Goal: Task Accomplishment & Management: Manage account settings

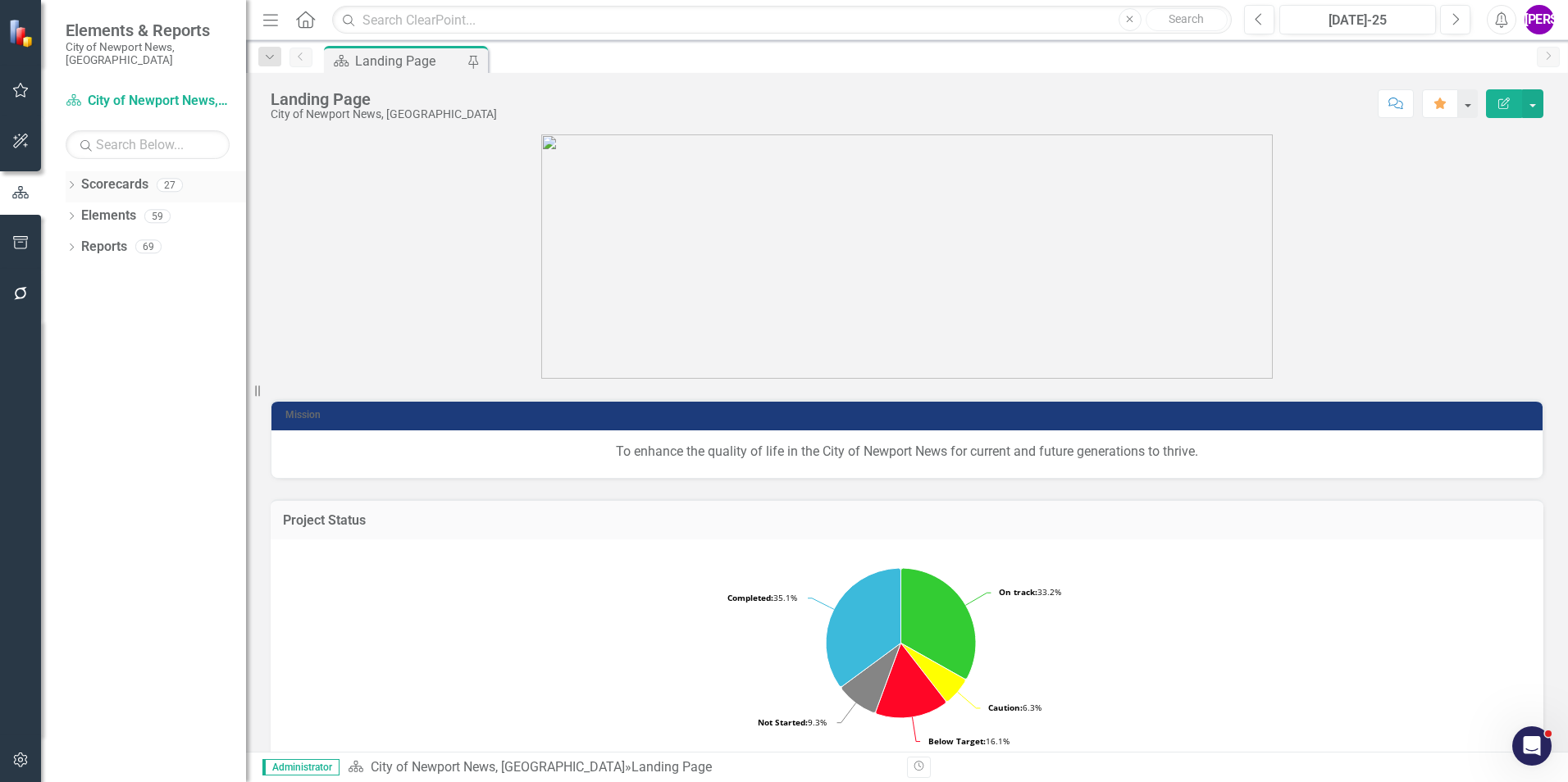
click at [73, 182] on icon "Dropdown" at bounding box center [71, 186] width 11 height 9
click at [80, 211] on icon "Dropdown" at bounding box center [80, 215] width 12 height 10
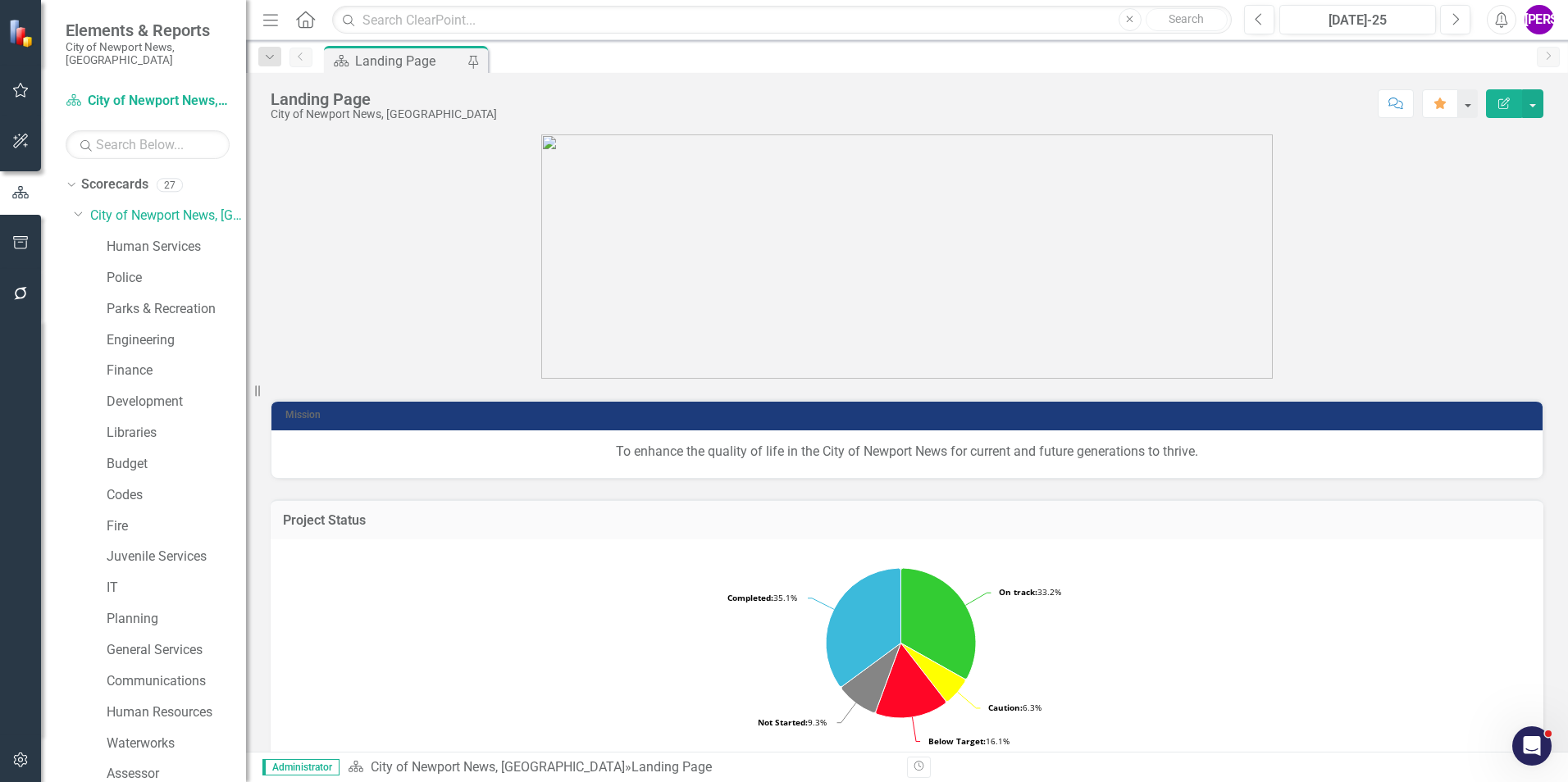
scroll to position [307, 0]
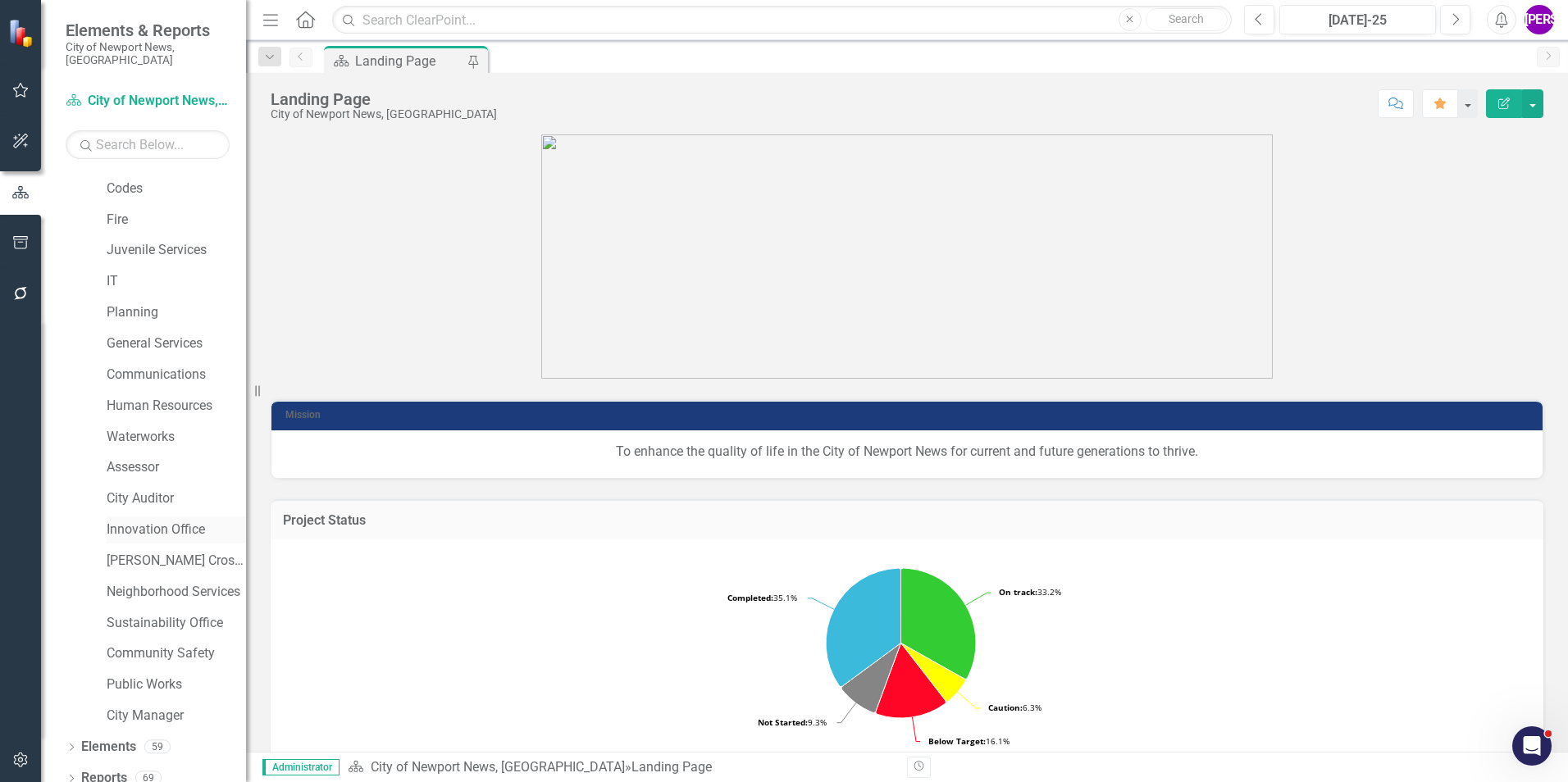
click at [168, 521] on link "Innovation Office" at bounding box center [177, 530] width 140 height 19
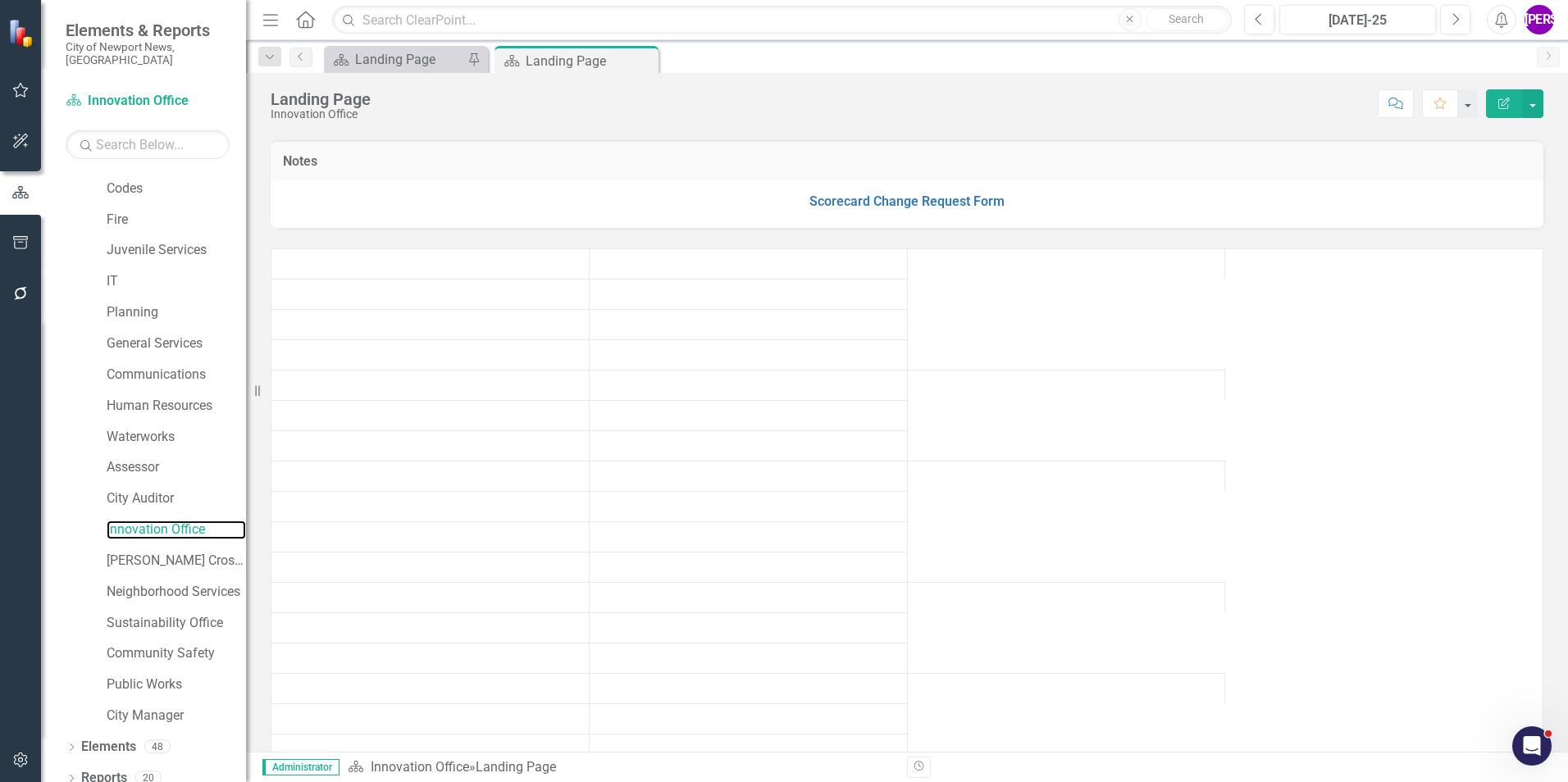
scroll to position [410, 0]
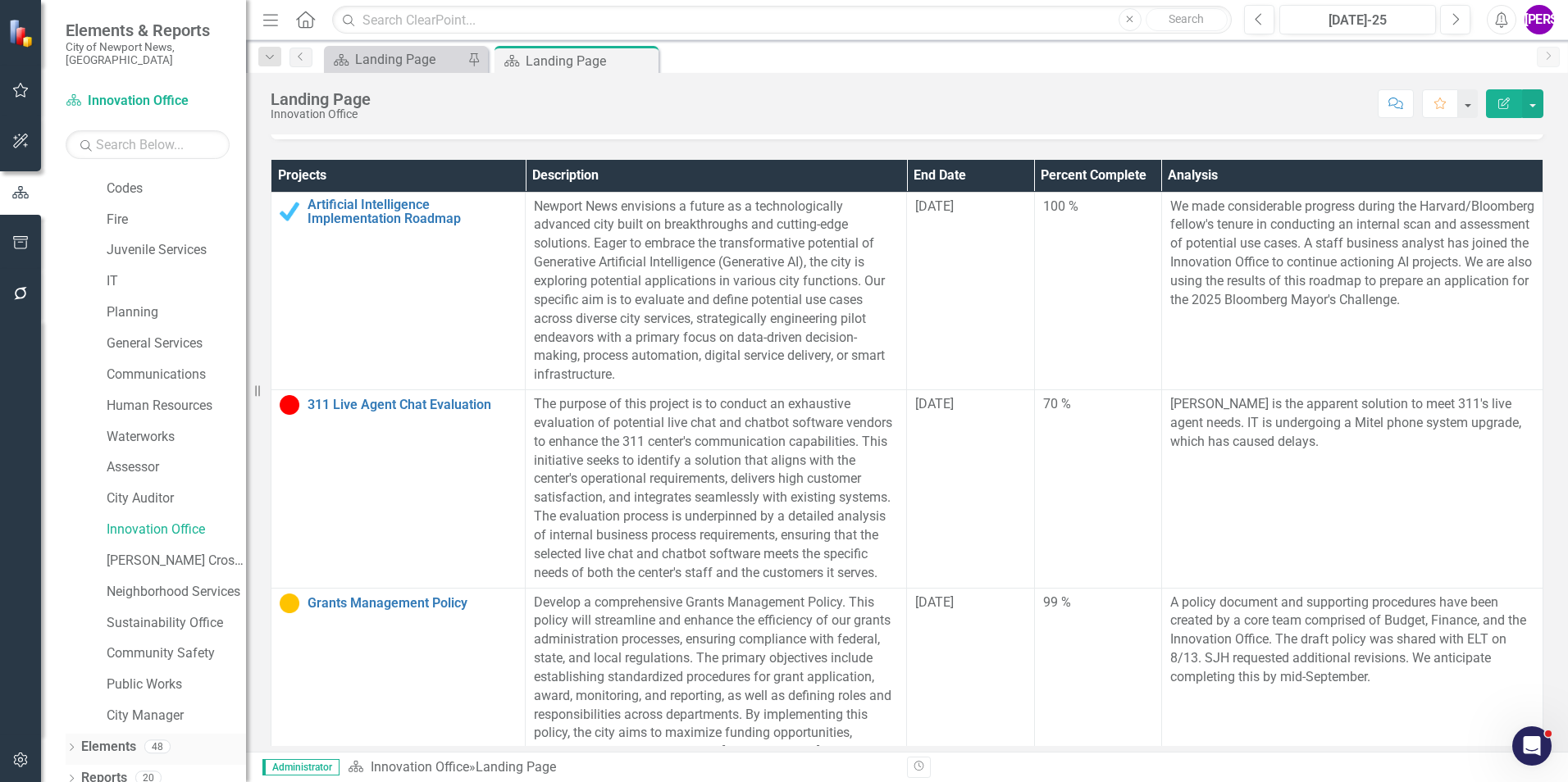
click at [113, 737] on link "Elements" at bounding box center [108, 747] width 55 height 19
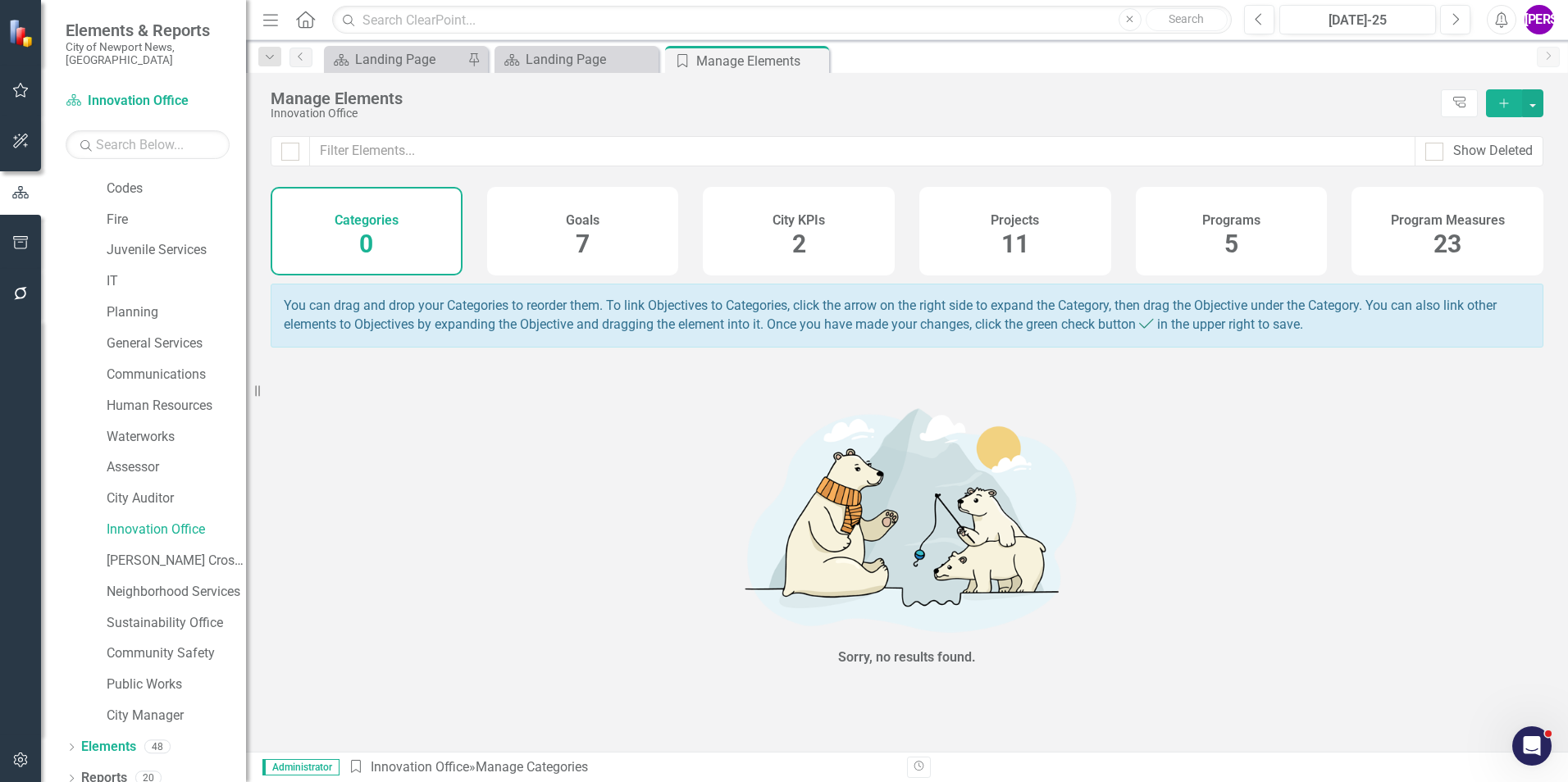
click at [1004, 259] on span "11" at bounding box center [1016, 244] width 28 height 29
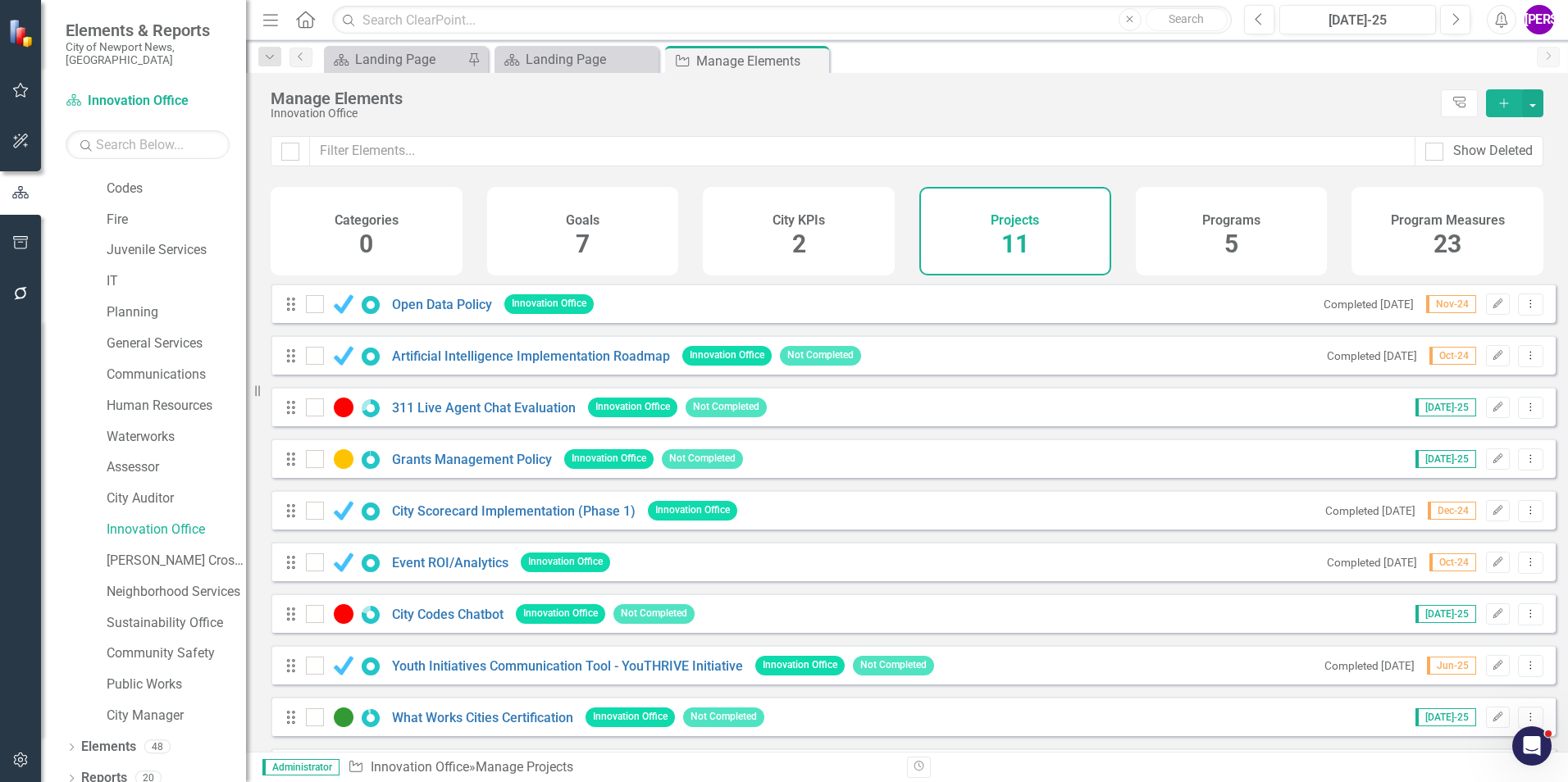
click at [1496, 93] on button "Add" at bounding box center [1503, 103] width 36 height 28
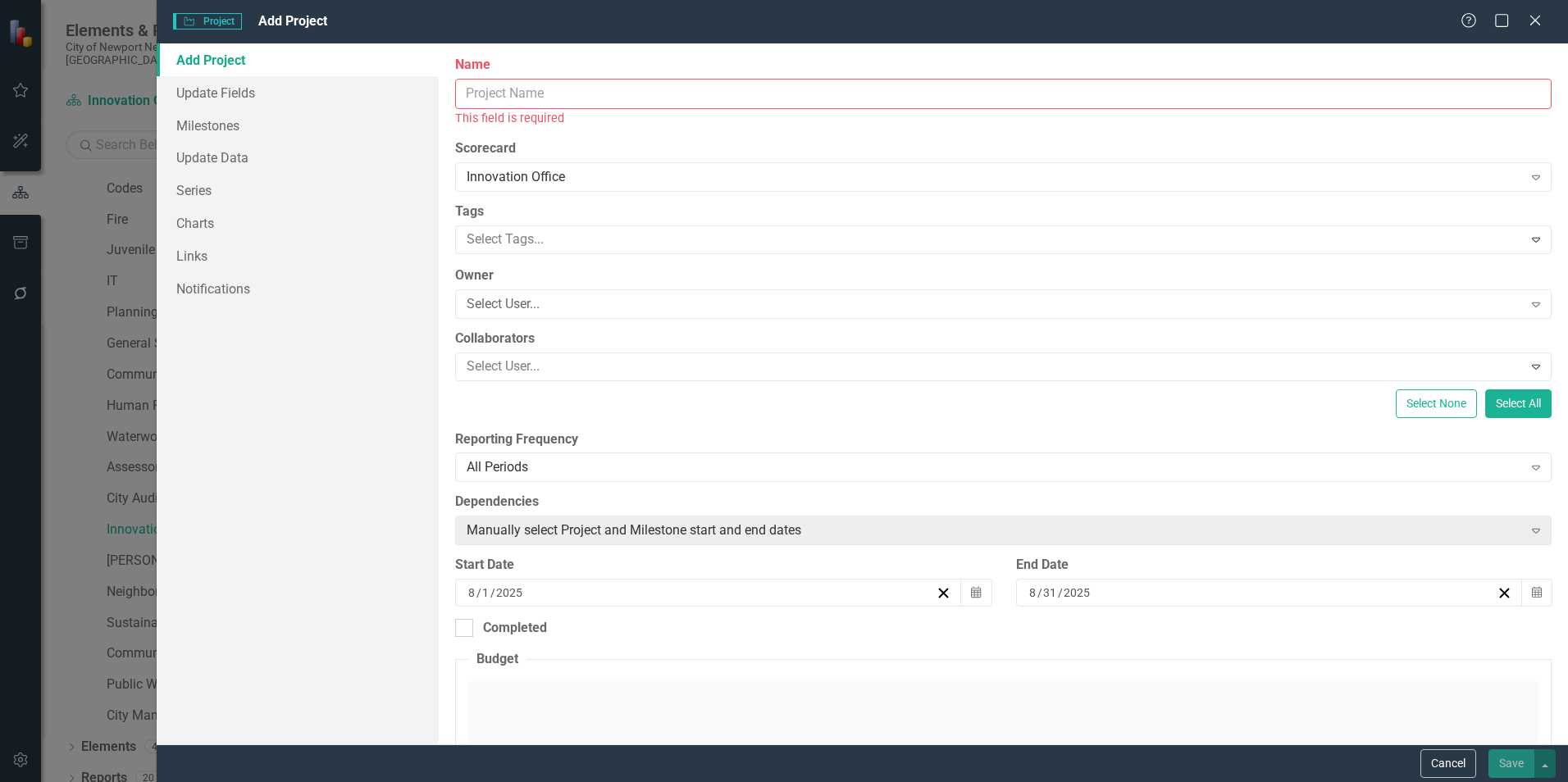
click at [572, 96] on input "Name" at bounding box center [1003, 93] width 1097 height 31
paste input "Youth Thrive App (Enhancements & Engagement)"
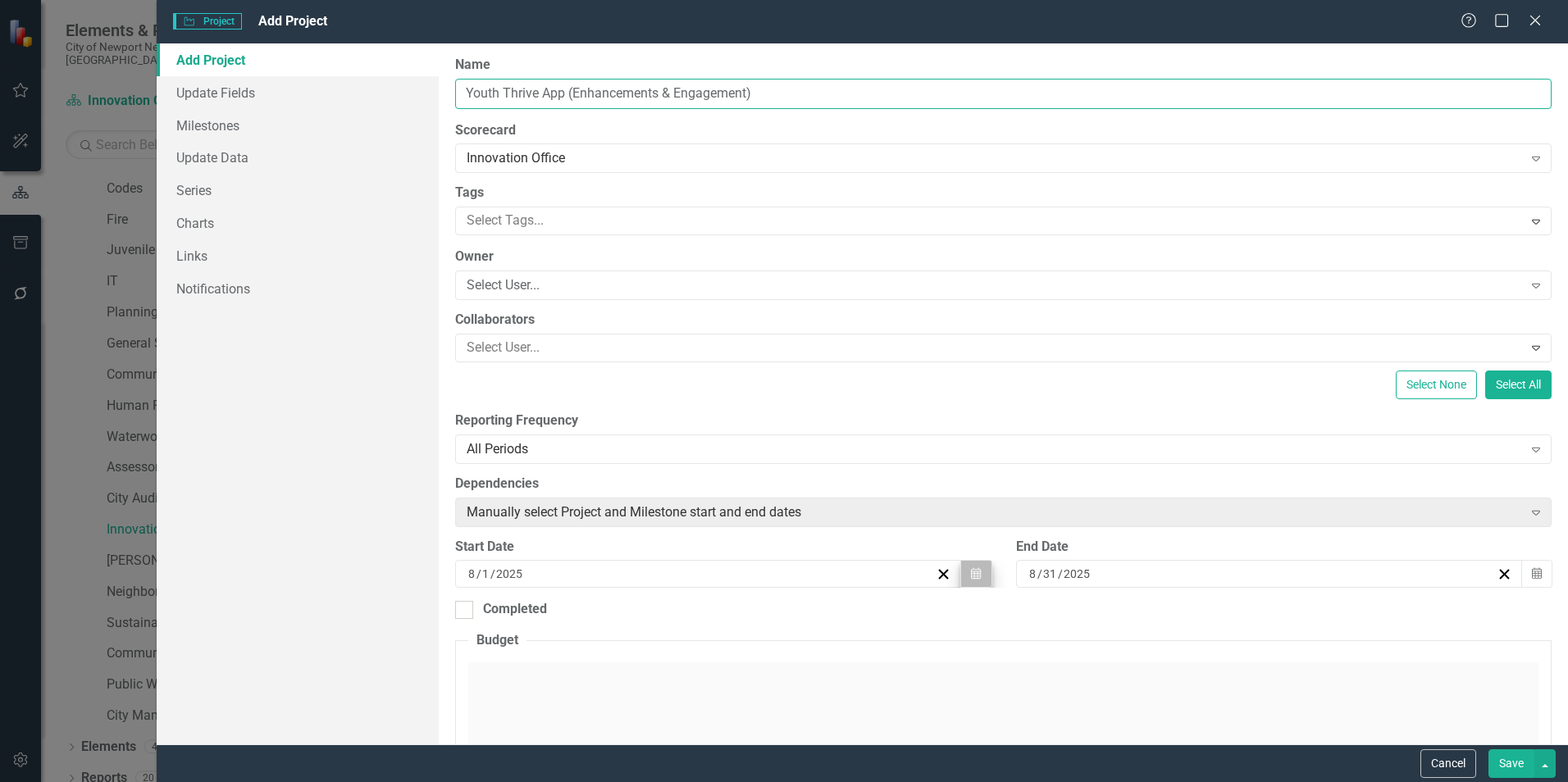
type input "Youth Thrive App (Enhancements & Engagement)"
click at [975, 565] on button "Calendar" at bounding box center [976, 574] width 31 height 28
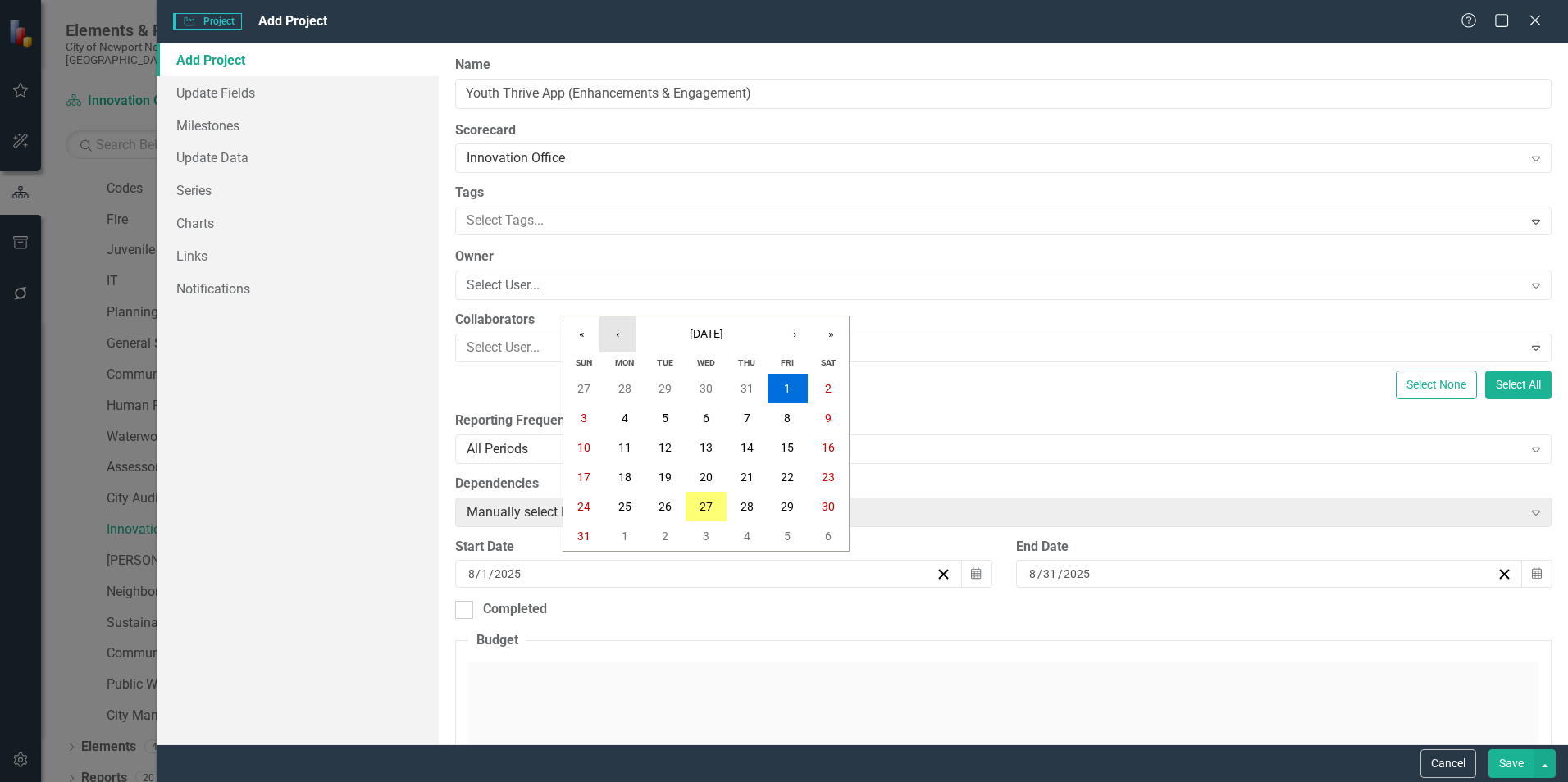
click at [607, 322] on button "‹" at bounding box center [617, 334] width 36 height 36
click at [668, 391] on abbr "1" at bounding box center [665, 388] width 7 height 13
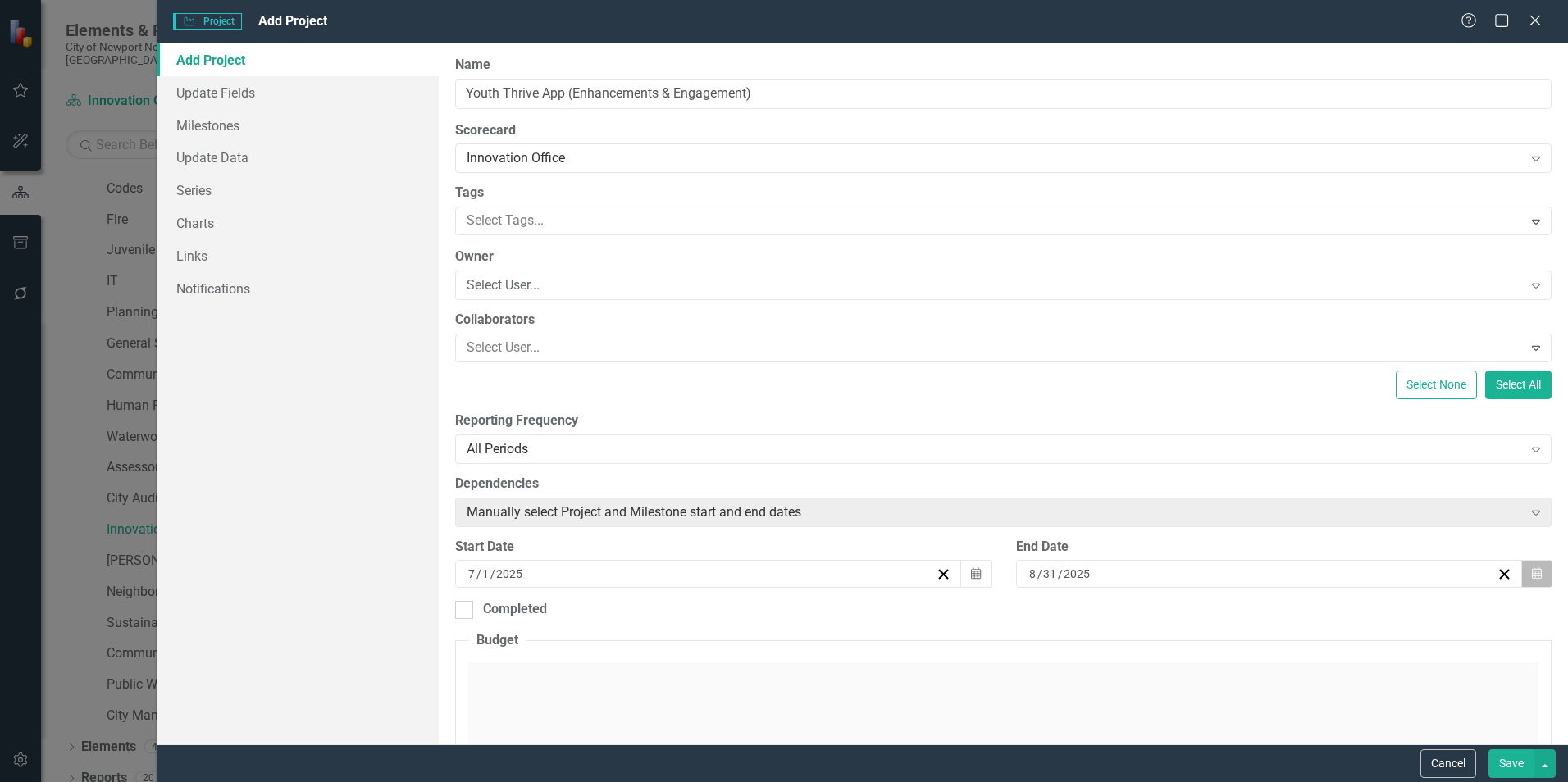
click at [1522, 580] on button "Calendar" at bounding box center [1537, 574] width 31 height 28
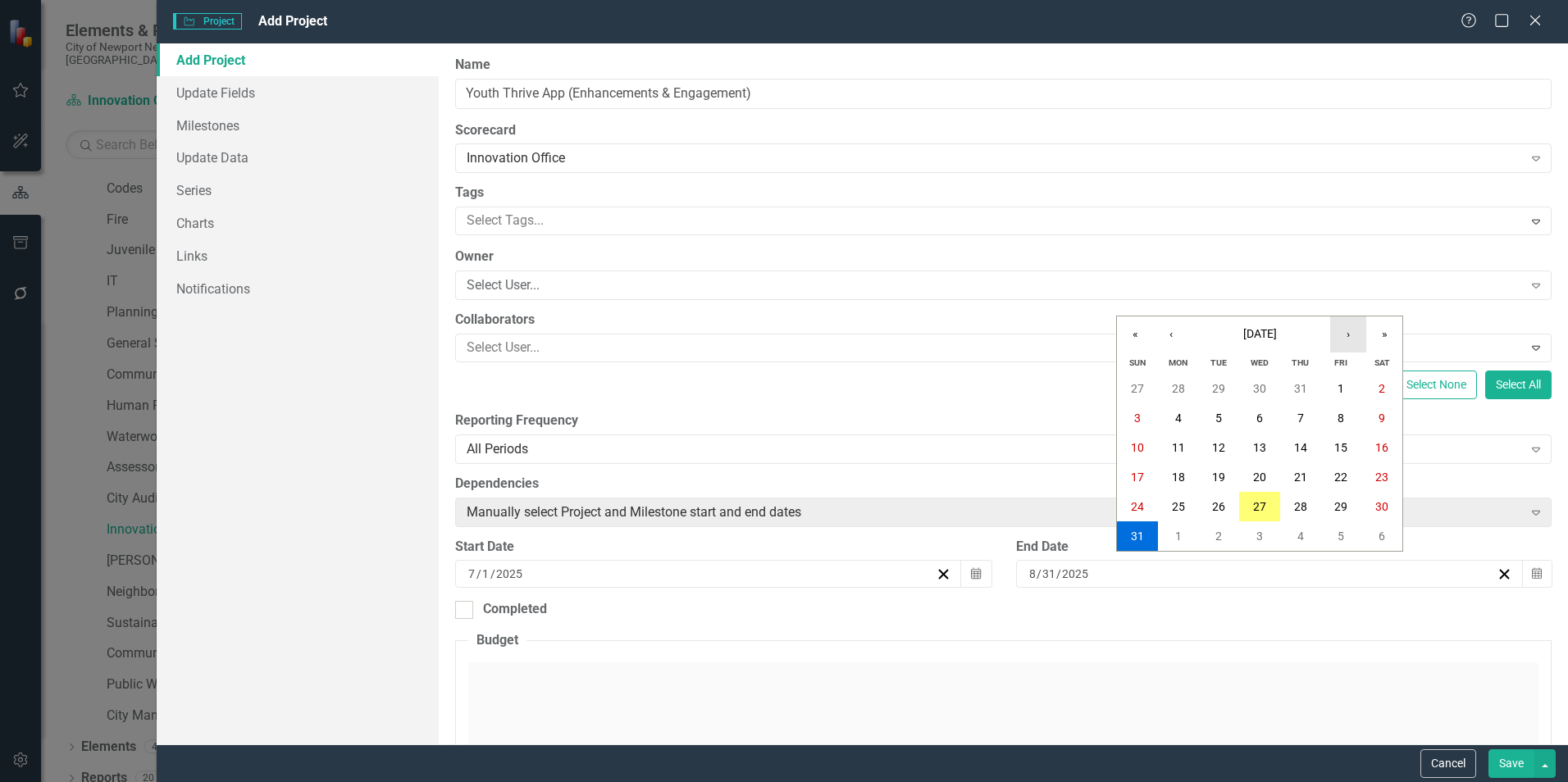
click at [1354, 347] on button "›" at bounding box center [1348, 334] width 36 height 36
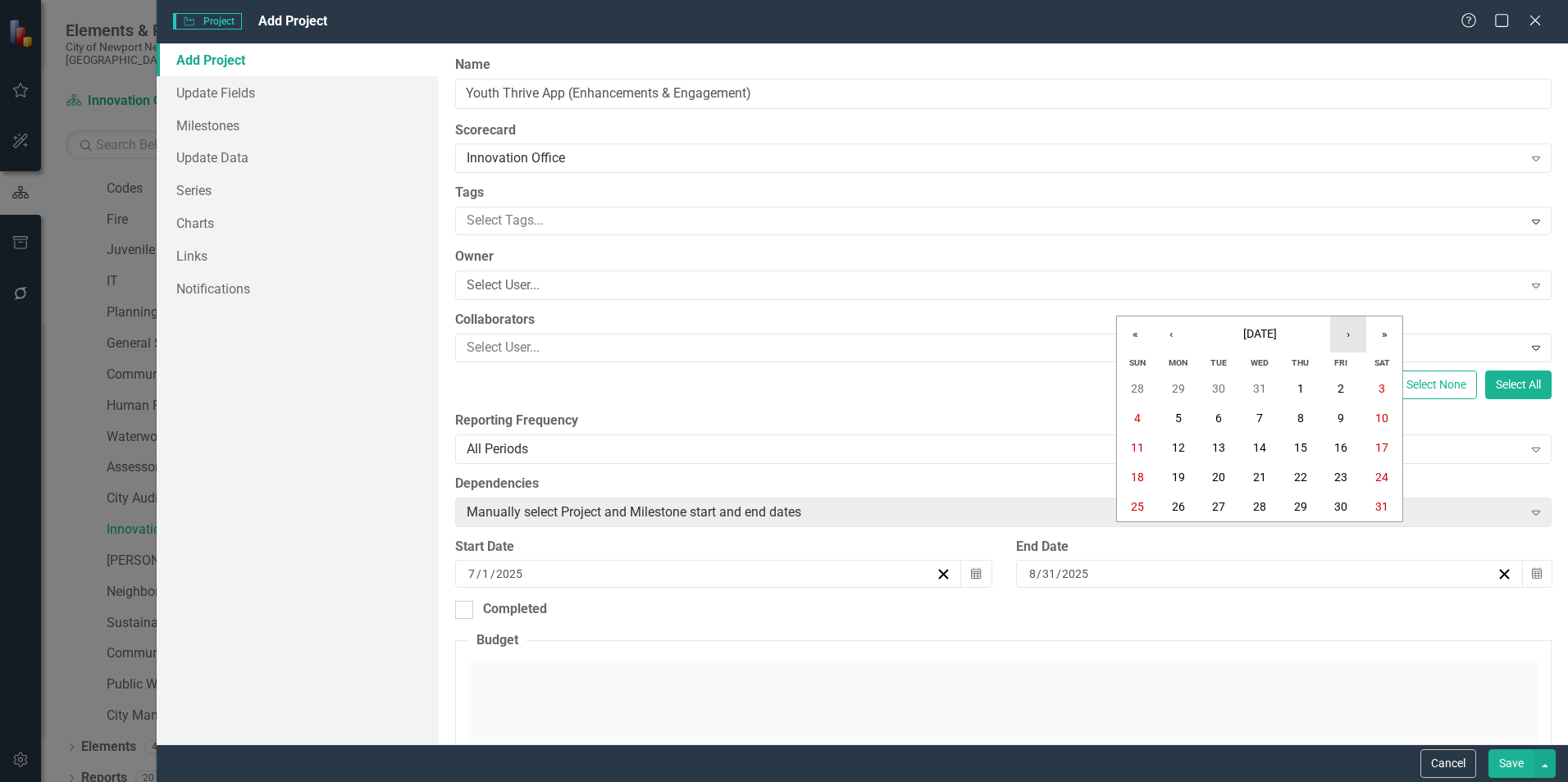
click at [1354, 347] on button "›" at bounding box center [1348, 334] width 36 height 36
click at [1308, 503] on button "30" at bounding box center [1301, 507] width 41 height 30
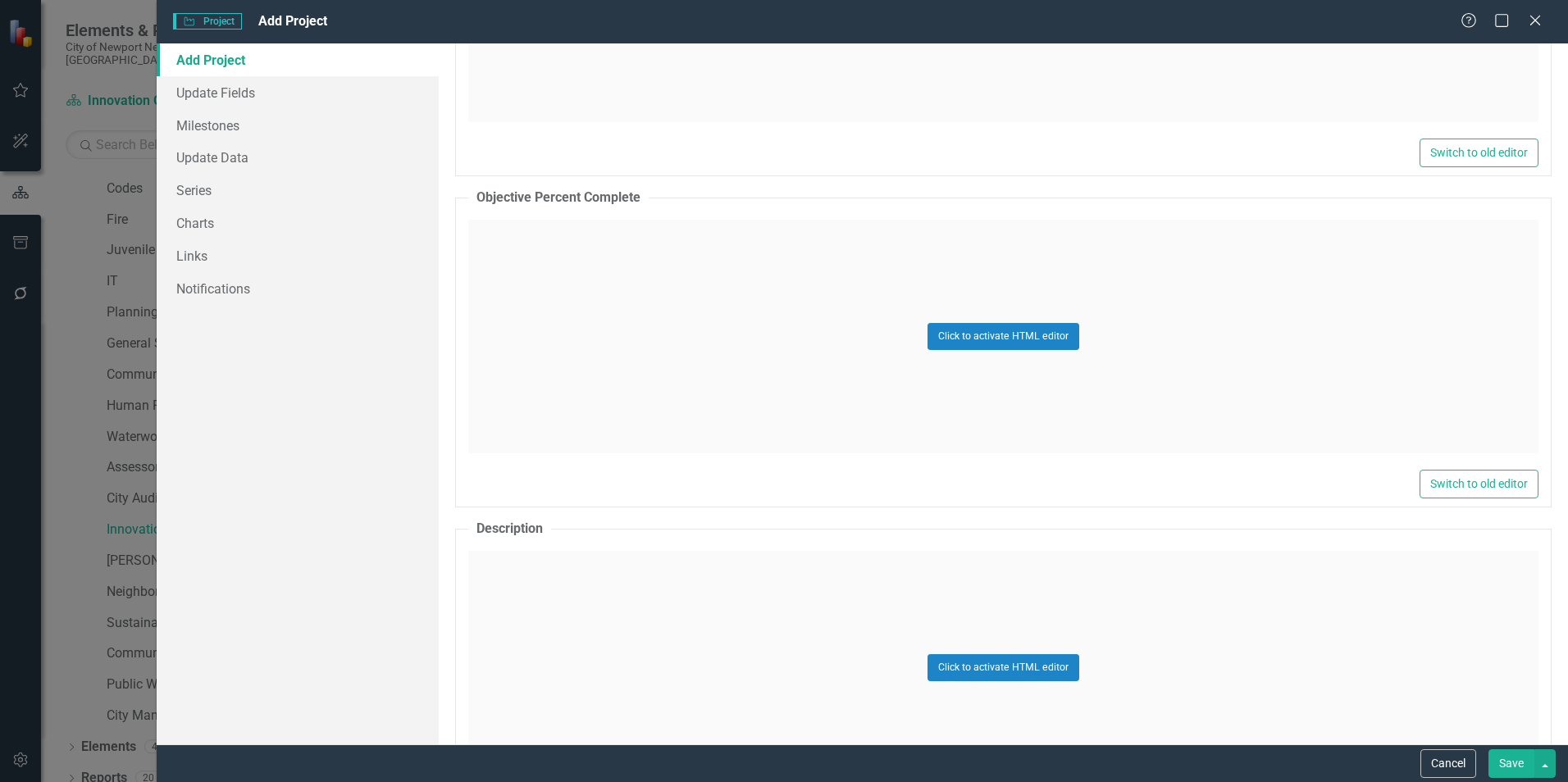
scroll to position [902, 0]
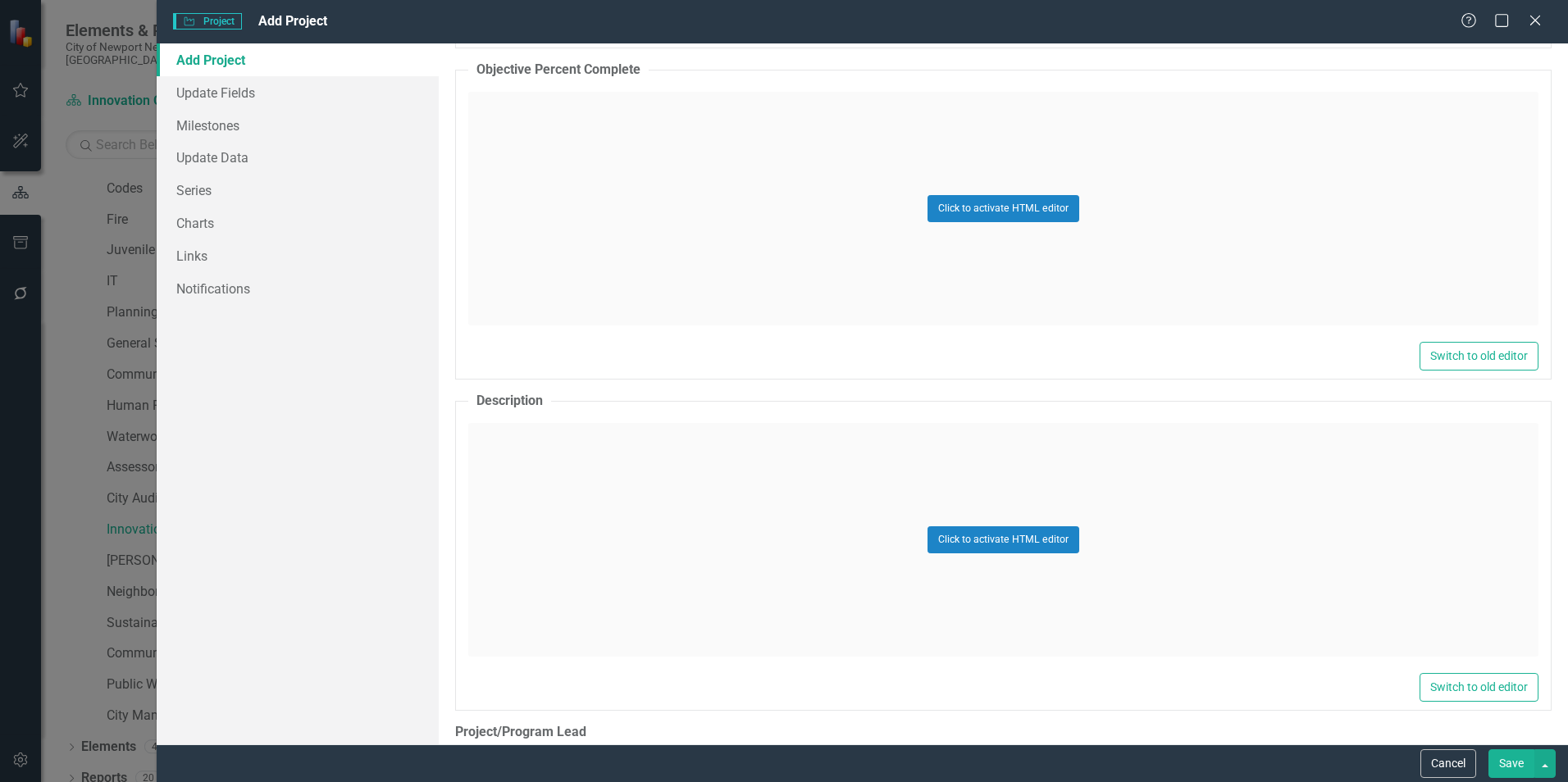
click at [719, 486] on div "Click to activate HTML editor" at bounding box center [1003, 539] width 1071 height 233
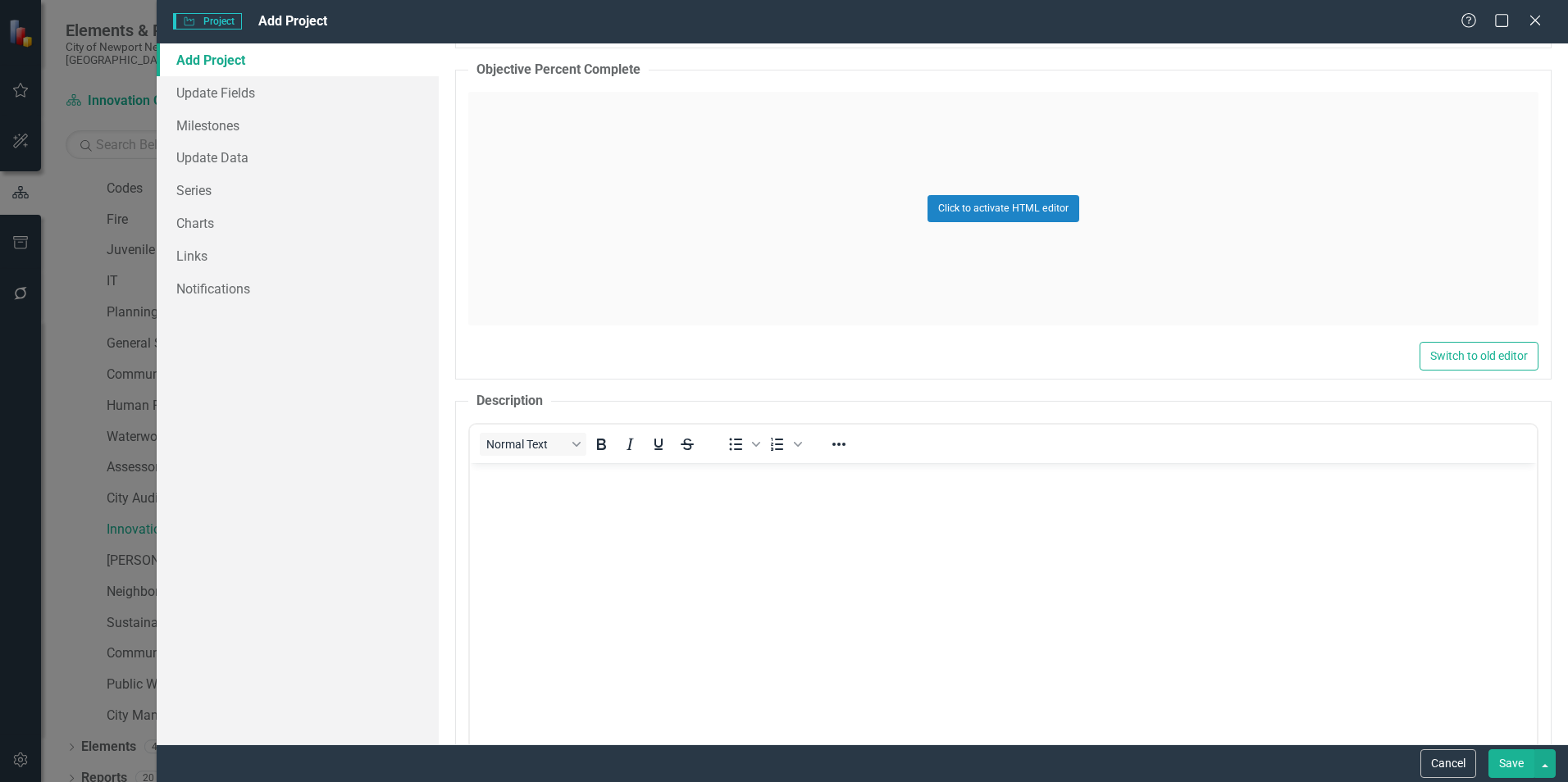
scroll to position [0, 0]
click at [642, 523] on body "Rich Text Area. Press ALT-0 for help." at bounding box center [1003, 585] width 1067 height 246
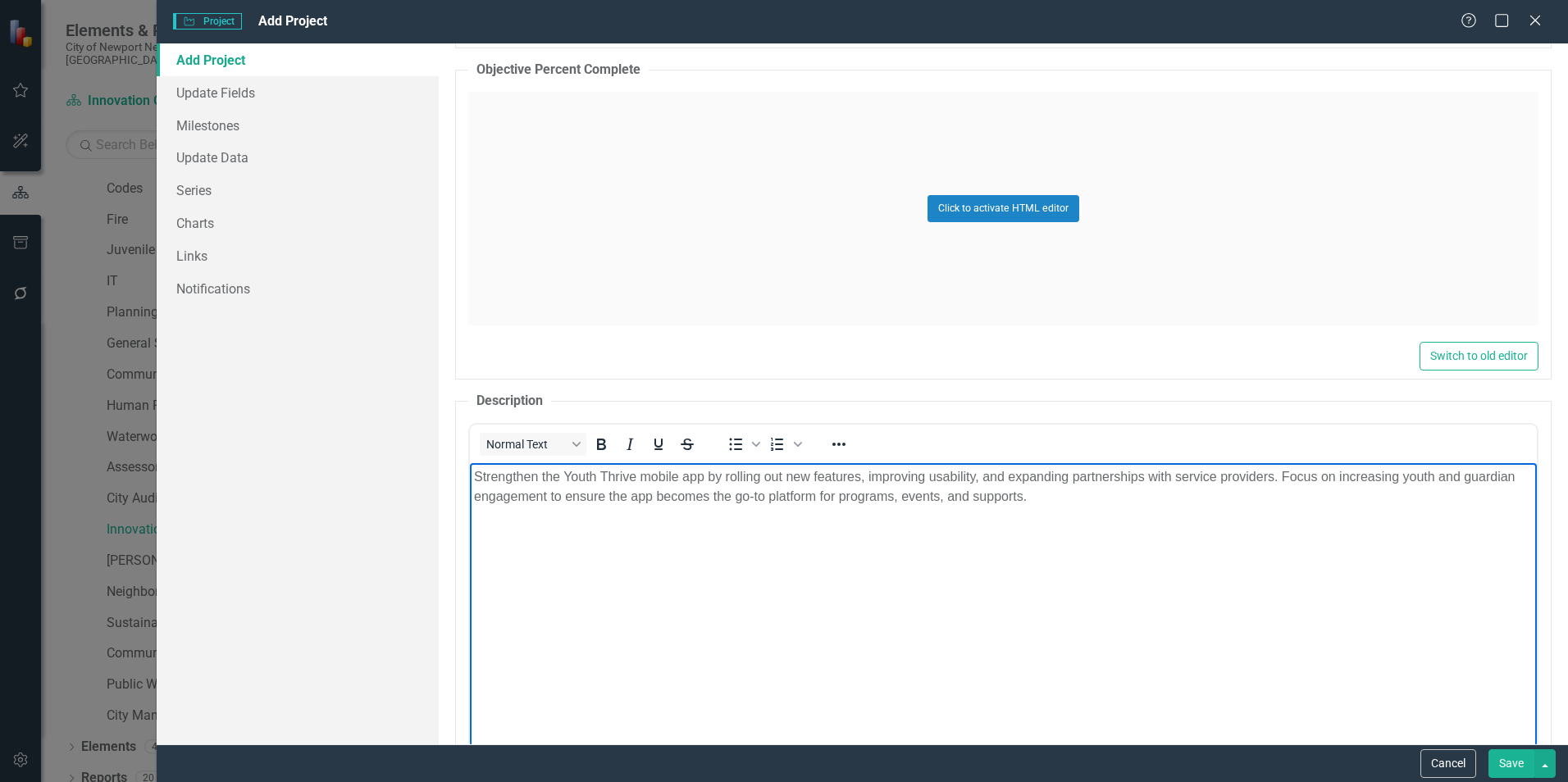
click at [1177, 495] on p "Strengthen the Youth Thrive mobile app by rolling out new features, improving u…" at bounding box center [1003, 486] width 1058 height 39
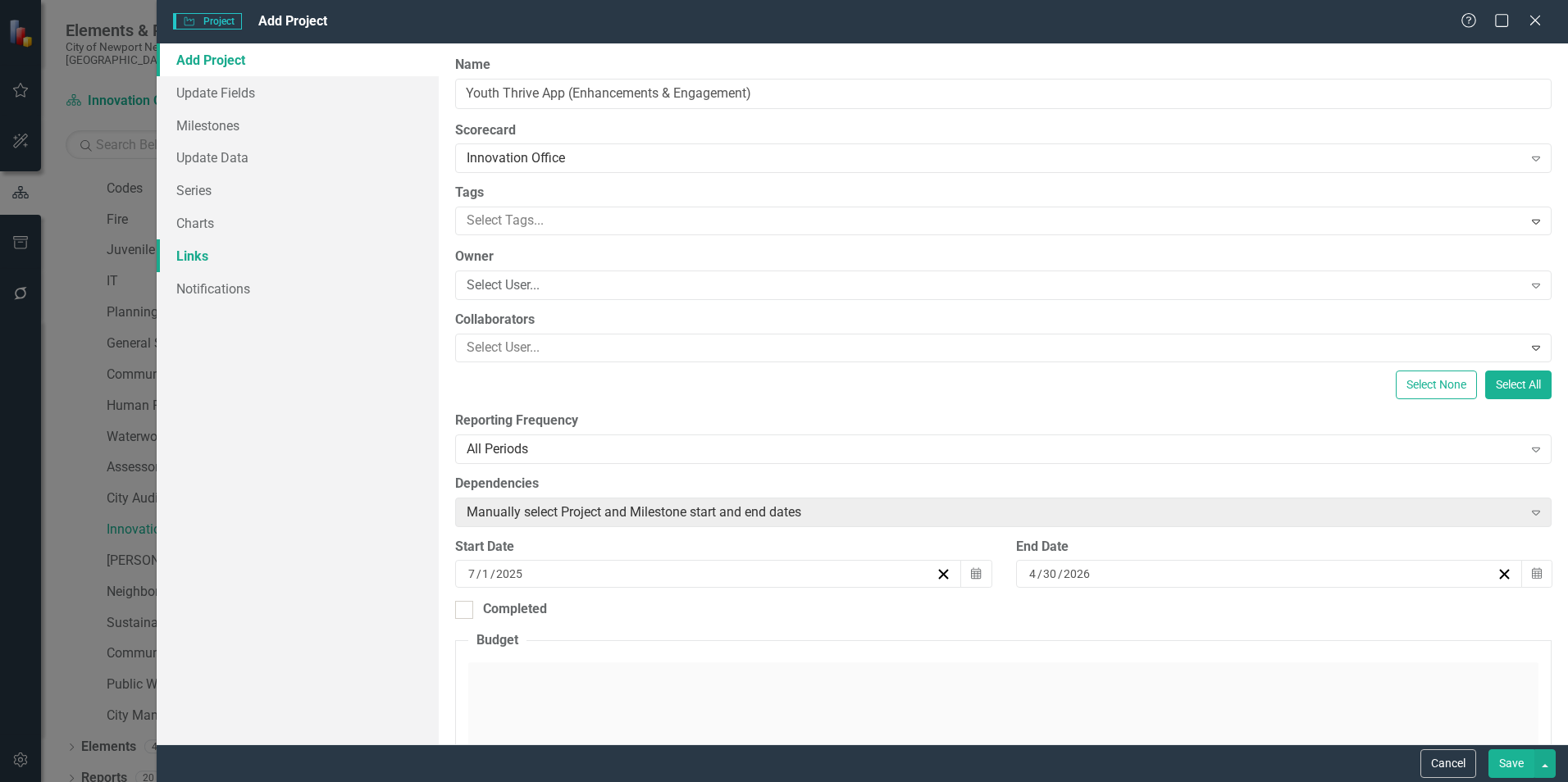
click at [201, 256] on link "Links" at bounding box center [297, 256] width 282 height 33
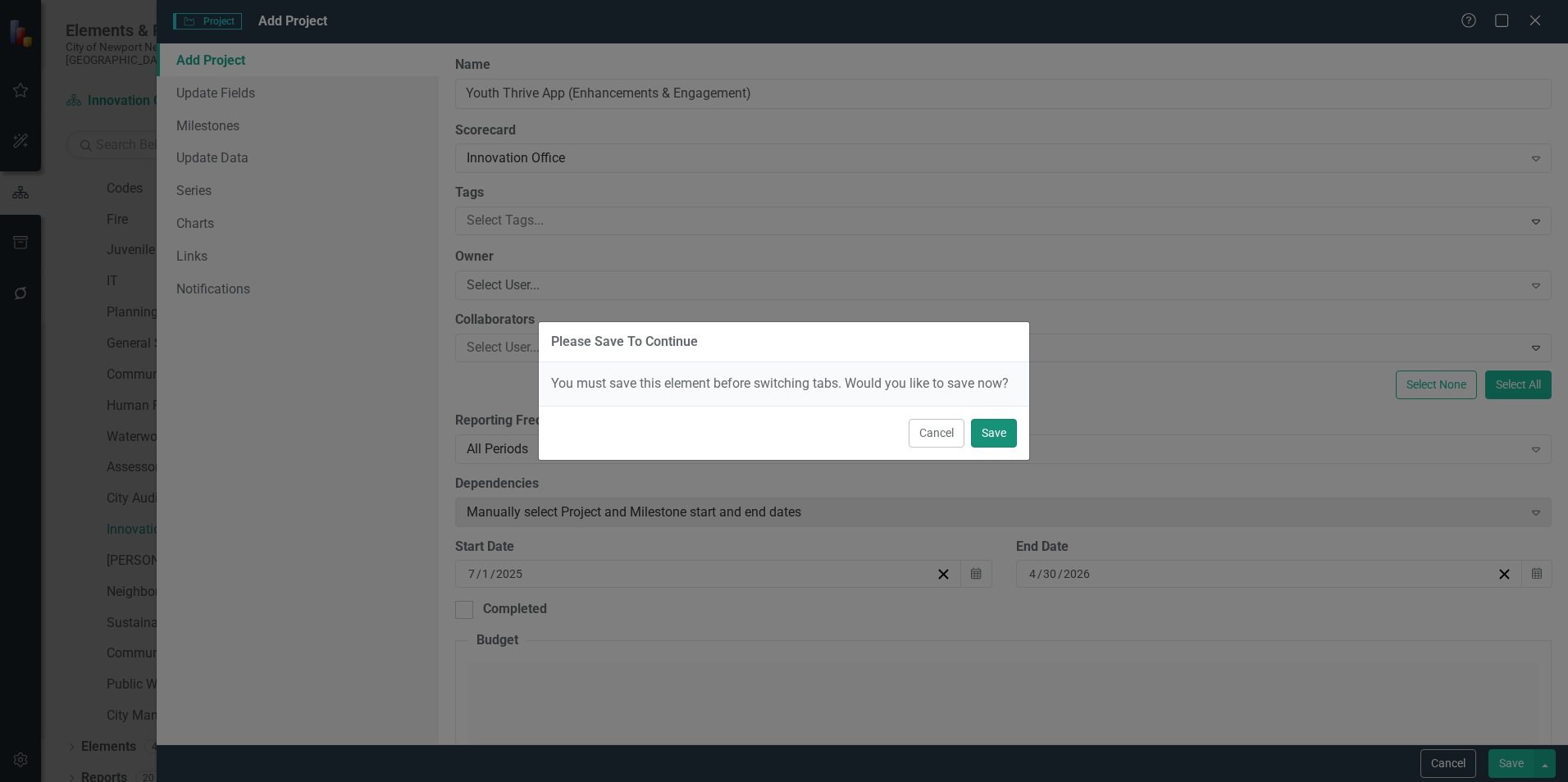
click at [976, 445] on button "Save" at bounding box center [994, 433] width 46 height 29
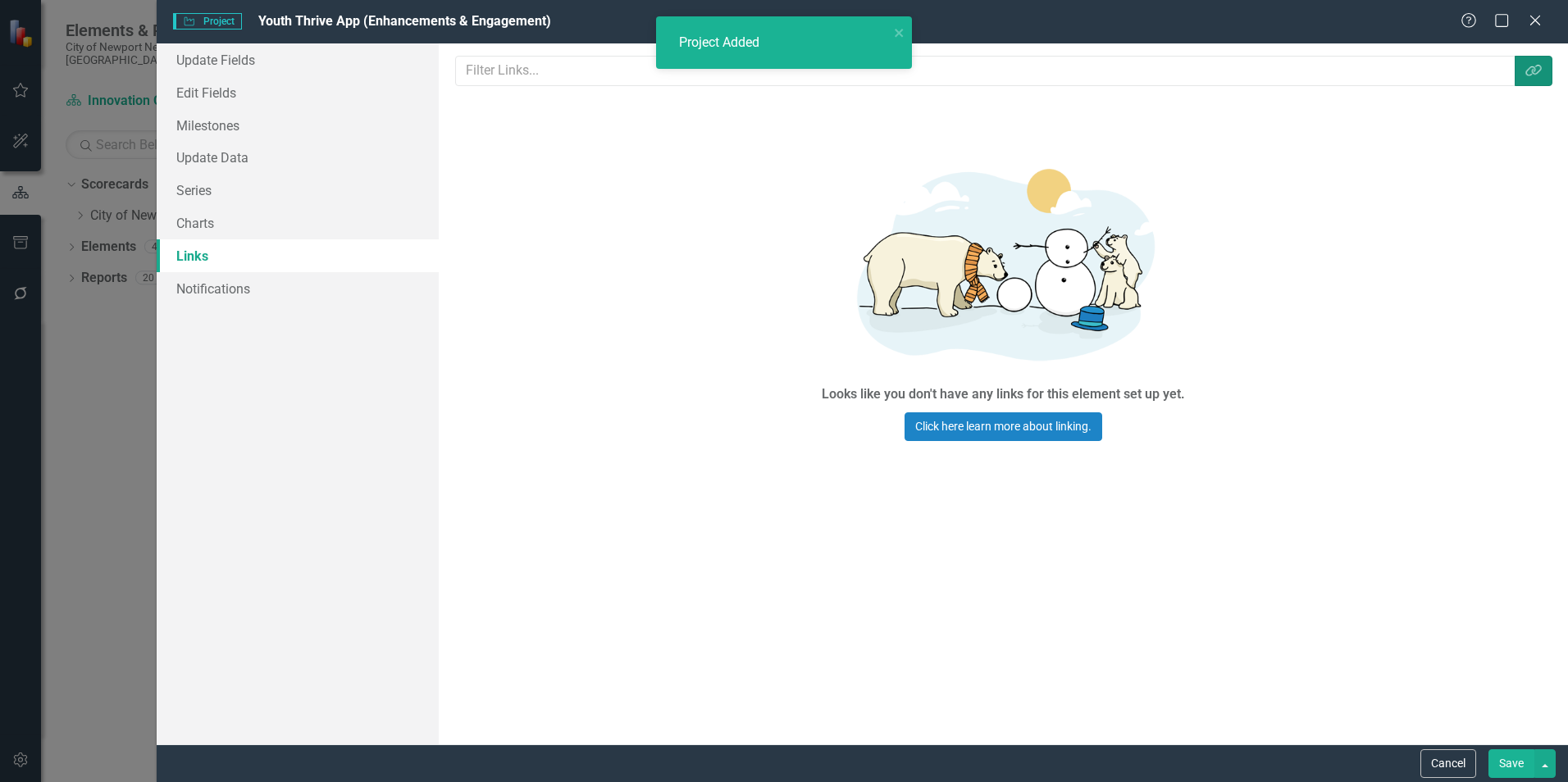
click at [1525, 70] on icon "Link Tag" at bounding box center [1533, 70] width 17 height 13
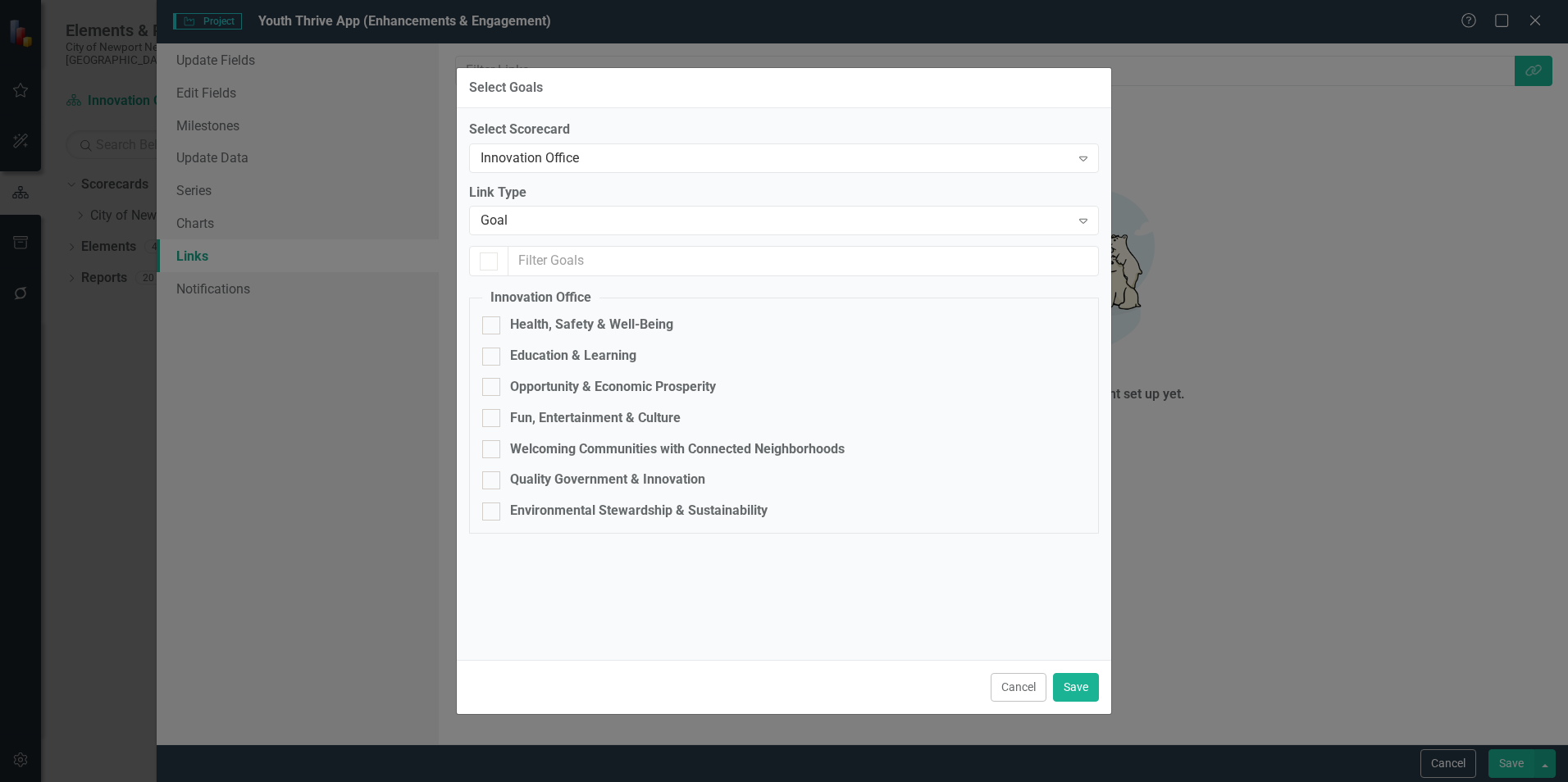
checkbox input "false"
click at [565, 472] on div "Quality Government & Innovation" at bounding box center [607, 481] width 195 height 19
click at [493, 472] on input "Quality Government & Innovation" at bounding box center [488, 477] width 10 height 10
checkbox input "true"
click at [617, 172] on div "Innovation Office Expand" at bounding box center [784, 158] width 630 height 30
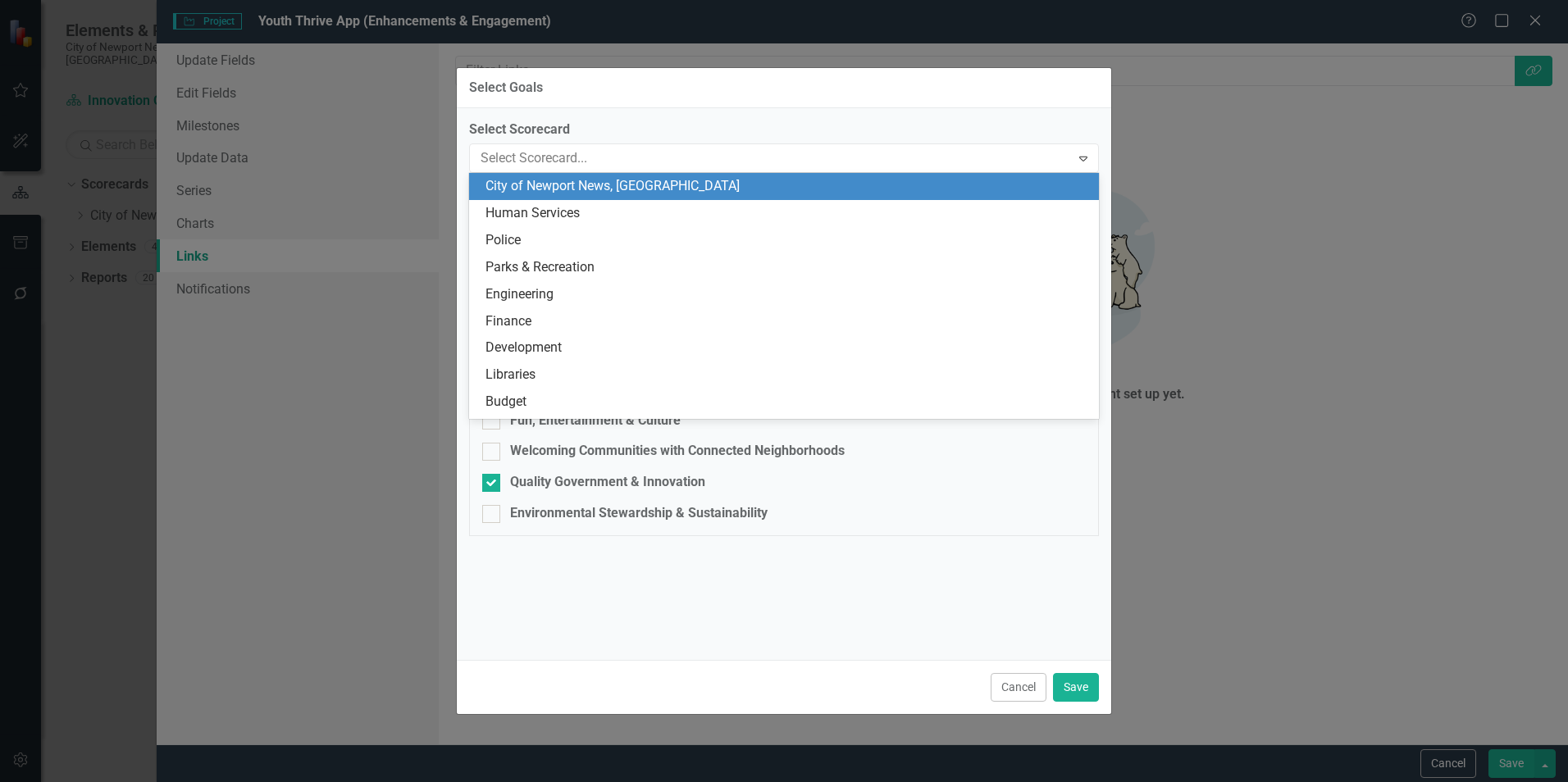
click at [595, 188] on div "City of Newport News, [GEOGRAPHIC_DATA]" at bounding box center [787, 187] width 604 height 19
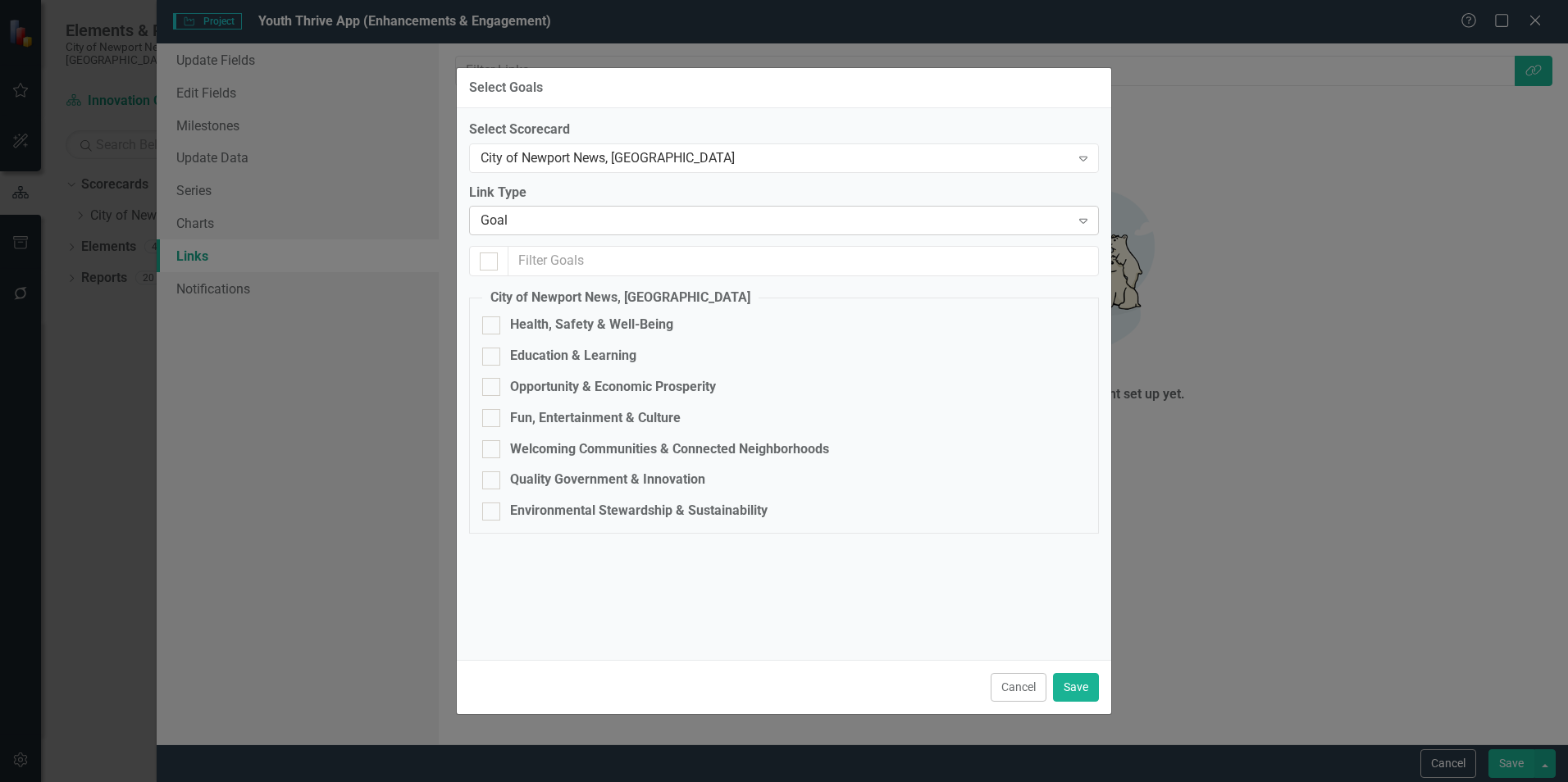
click at [572, 221] on div "Goal" at bounding box center [775, 221] width 590 height 19
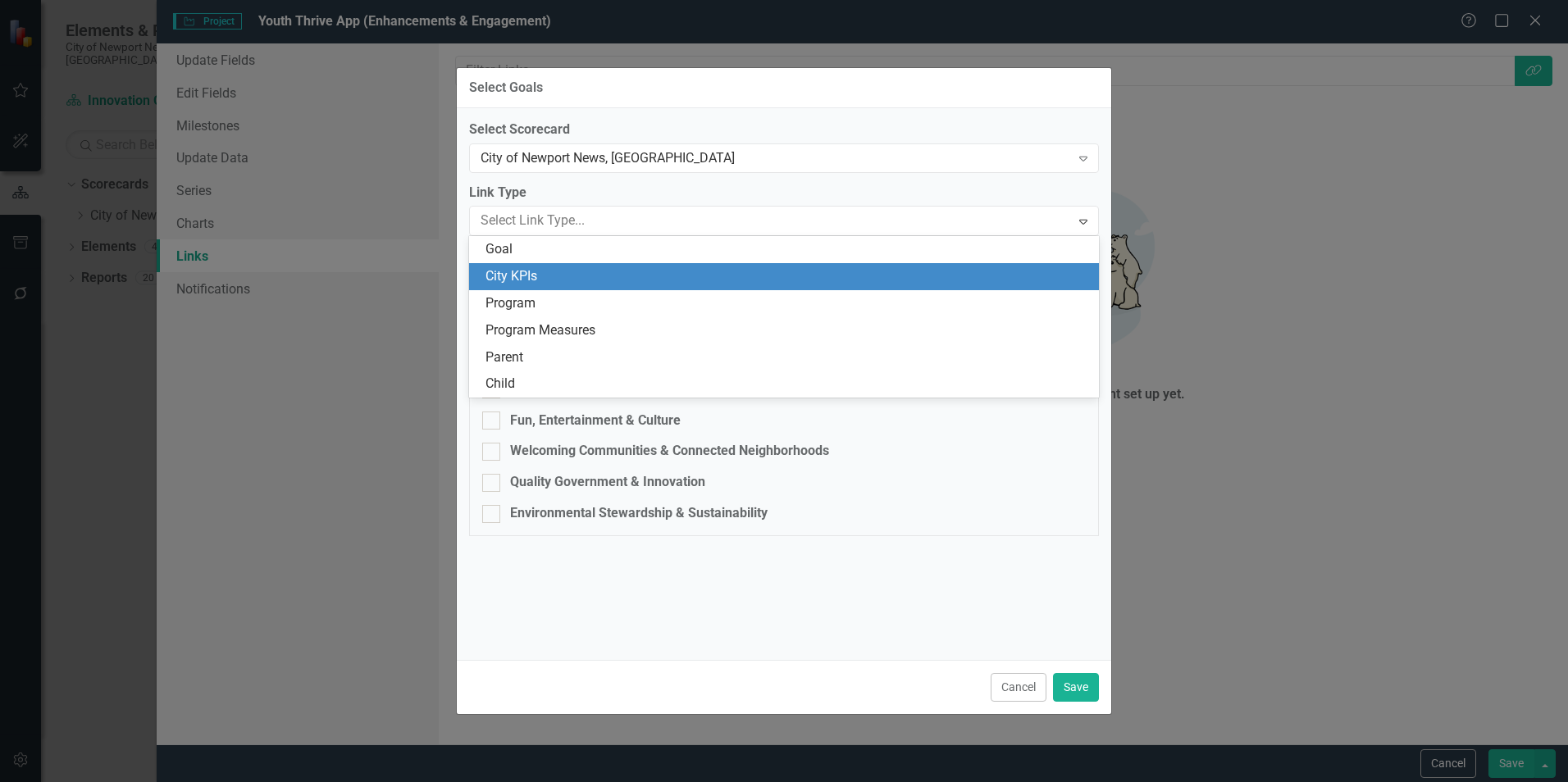
click at [557, 270] on div "City KPIs" at bounding box center [787, 277] width 604 height 19
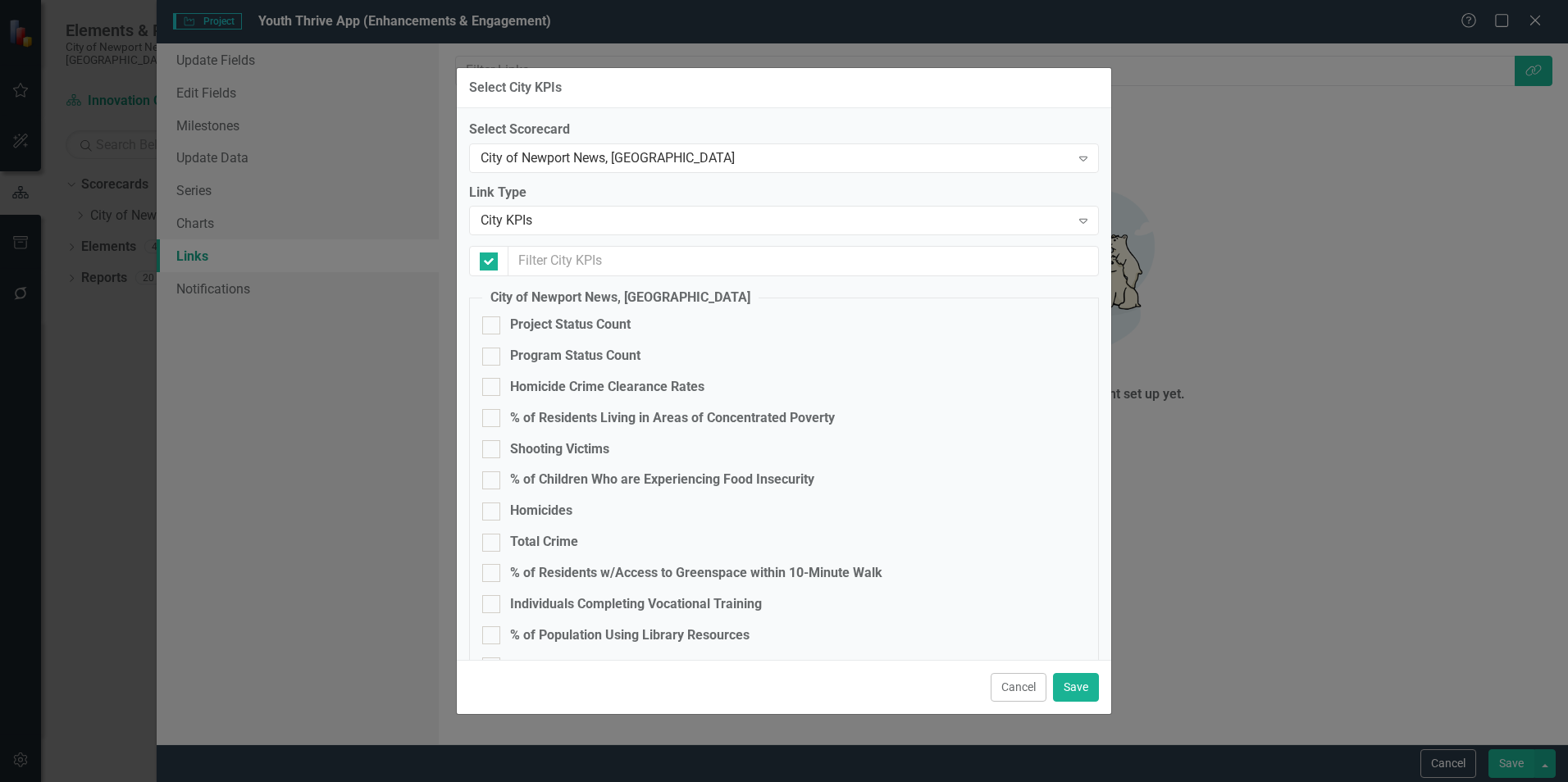
checkbox input "false"
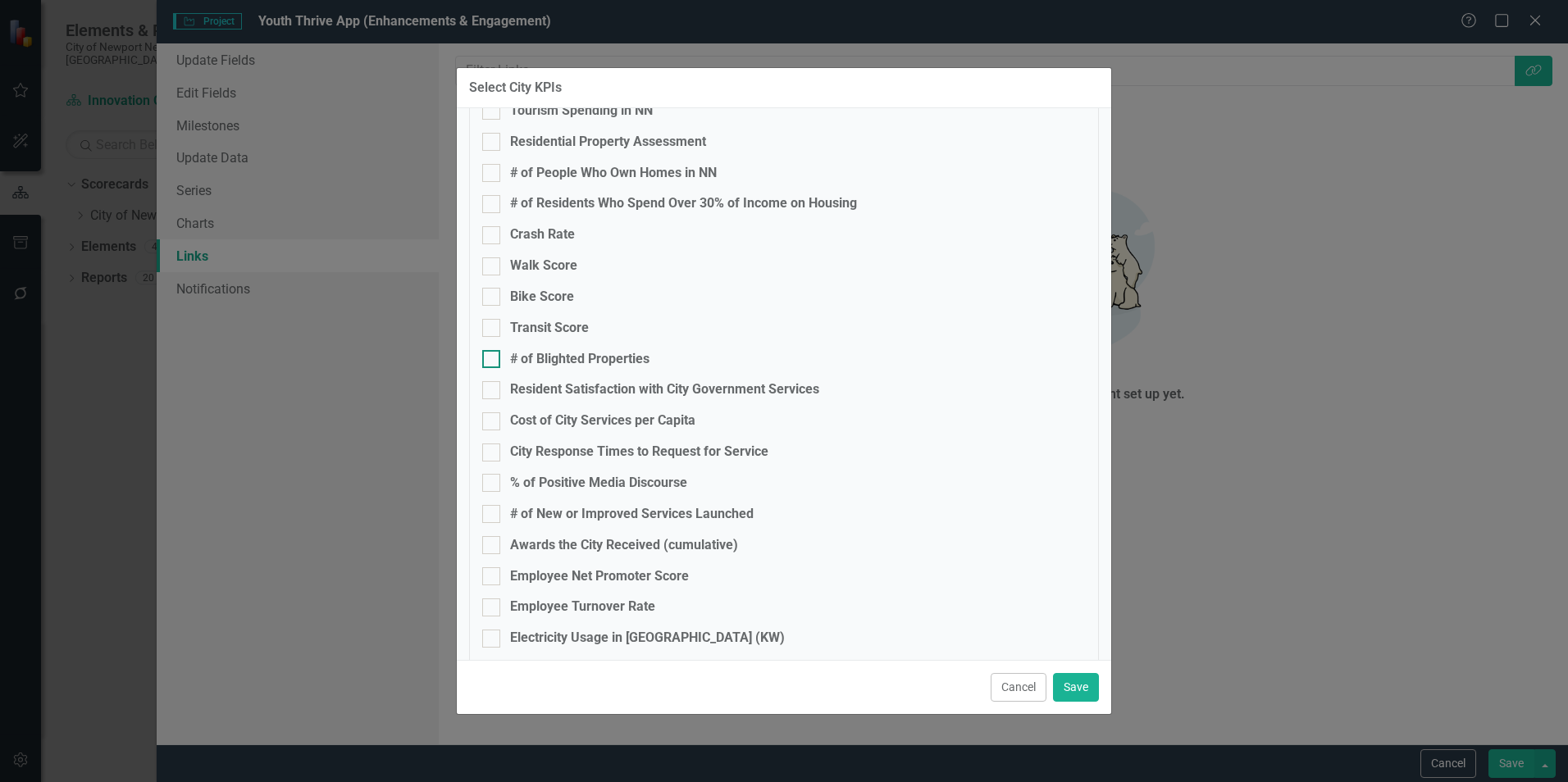
scroll to position [1123, 0]
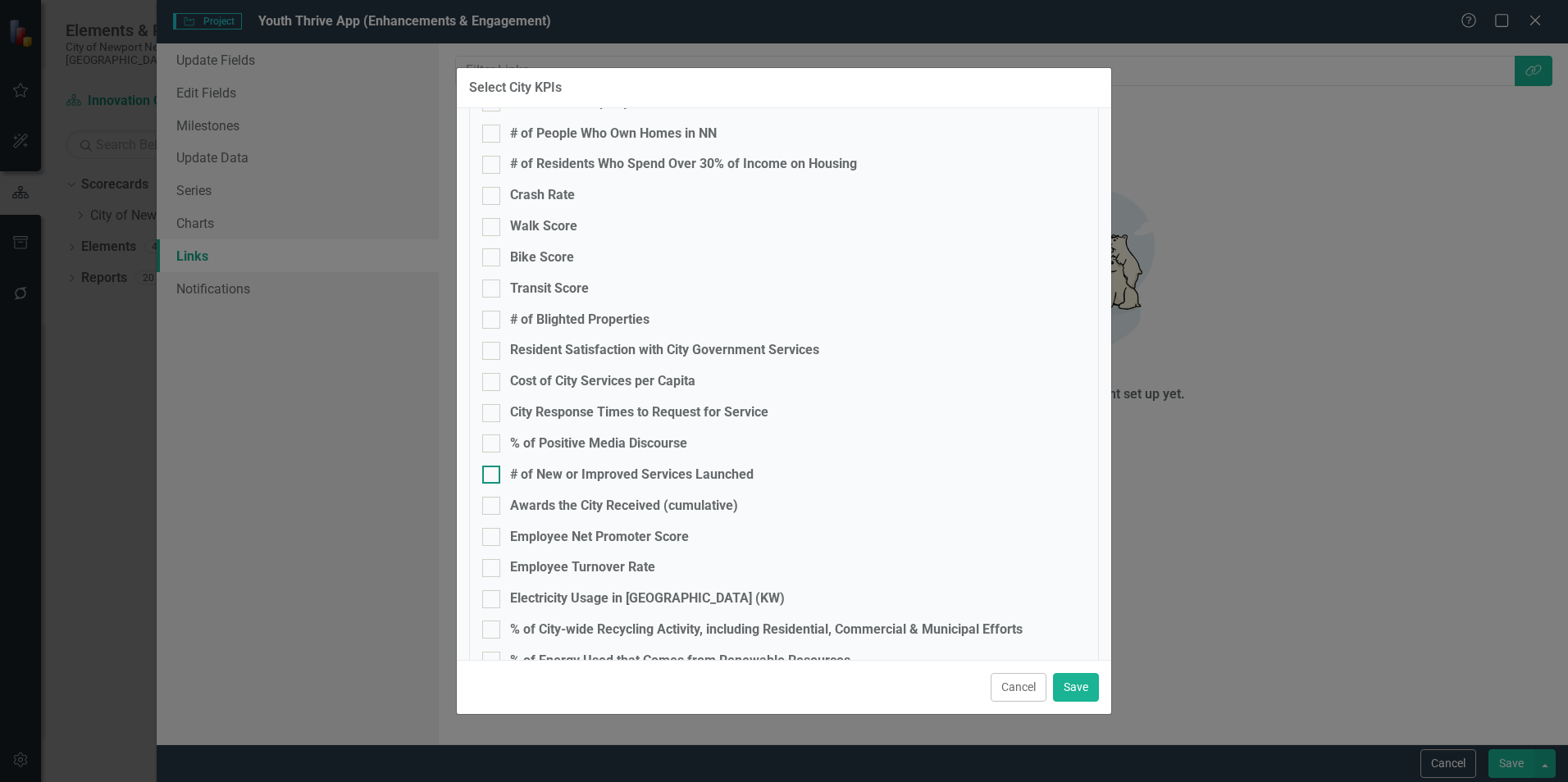
click at [630, 470] on div "# of New or Improved Services Launched" at bounding box center [632, 475] width 244 height 19
click at [493, 470] on input "# of New or Improved Services Launched" at bounding box center [488, 471] width 10 height 10
checkbox input "true"
click at [1058, 685] on button "Save" at bounding box center [1076, 687] width 46 height 29
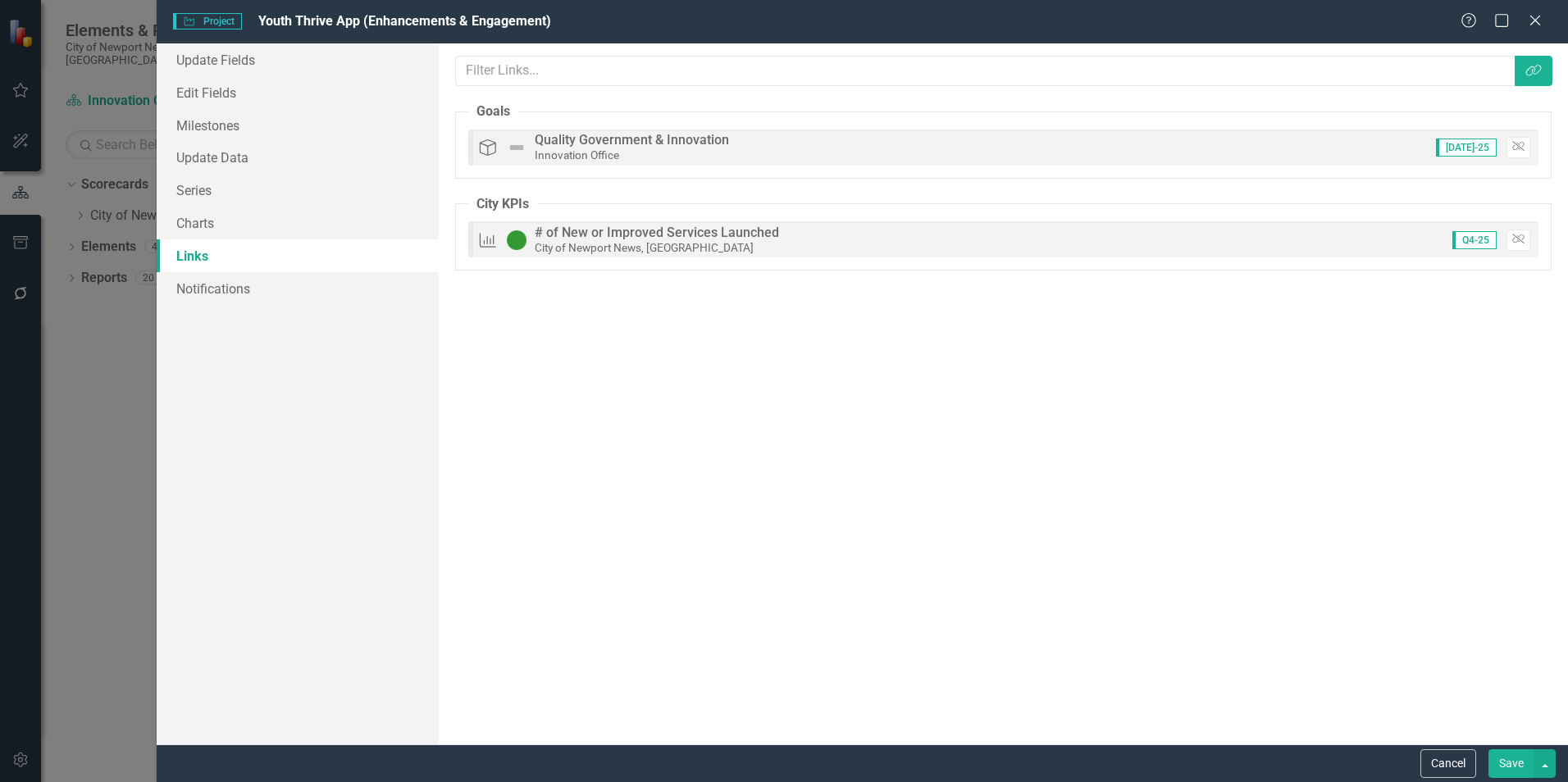
click at [1509, 765] on button "Save" at bounding box center [1511, 764] width 46 height 29
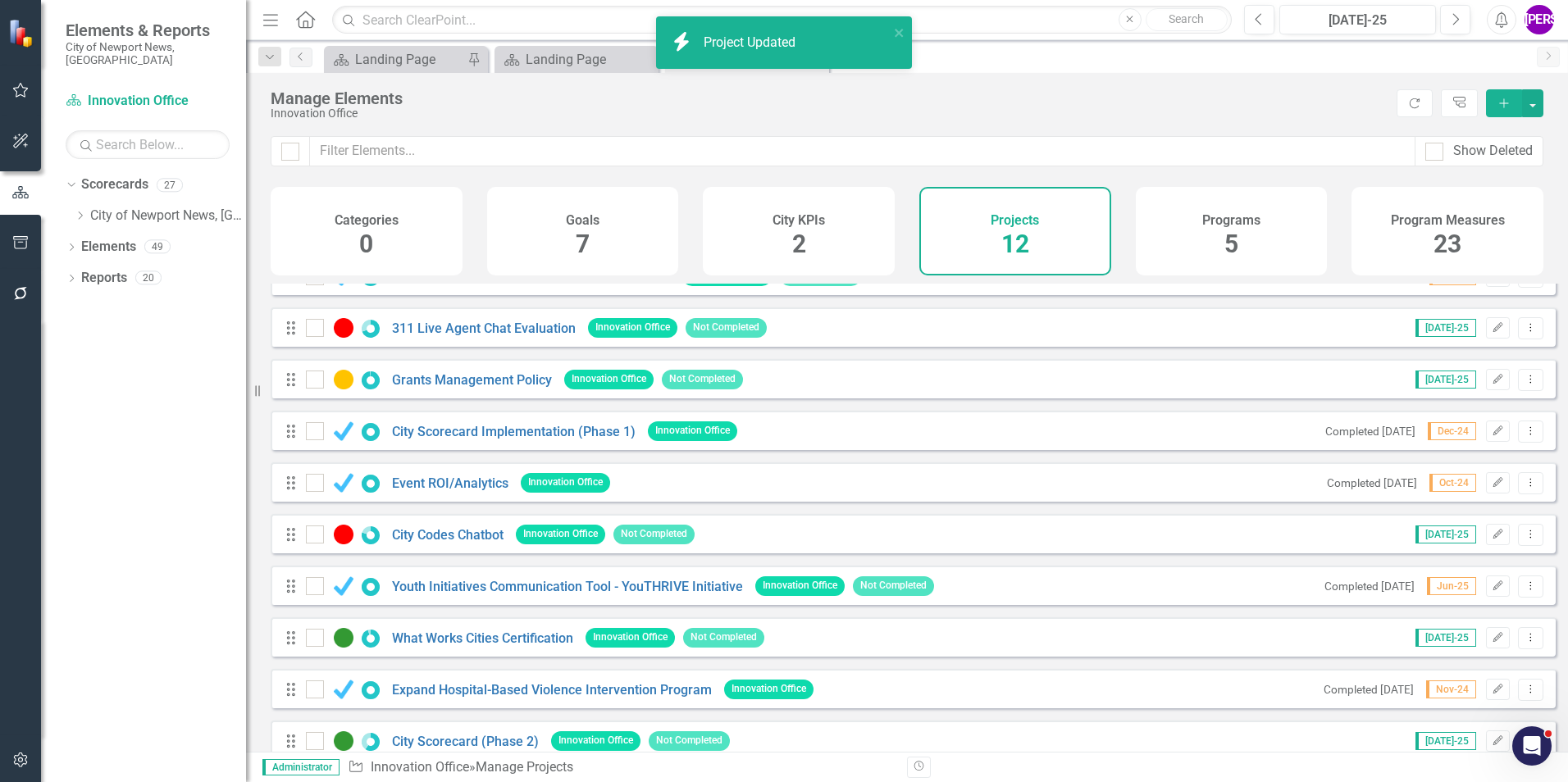
scroll to position [164, 0]
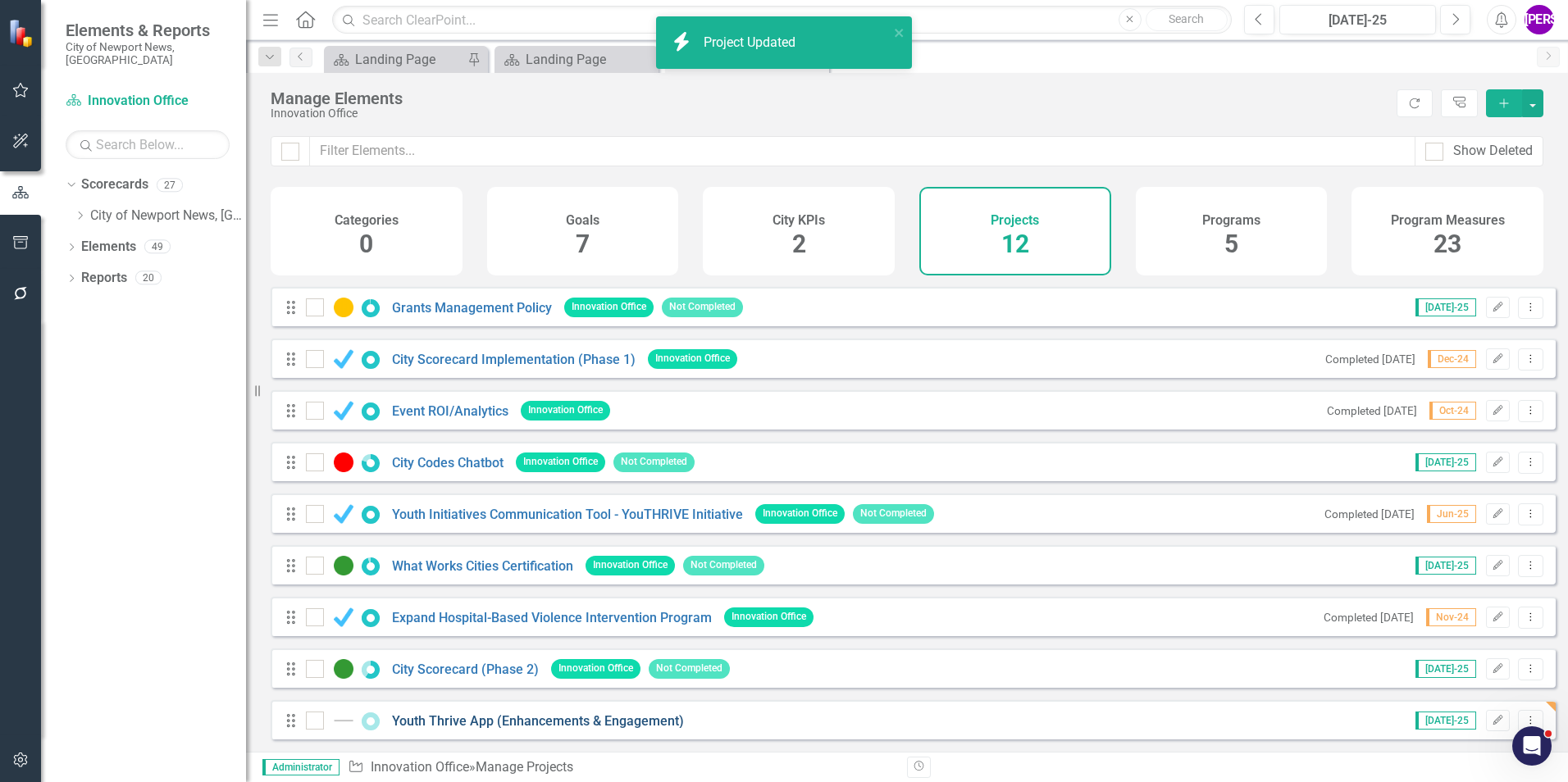
click at [506, 716] on link "Youth Thrive App (Enhancements & Engagement)" at bounding box center [538, 721] width 292 height 16
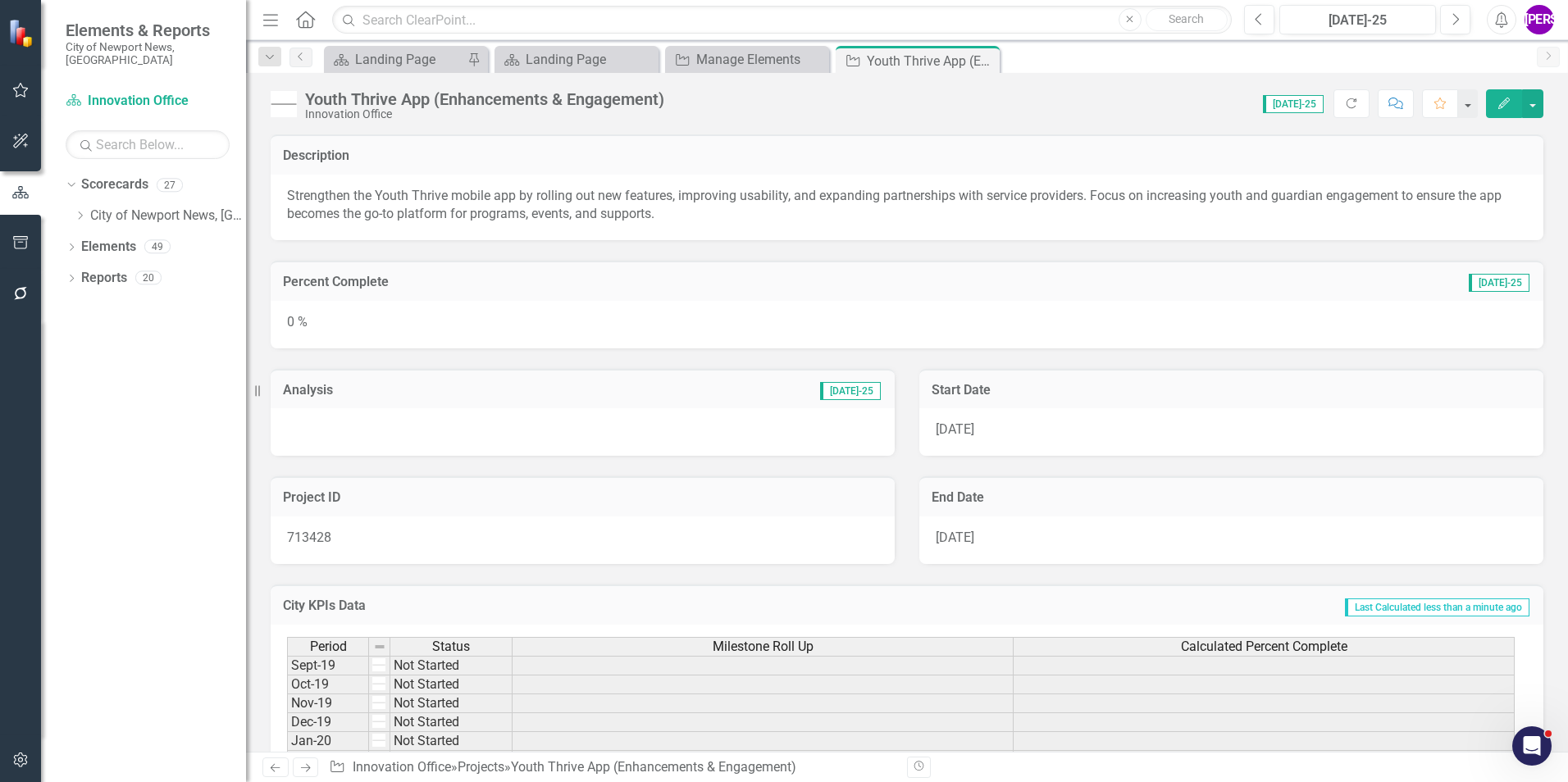
click at [1493, 100] on button "Edit" at bounding box center [1503, 103] width 36 height 29
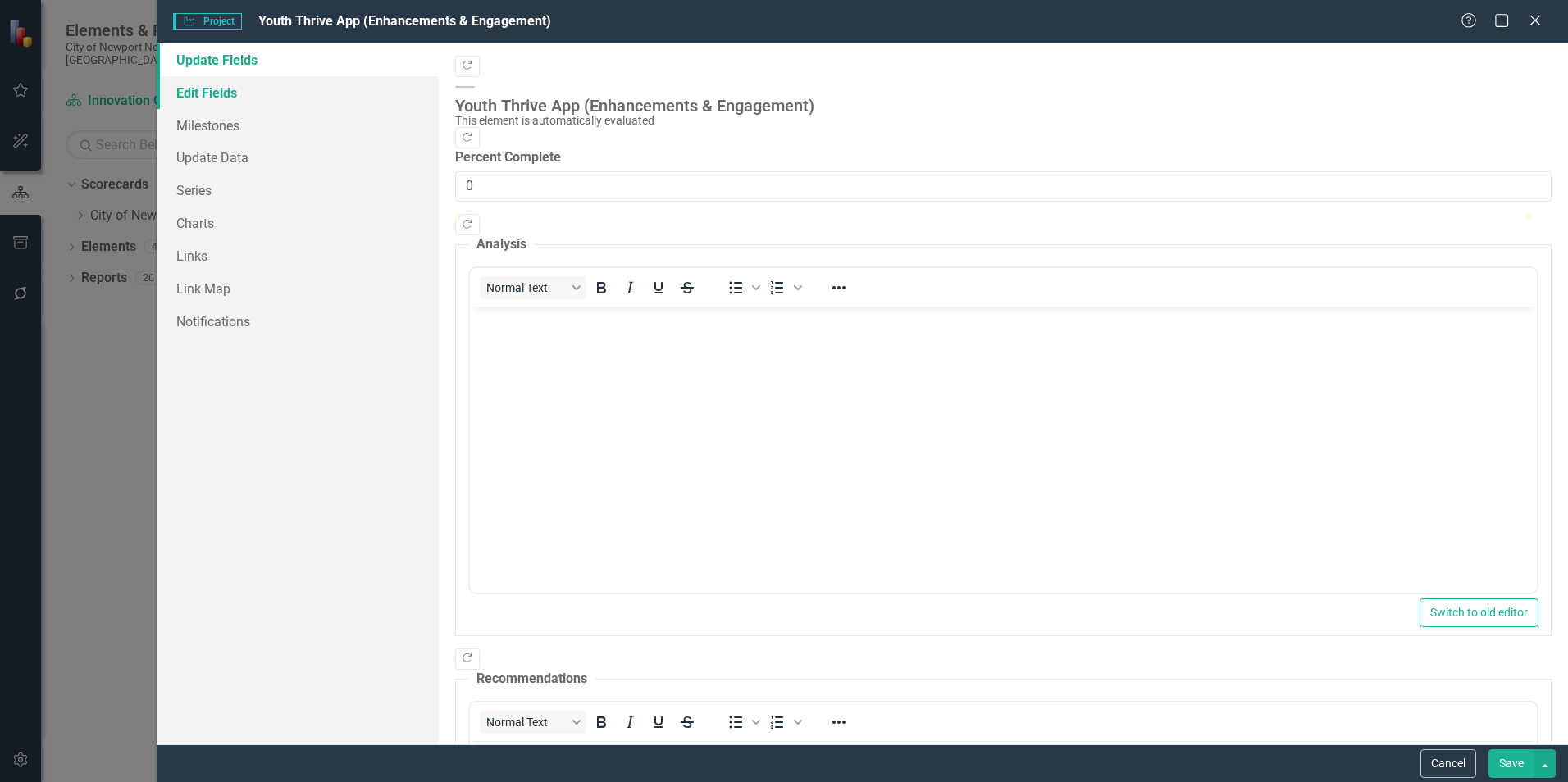
click at [214, 90] on link "Edit Fields" at bounding box center [297, 93] width 282 height 33
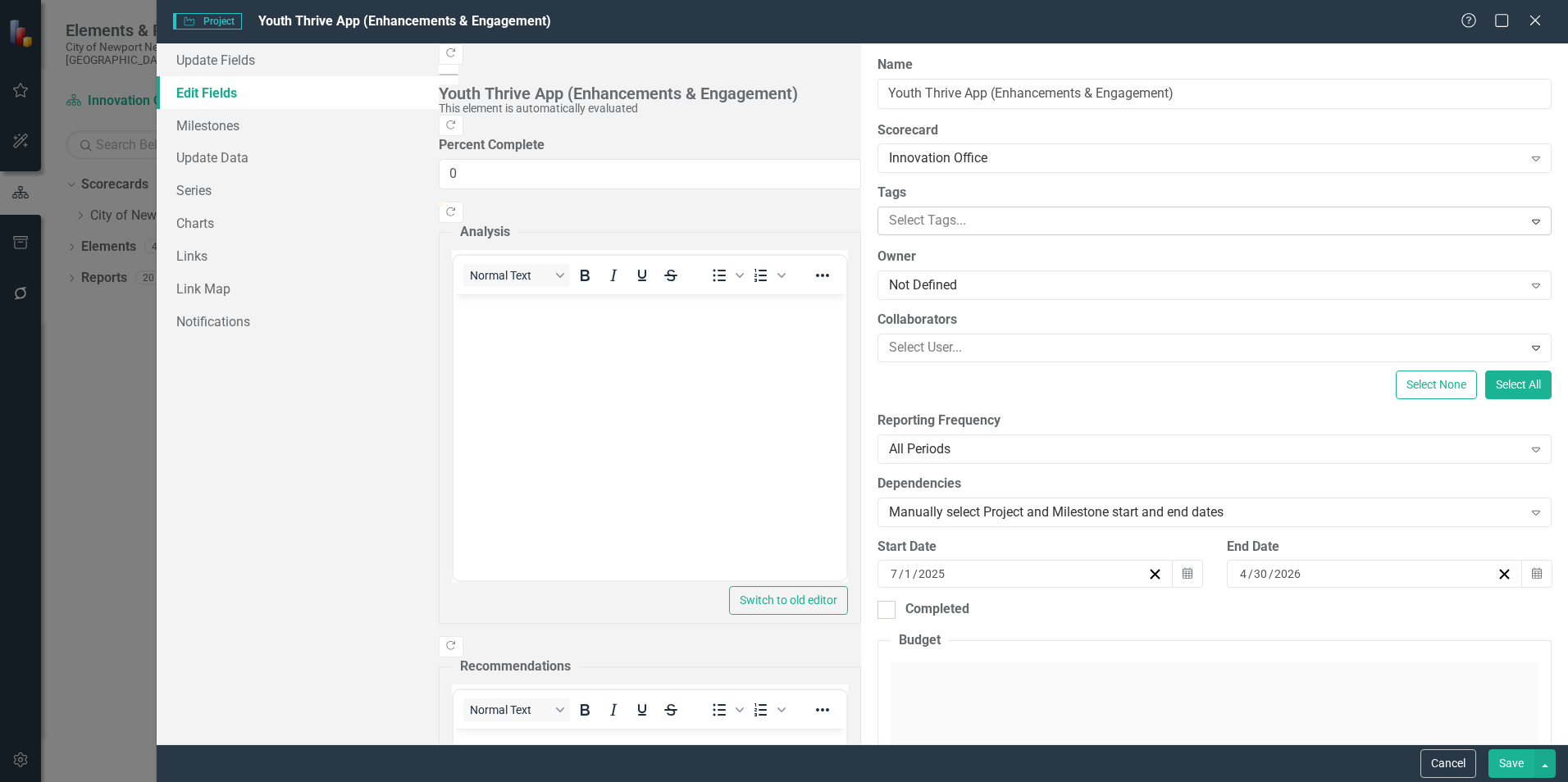
click at [878, 206] on div "Select Tags... Expand" at bounding box center [1214, 220] width 674 height 29
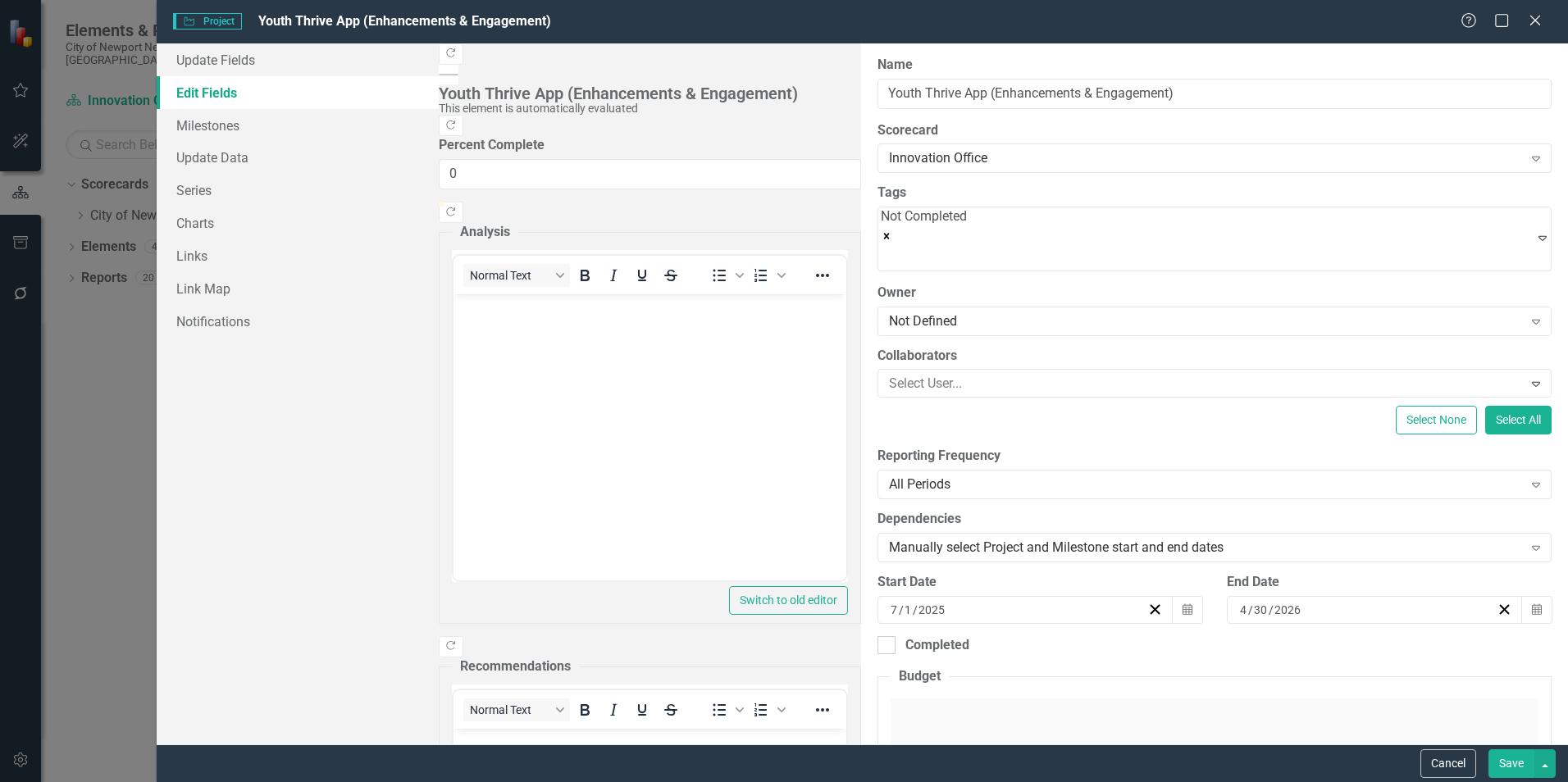
click at [1500, 762] on button "Save" at bounding box center [1511, 764] width 46 height 29
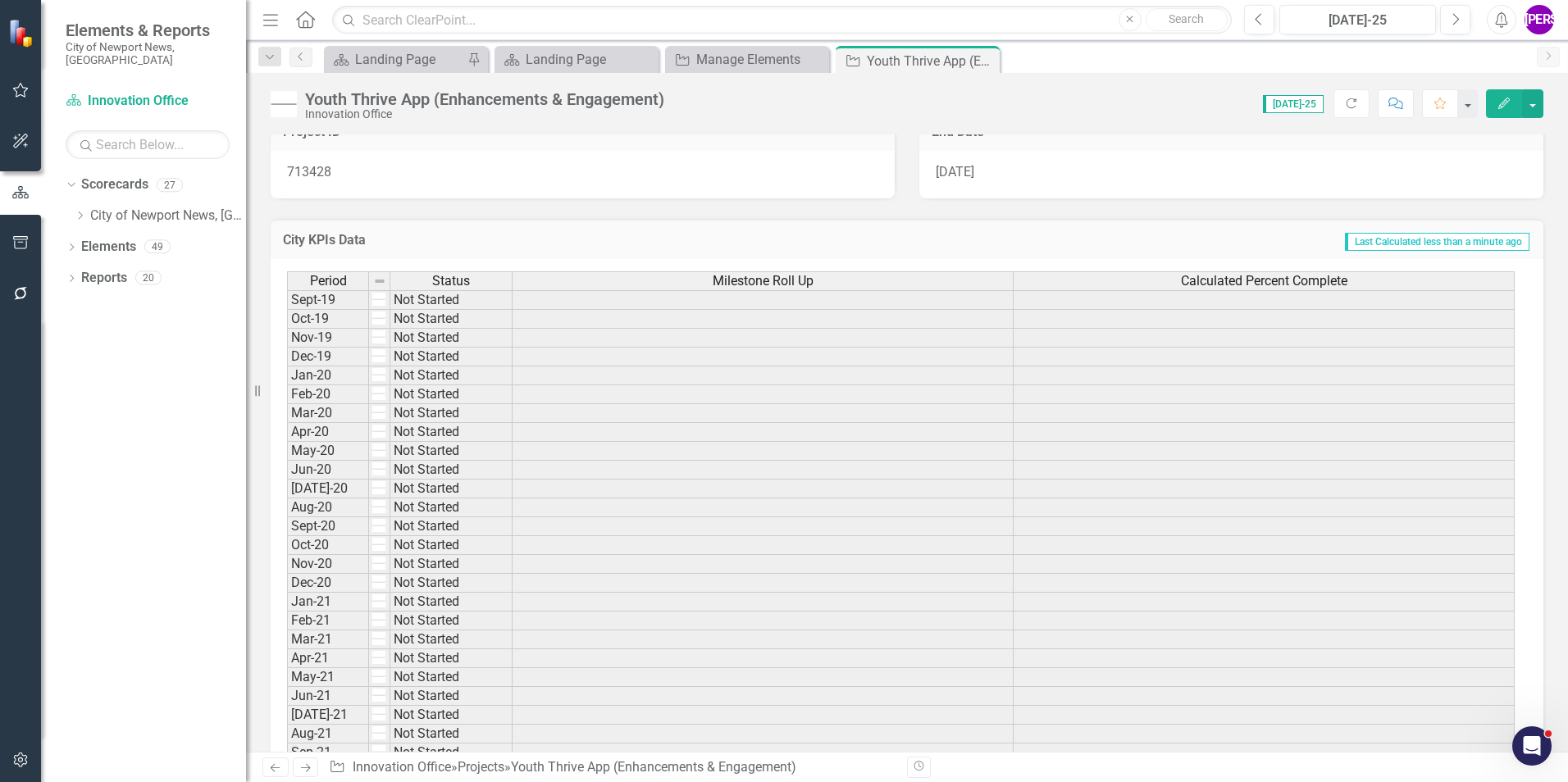
scroll to position [0, 0]
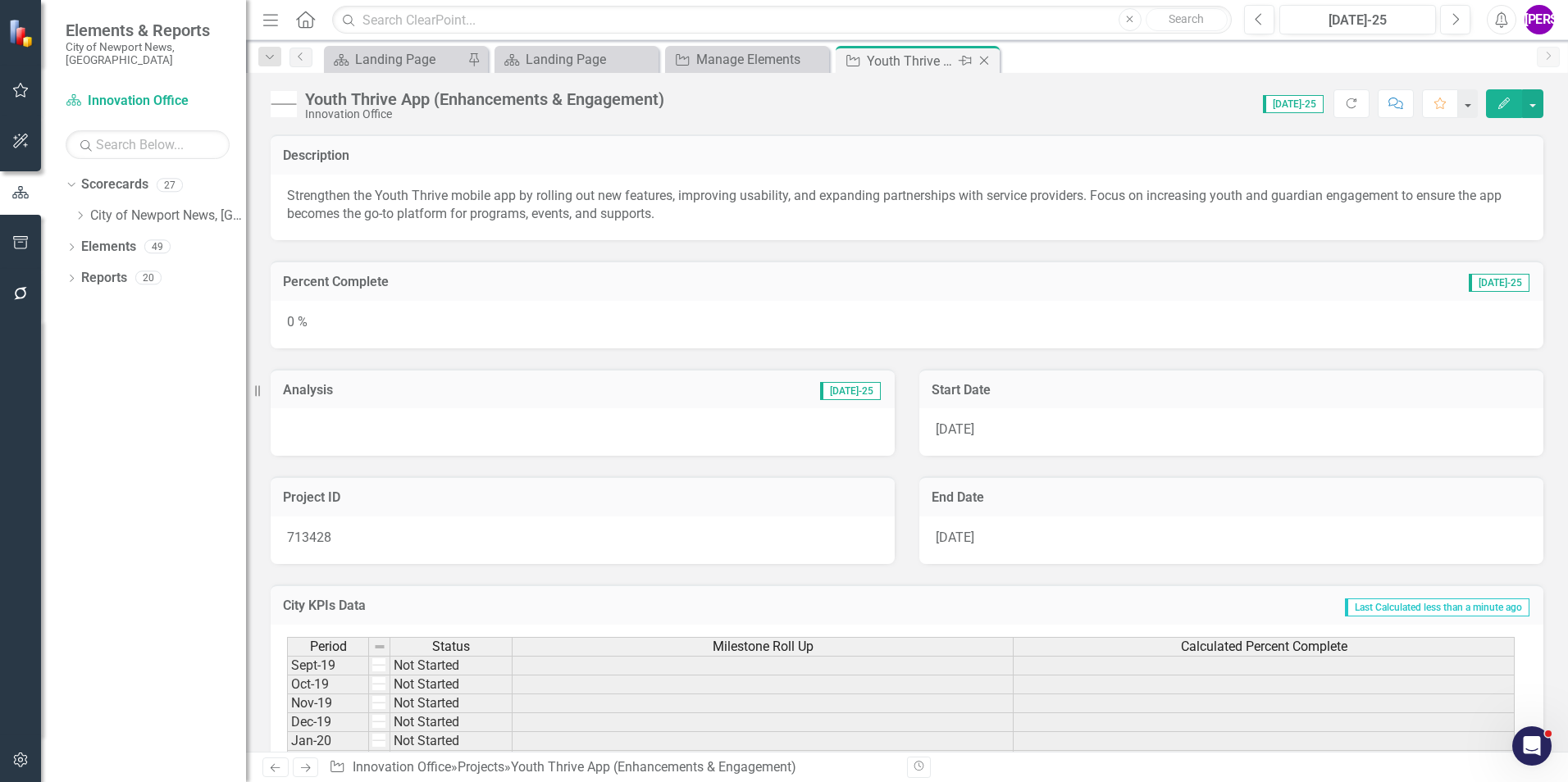
click at [982, 57] on icon "Close" at bounding box center [984, 60] width 17 height 13
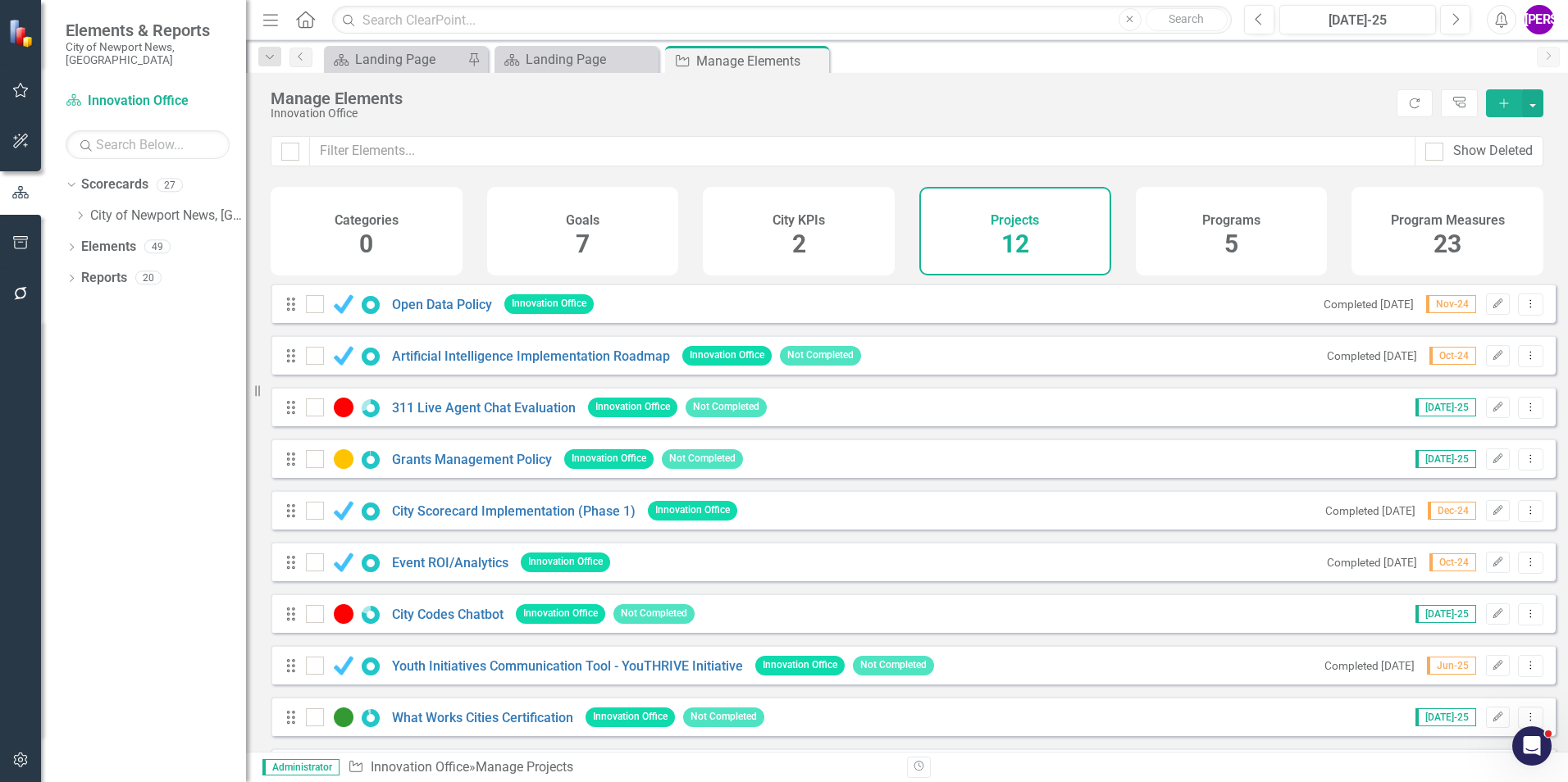
click at [1495, 104] on button "Add" at bounding box center [1503, 103] width 36 height 28
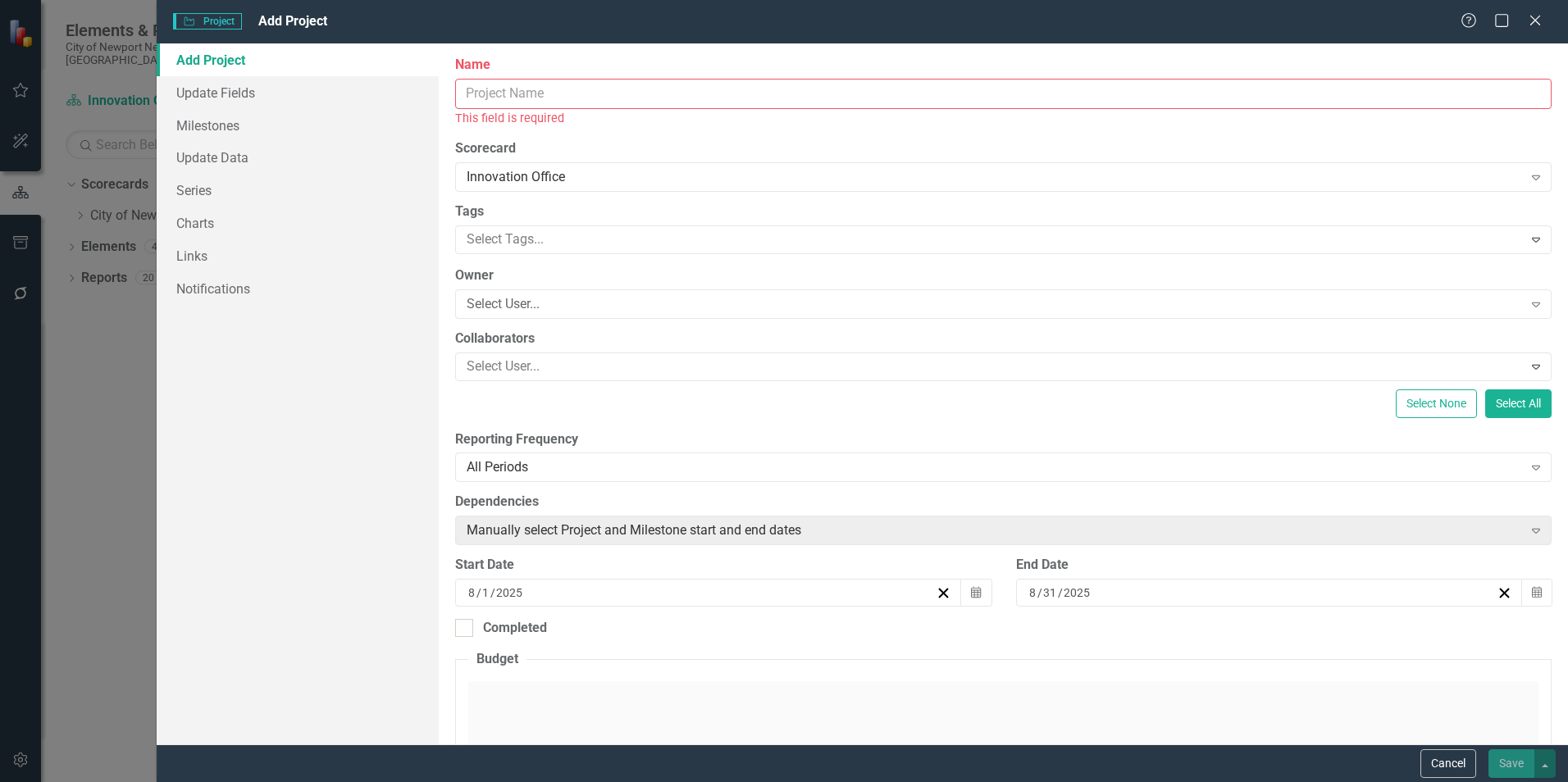
click at [565, 87] on input "Name" at bounding box center [1003, 93] width 1097 height 31
paste input "Citywide Data Strategy"
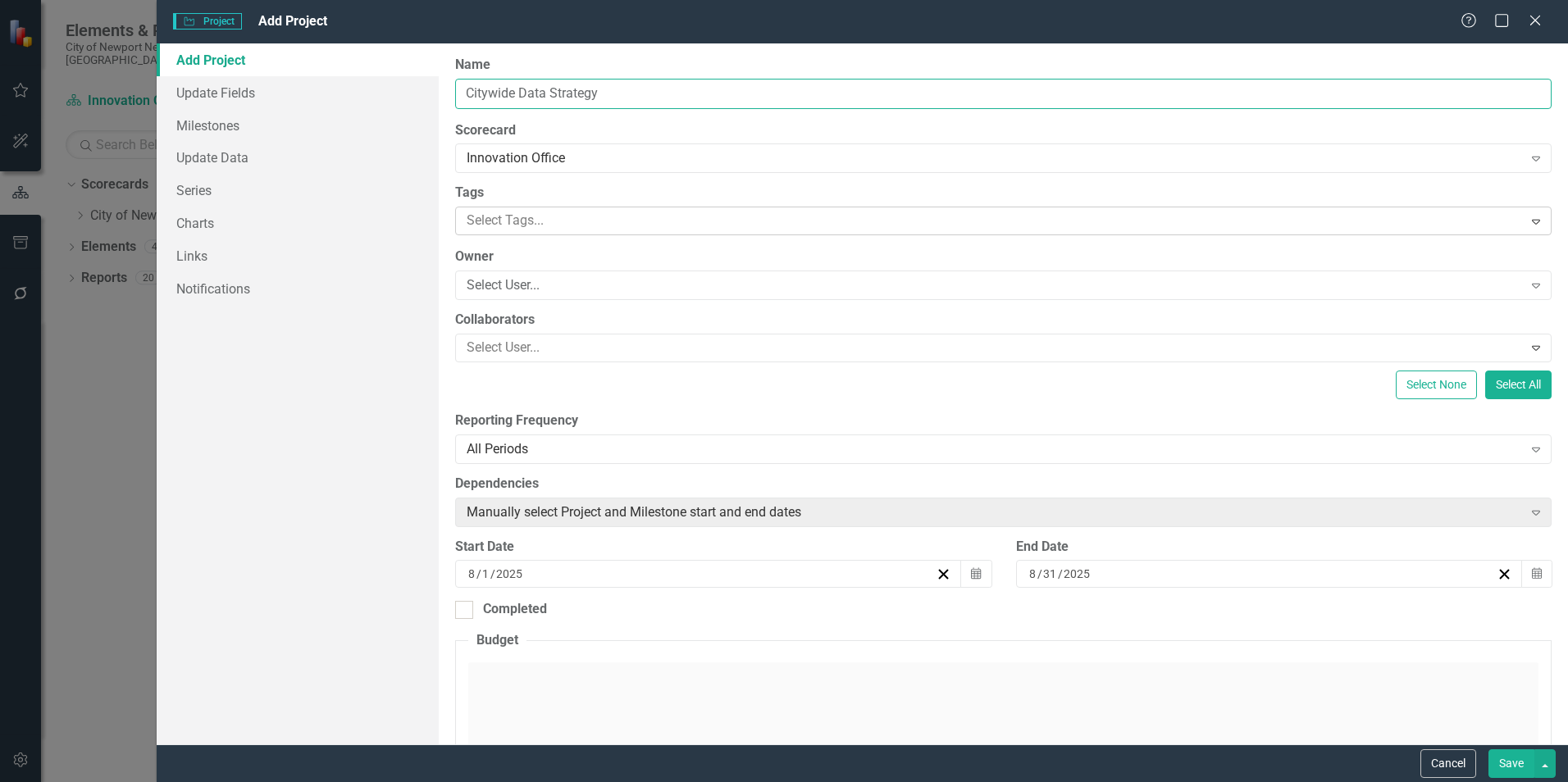
type input "Citywide Data Strategy"
click at [572, 223] on div at bounding box center [990, 220] width 1062 height 22
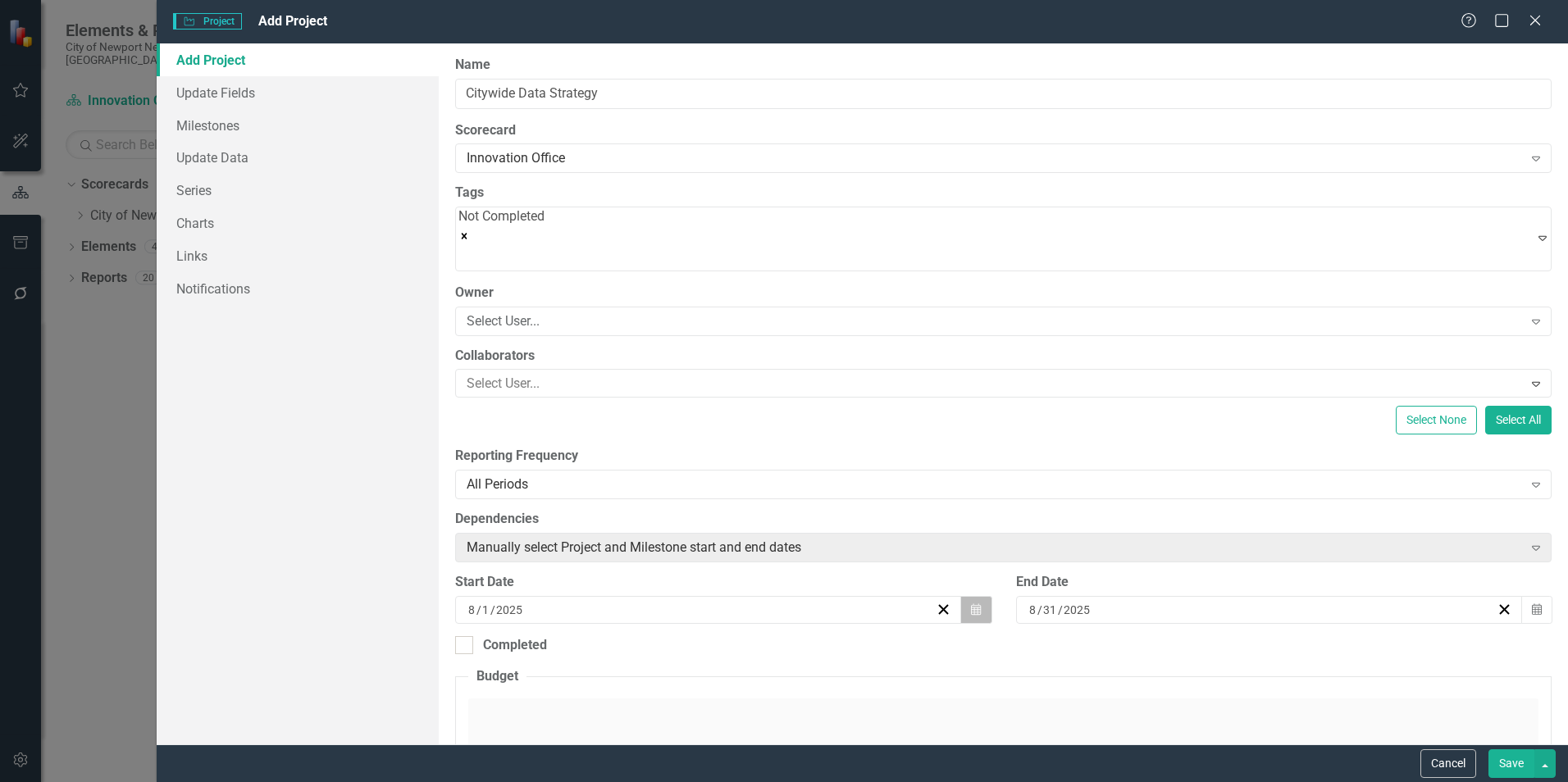
click at [977, 606] on button "Calendar" at bounding box center [976, 610] width 31 height 28
click at [529, 624] on button "‹" at bounding box center [510, 641] width 36 height 36
click at [579, 682] on button "1" at bounding box center [559, 696] width 41 height 30
click at [1532, 604] on icon "button" at bounding box center [1537, 609] width 10 height 11
click at [1231, 624] on button "[DATE]" at bounding box center [1160, 641] width 141 height 36
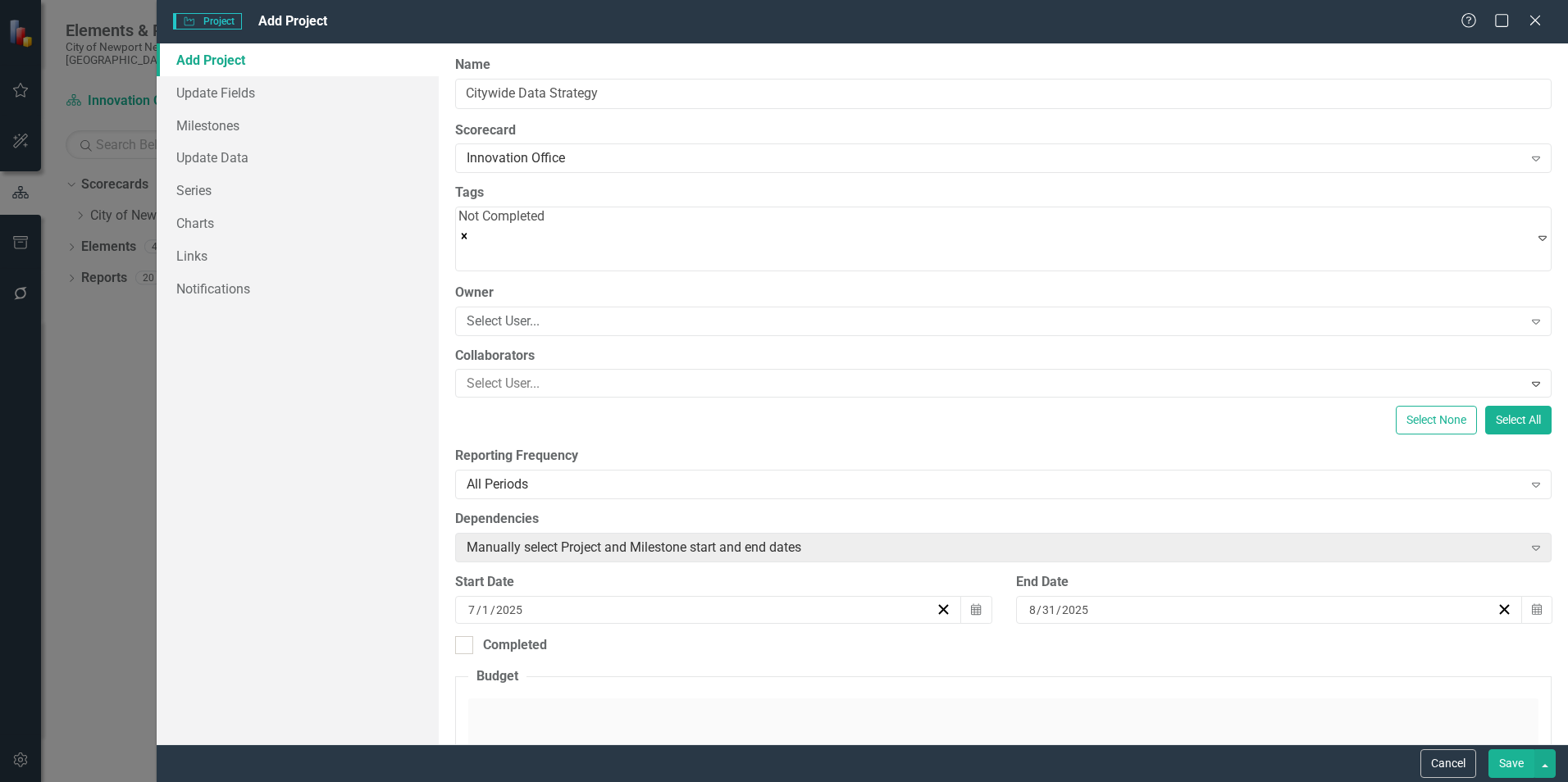
click at [1267, 624] on button "›" at bounding box center [1248, 641] width 36 height 36
click at [1268, 742] on abbr "June" at bounding box center [1255, 748] width 25 height 13
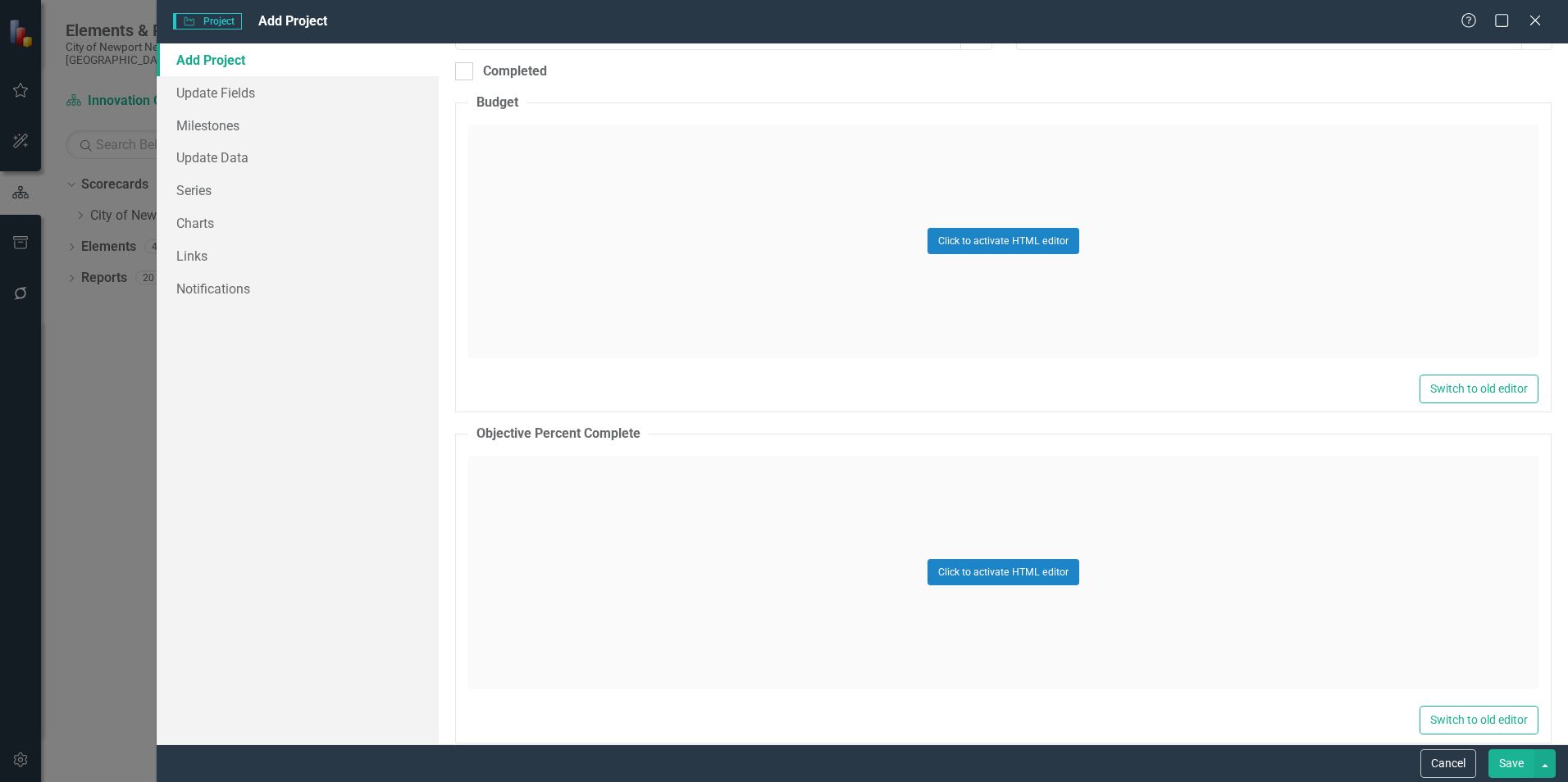
scroll to position [1066, 0]
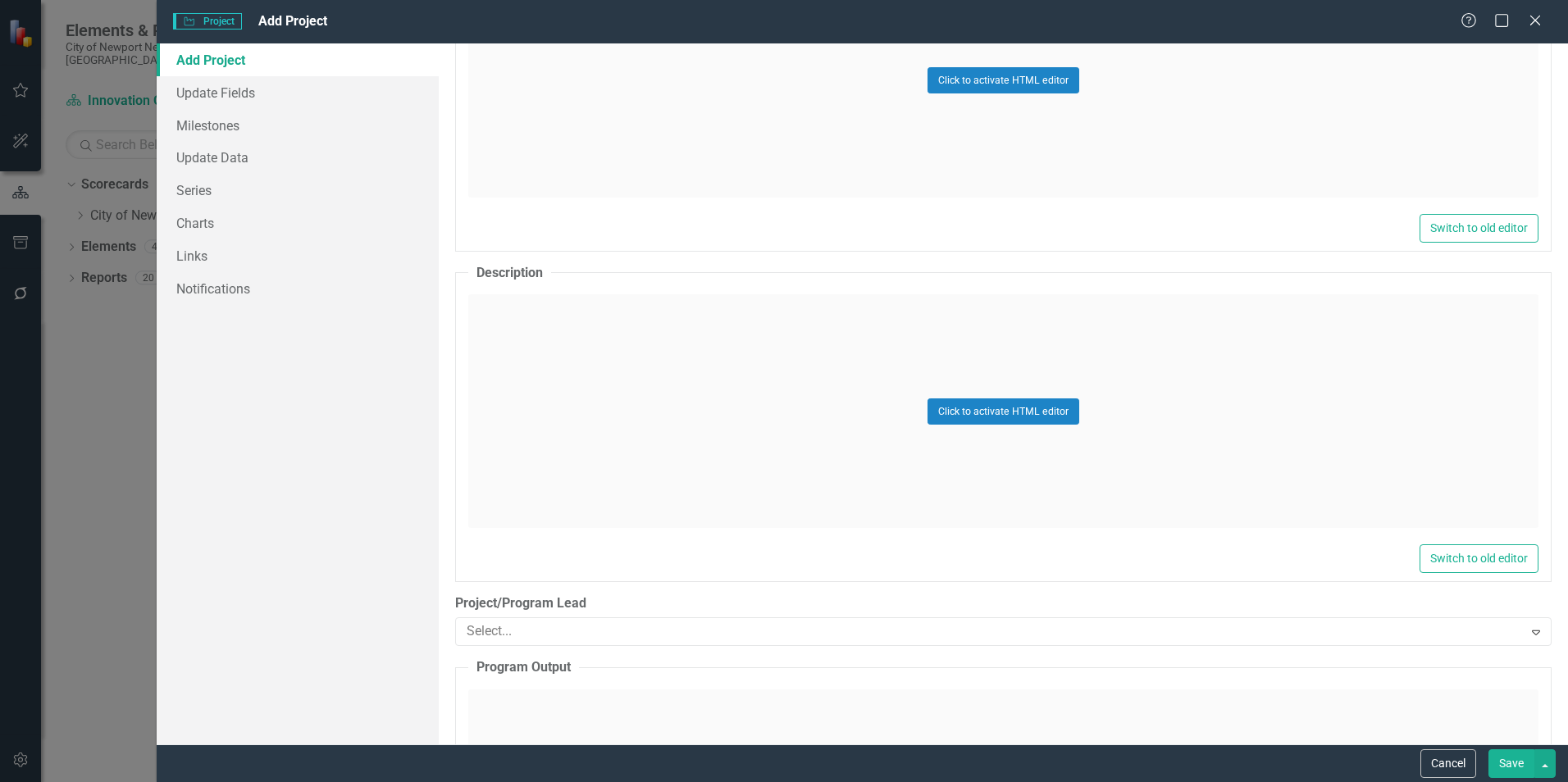
click at [717, 431] on div "Click to activate HTML editor" at bounding box center [1003, 411] width 1071 height 233
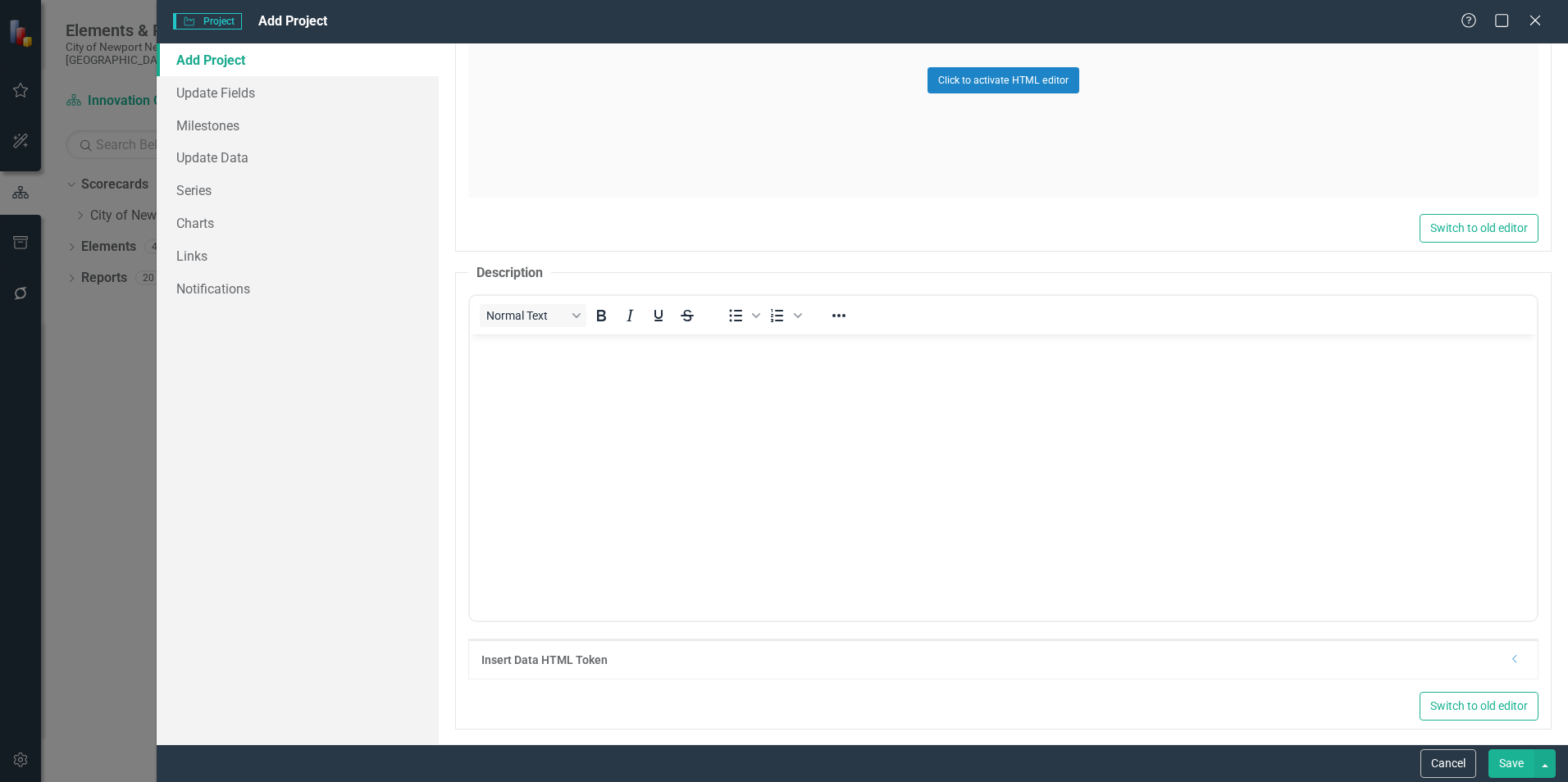
scroll to position [0, 0]
click at [830, 417] on body "Rich Text Area. Press ALT-0 for help." at bounding box center [1003, 457] width 1067 height 246
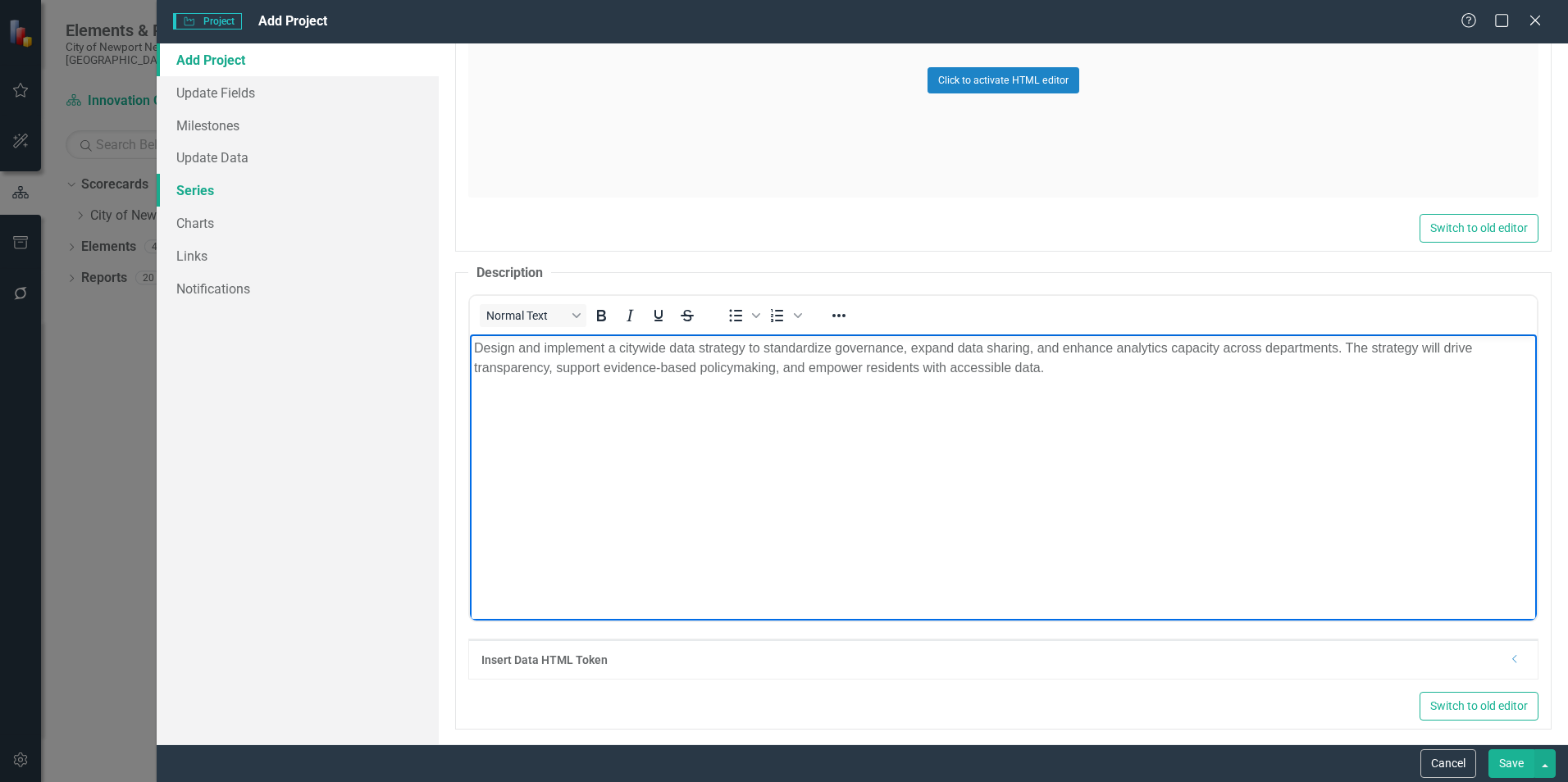
click at [238, 194] on link "Series" at bounding box center [297, 190] width 282 height 33
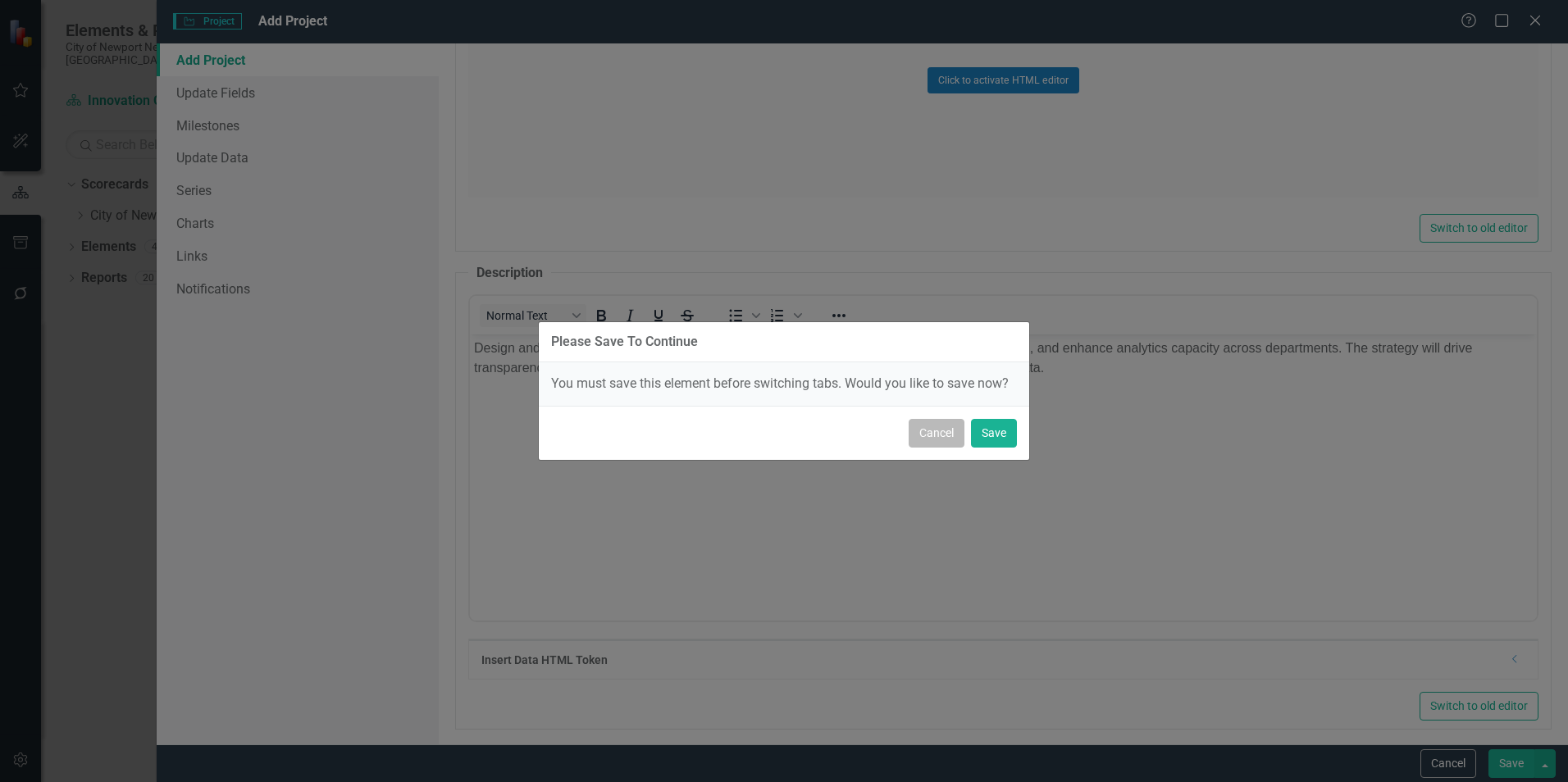
drag, startPoint x: 944, startPoint y: 421, endPoint x: 925, endPoint y: 415, distance: 19.9
click at [943, 421] on button "Cancel" at bounding box center [937, 433] width 56 height 29
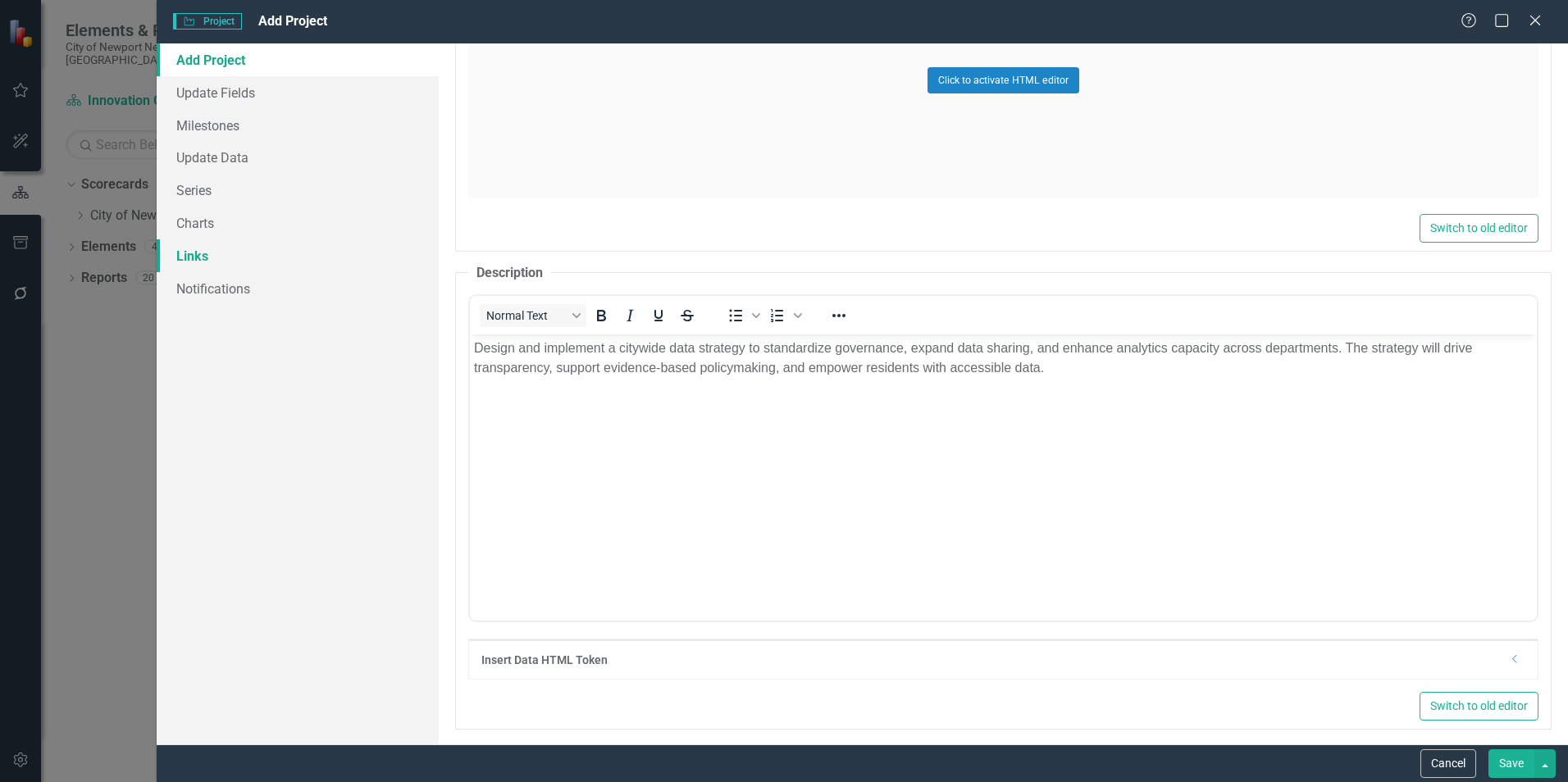
click at [205, 253] on link "Links" at bounding box center [297, 256] width 282 height 33
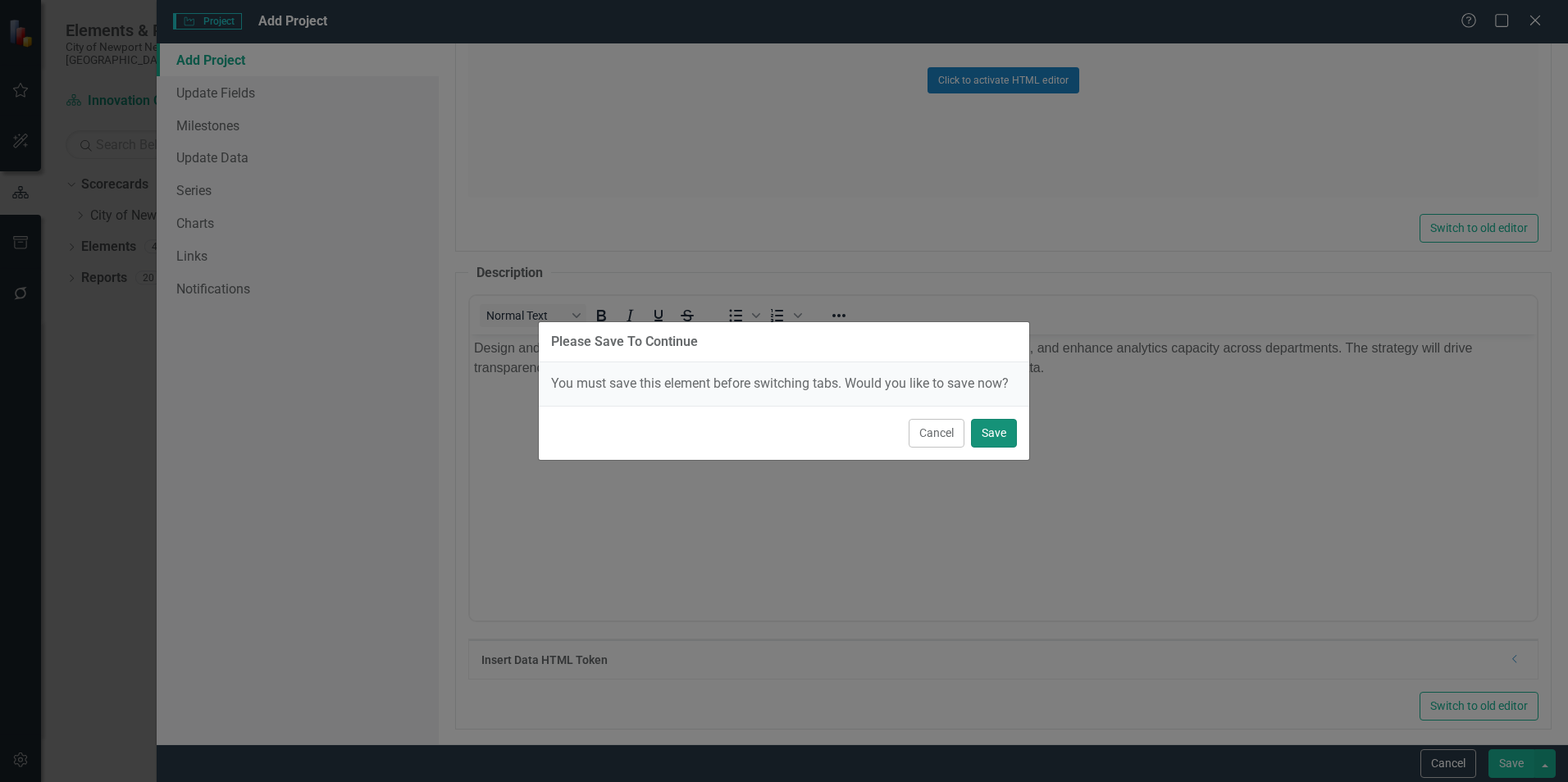
click at [1000, 425] on button "Save" at bounding box center [994, 433] width 46 height 29
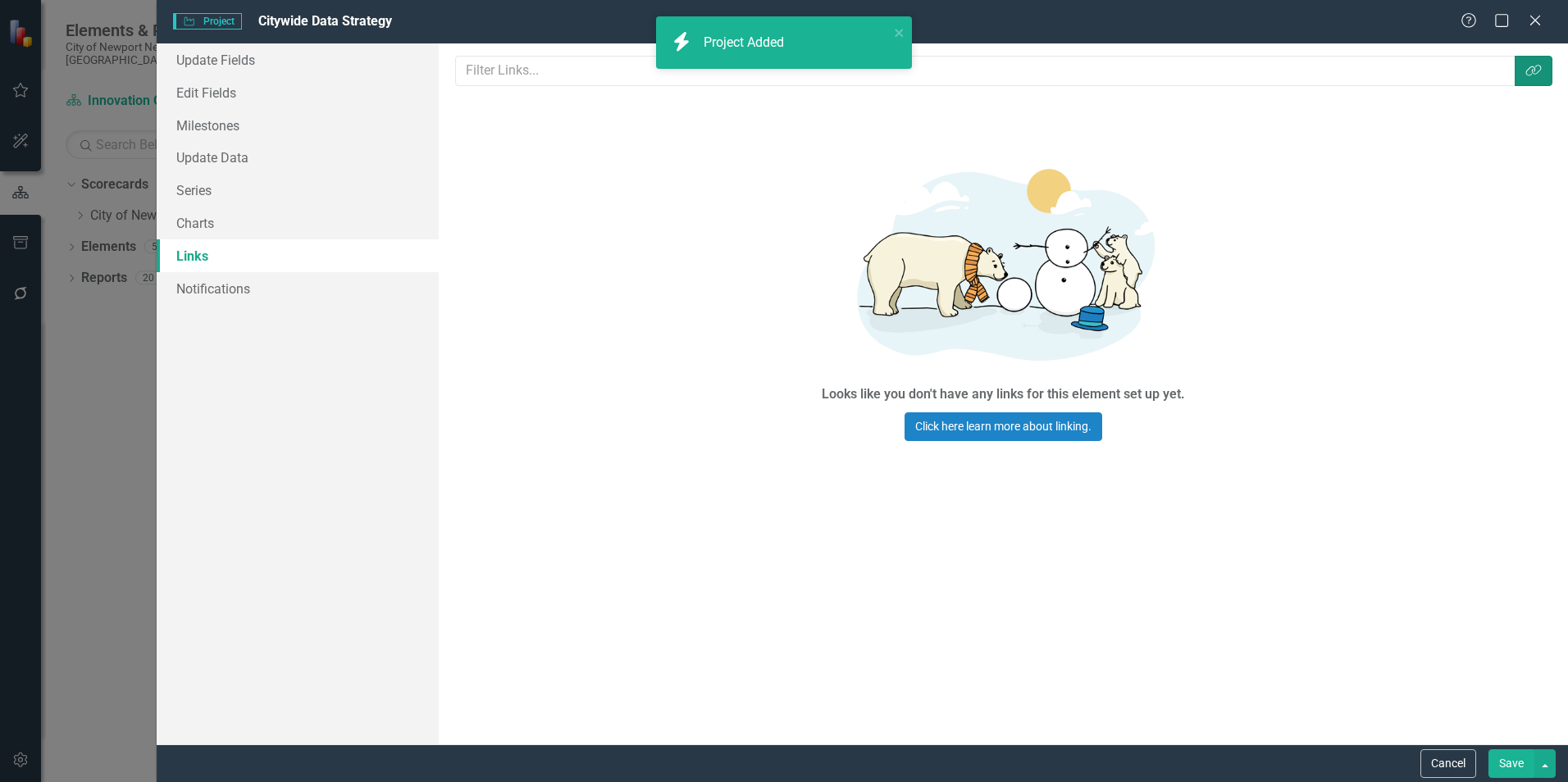
click at [1540, 77] on icon "Link Tag" at bounding box center [1533, 70] width 17 height 13
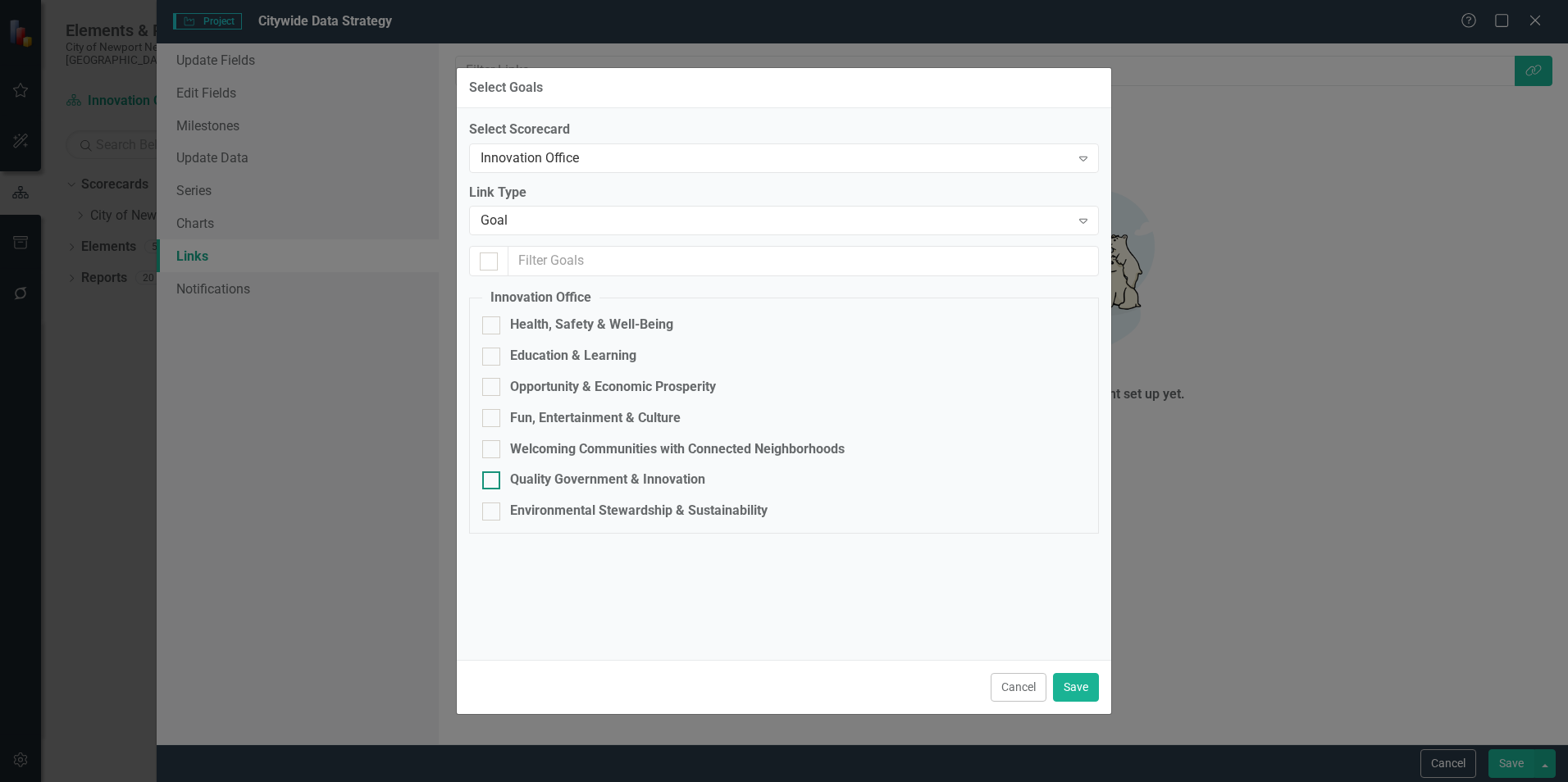
click at [574, 484] on div "Quality Government & Innovation" at bounding box center [607, 481] width 195 height 19
click at [493, 482] on input "Quality Government & Innovation" at bounding box center [488, 477] width 10 height 10
checkbox input "true"
click at [659, 162] on div "Innovation Office" at bounding box center [775, 158] width 590 height 19
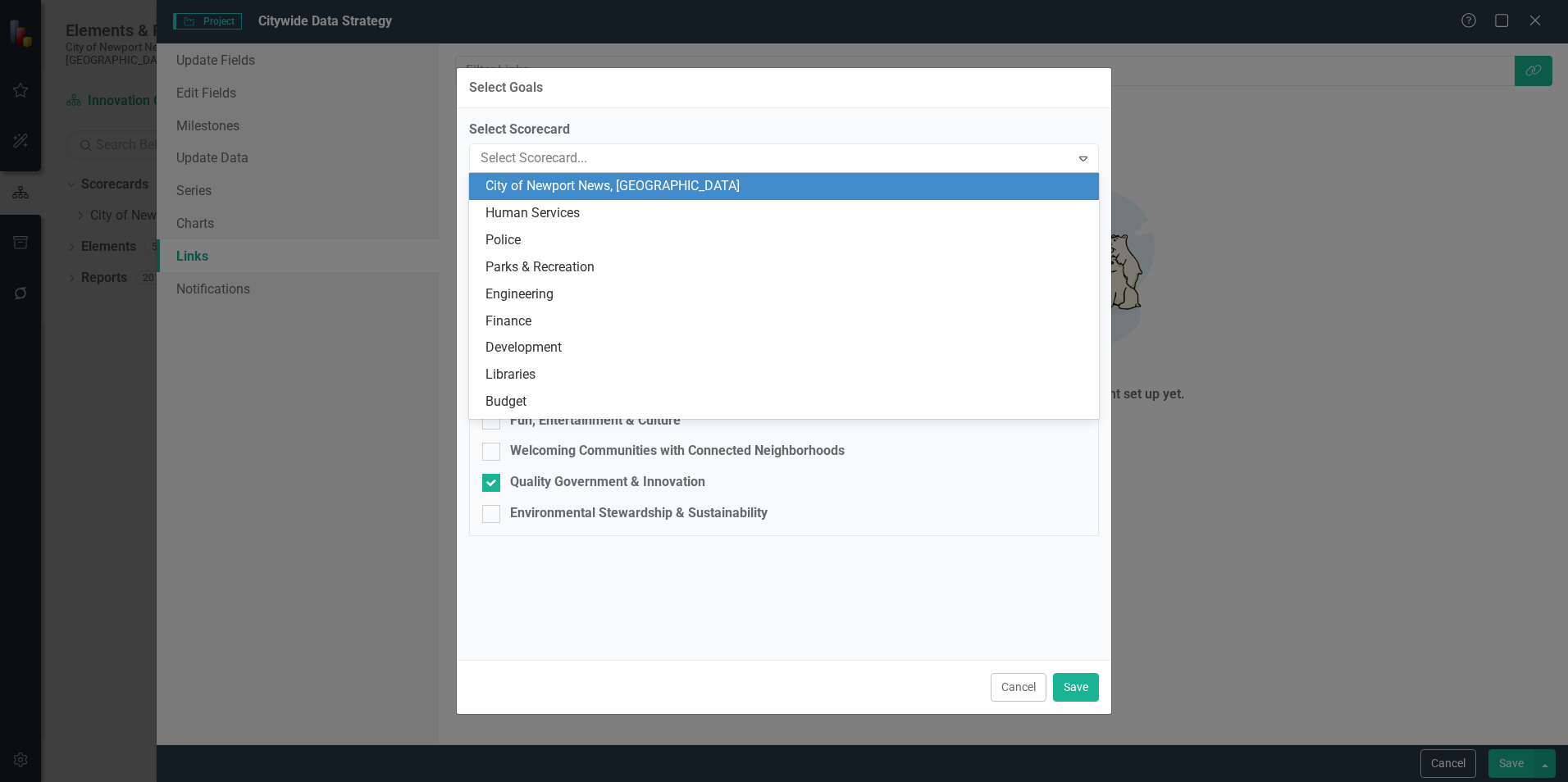
click at [615, 190] on div "City of Newport News, [GEOGRAPHIC_DATA]" at bounding box center [787, 187] width 604 height 19
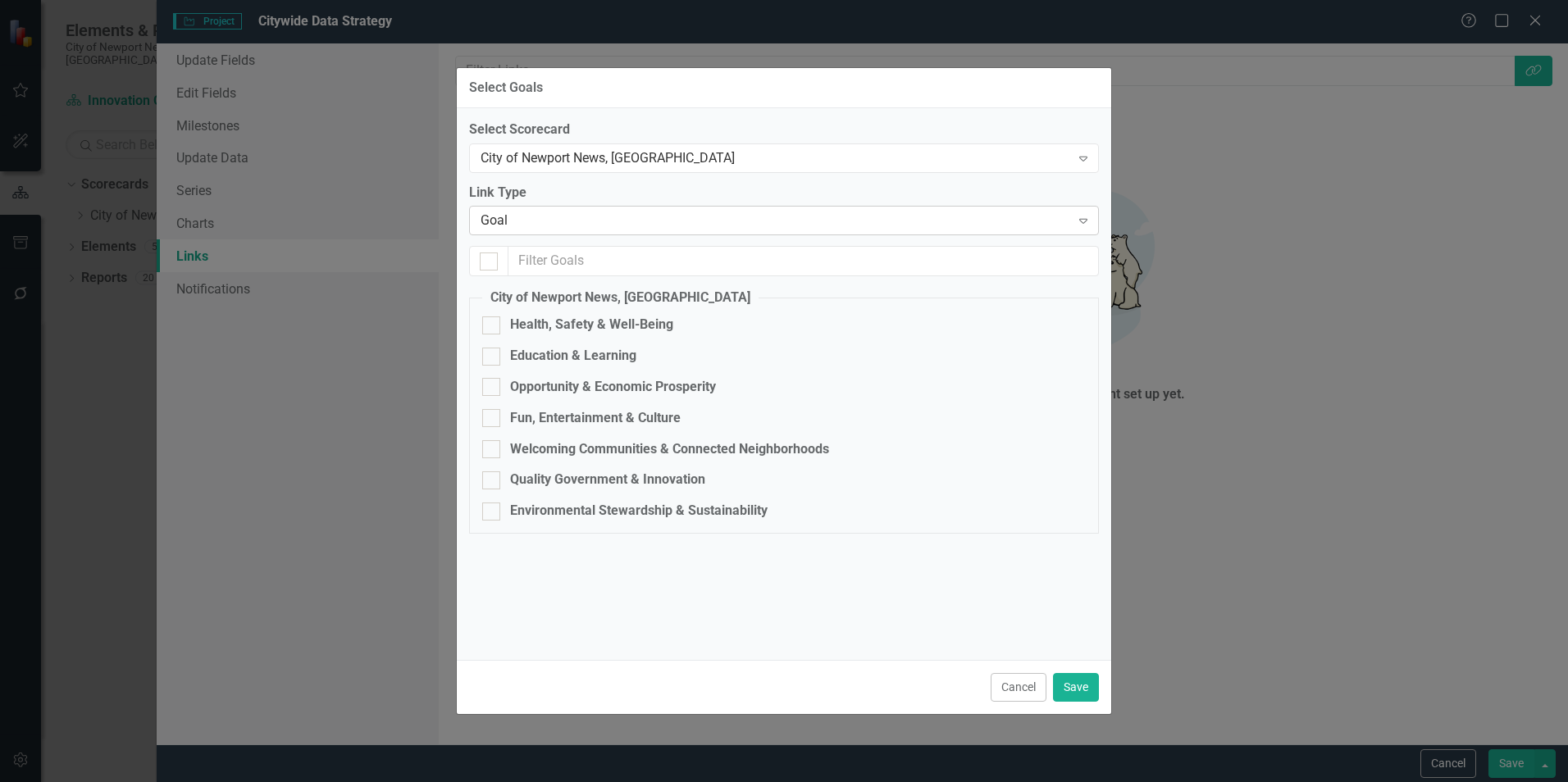
click at [607, 208] on div "Goal Expand" at bounding box center [784, 221] width 630 height 30
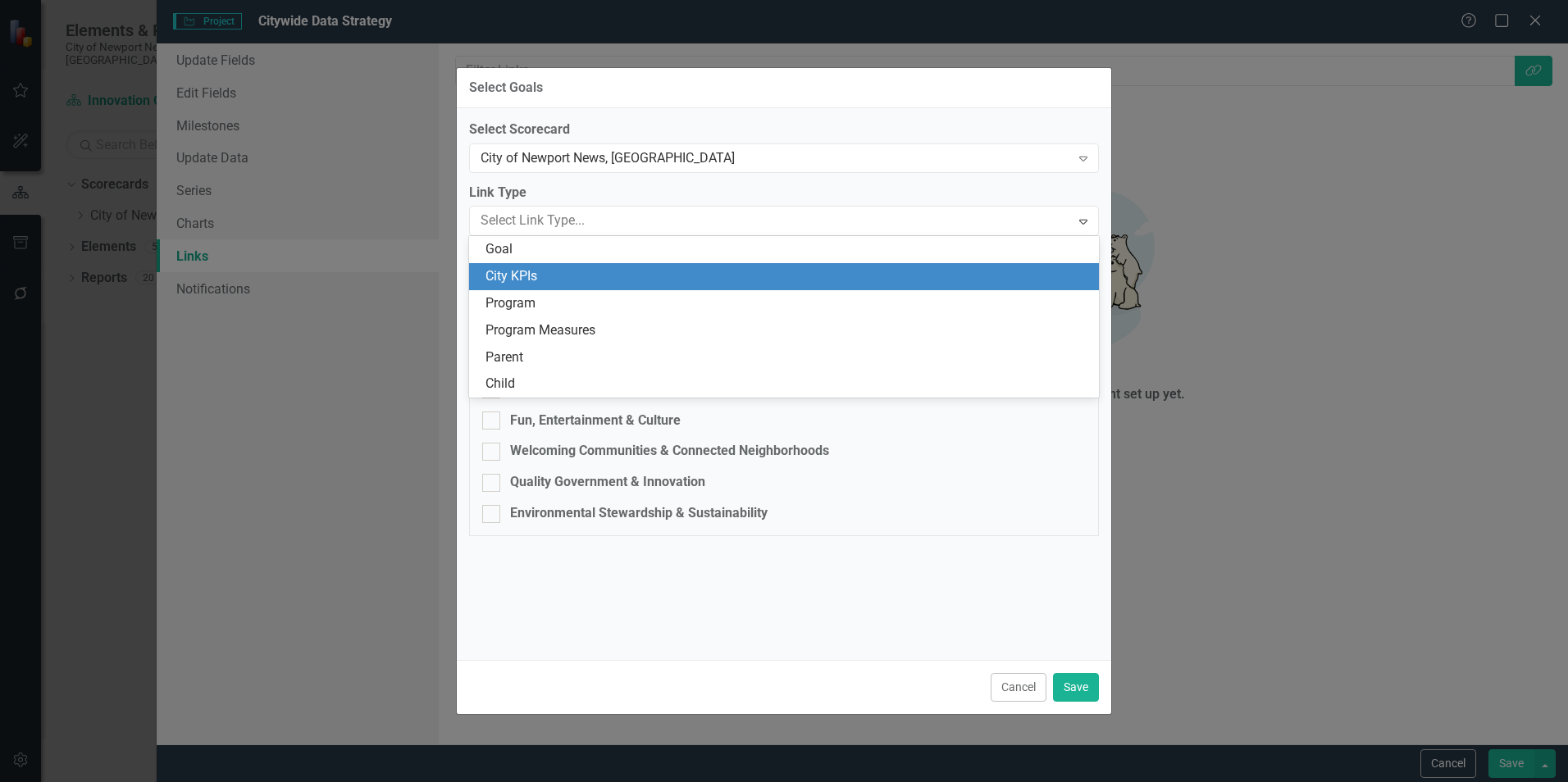
click at [593, 267] on div "City KPIs" at bounding box center [787, 277] width 604 height 19
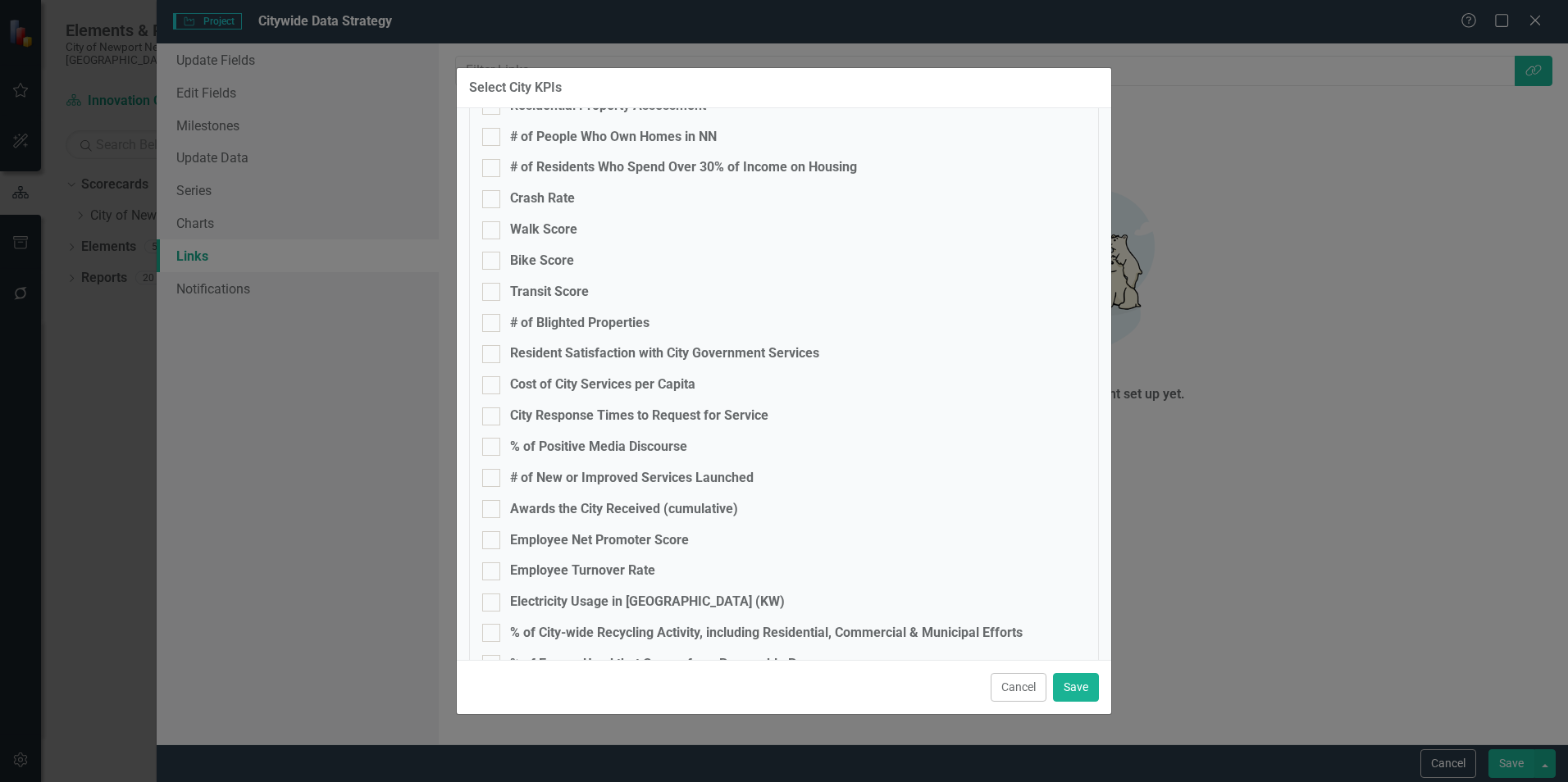
scroll to position [1148, 0]
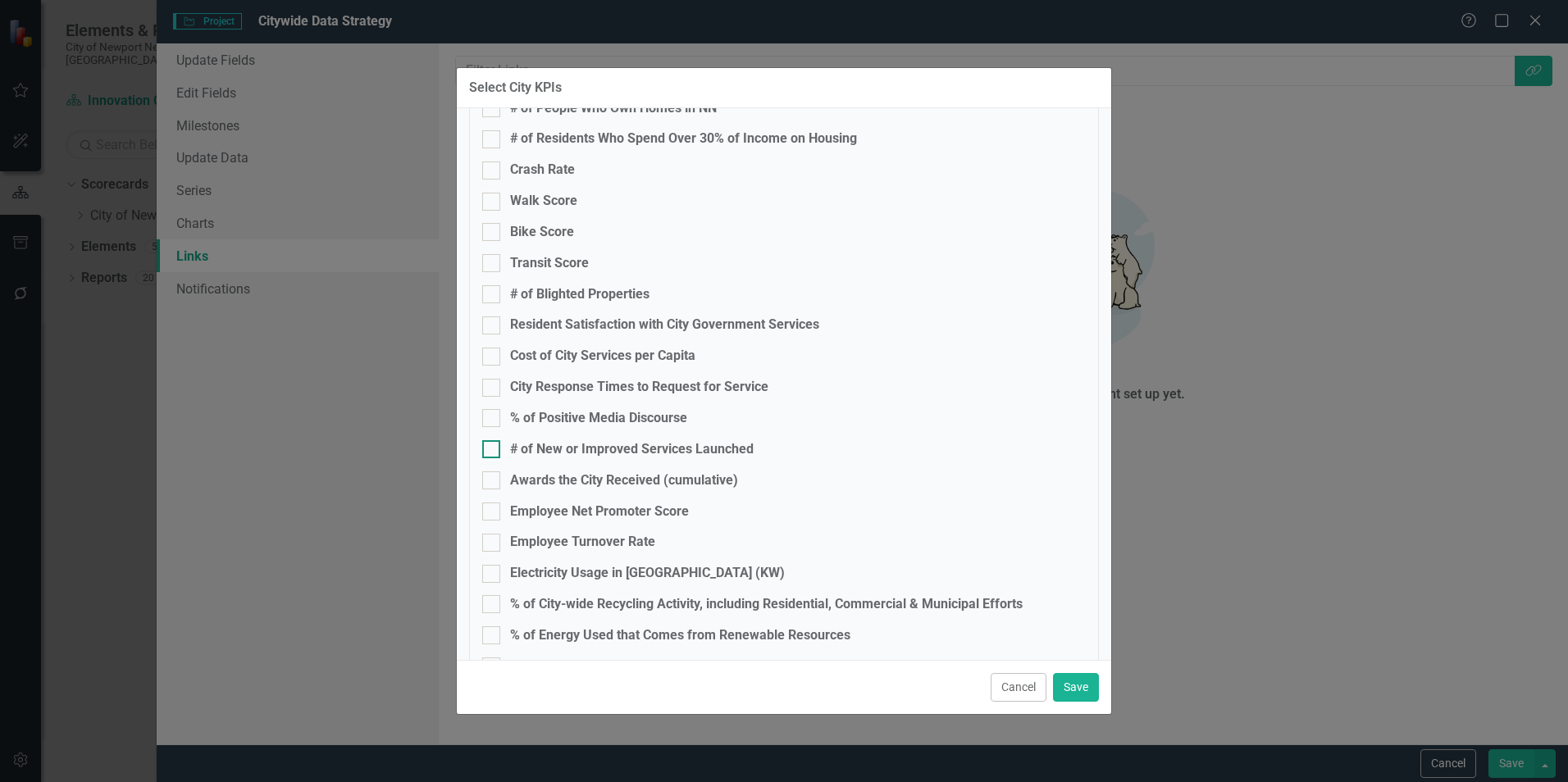
click at [642, 450] on div "# of New or Improved Services Launched" at bounding box center [632, 450] width 244 height 19
click at [493, 450] on input "# of New or Improved Services Launched" at bounding box center [488, 446] width 10 height 10
checkbox input "true"
click at [1059, 678] on button "Save" at bounding box center [1076, 687] width 46 height 29
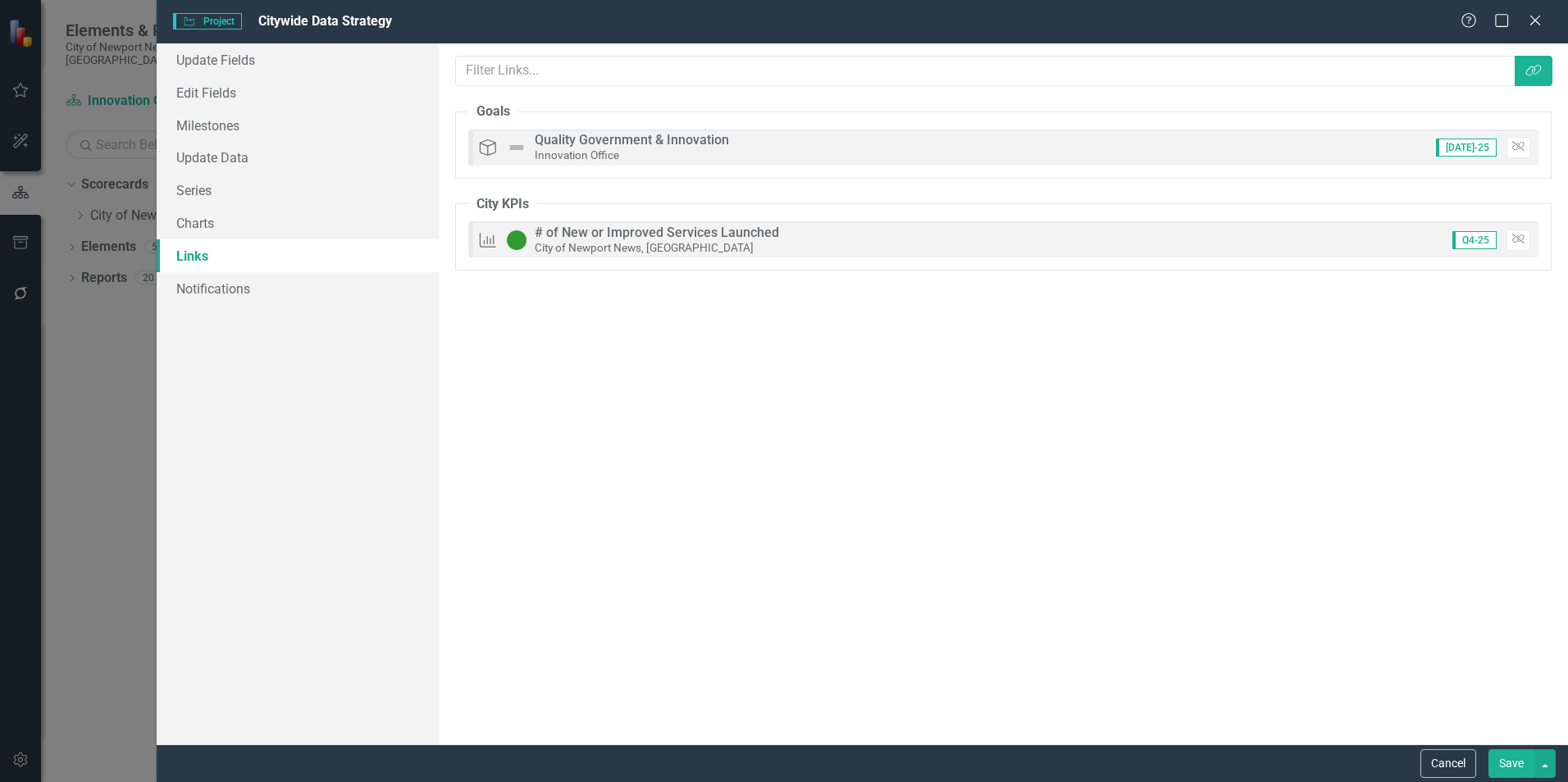
click at [1514, 764] on button "Save" at bounding box center [1511, 764] width 46 height 29
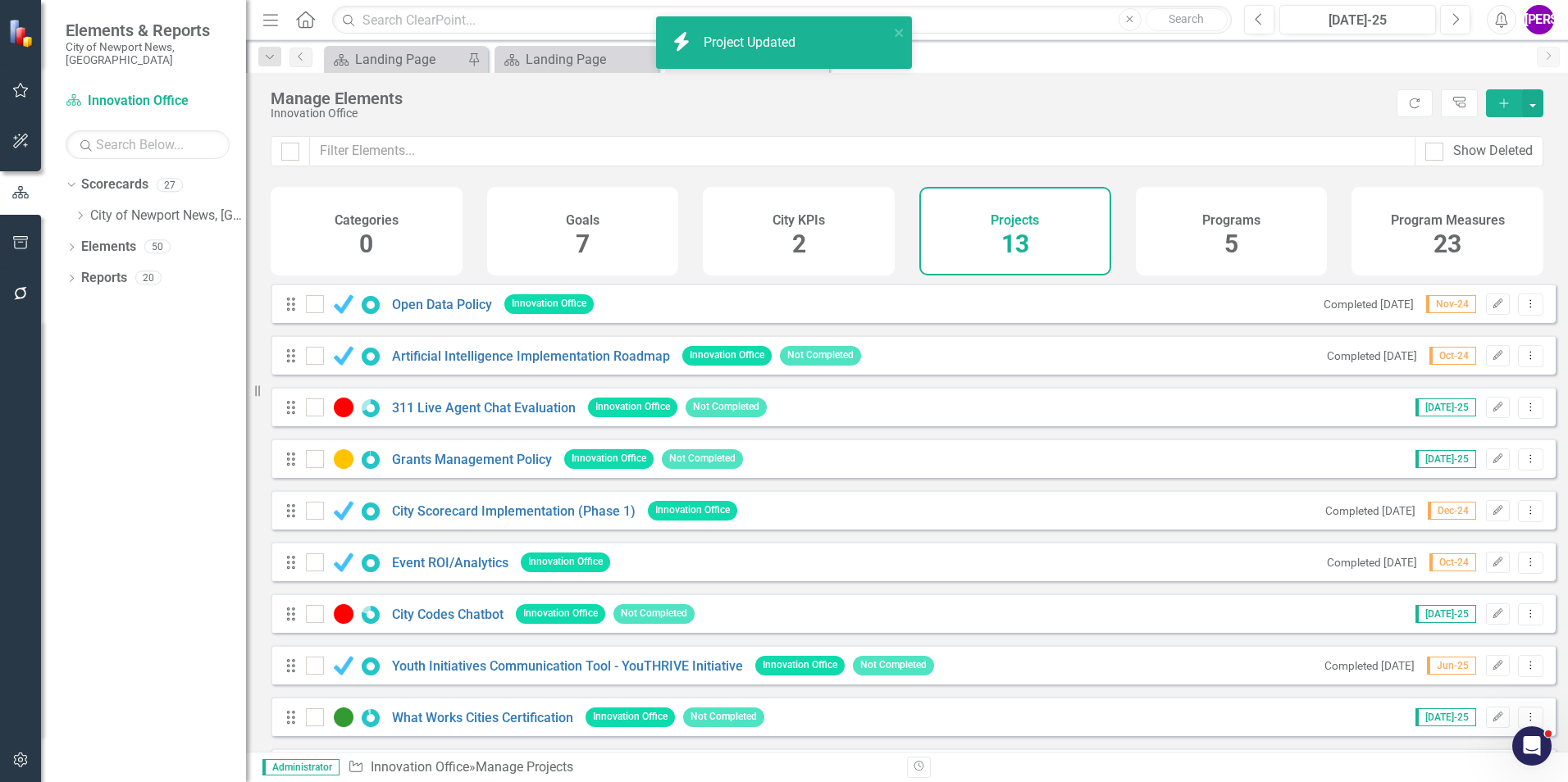
click at [1273, 121] on div "Manage Elements Innovation Office Refresh Tree Explorer Add" at bounding box center [906, 105] width 1322 height 63
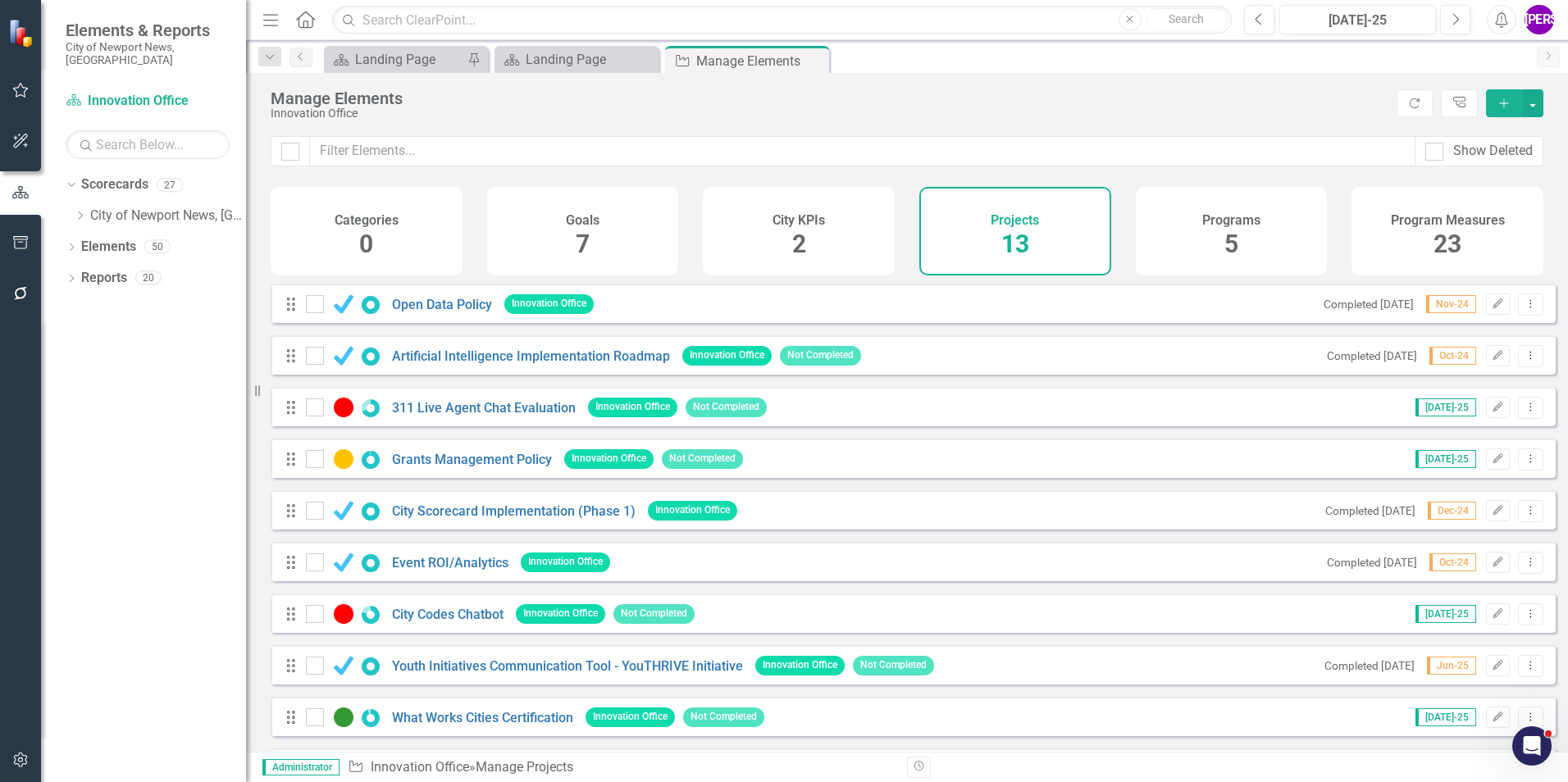
click at [1517, 107] on button "Add" at bounding box center [1503, 103] width 36 height 28
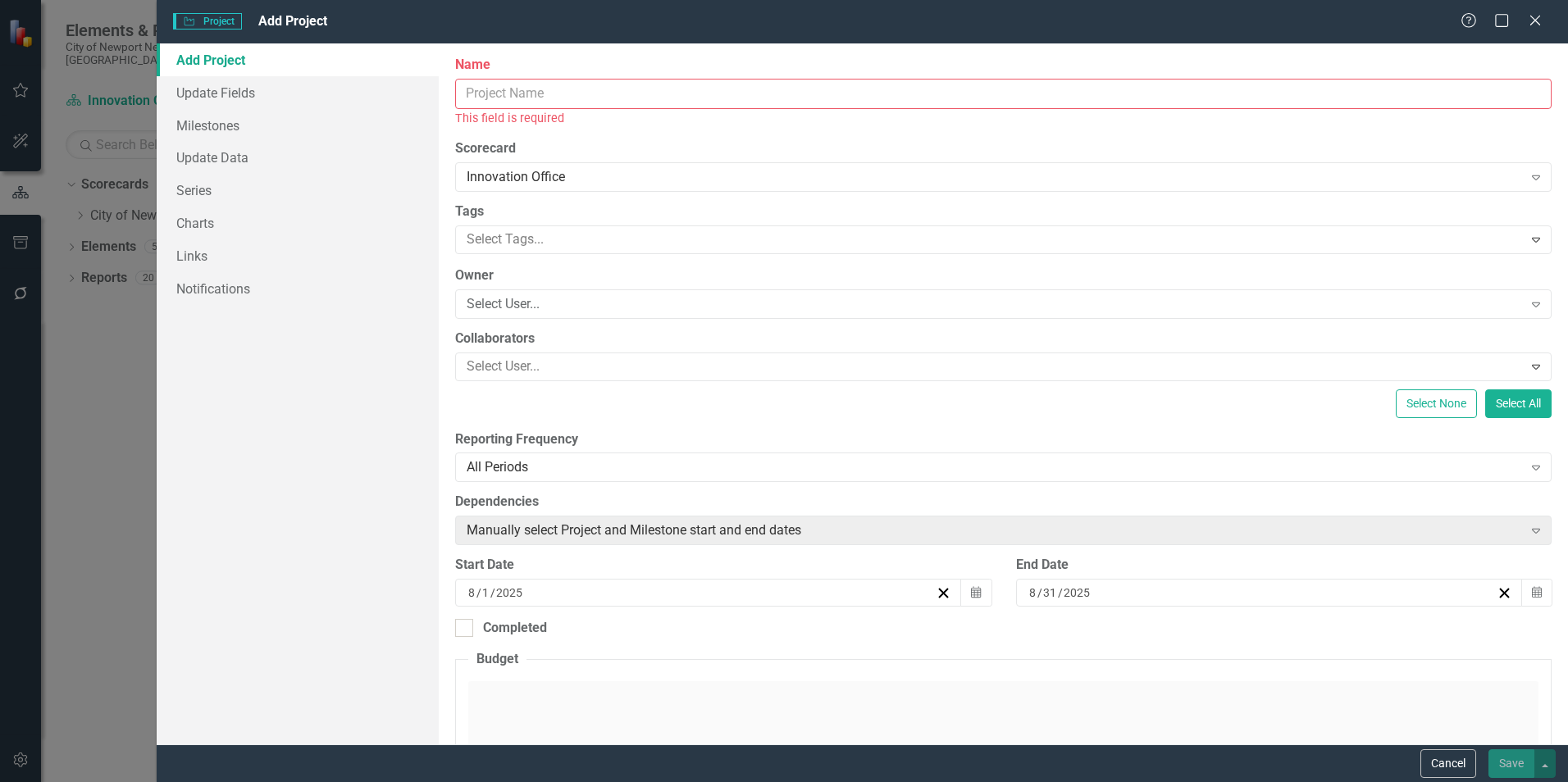
click at [534, 96] on input "Name" at bounding box center [1003, 93] width 1097 height 31
paste input "Grants Community of Practice"
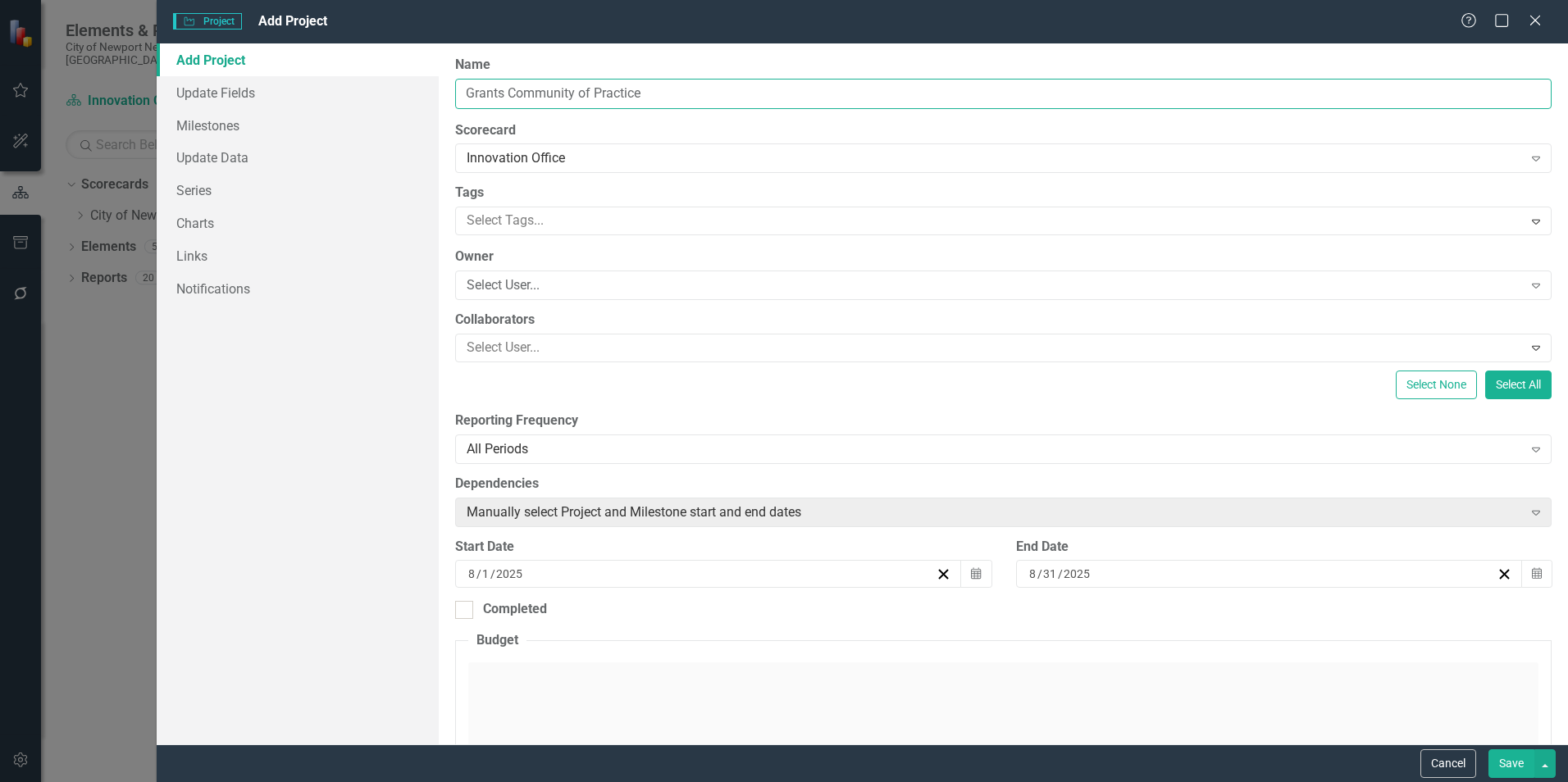
type input "Grants Community of Practice"
click at [612, 60] on label "Name" at bounding box center [1003, 66] width 1097 height 19
click at [612, 79] on input "Grants Community of Practice" at bounding box center [1003, 93] width 1097 height 31
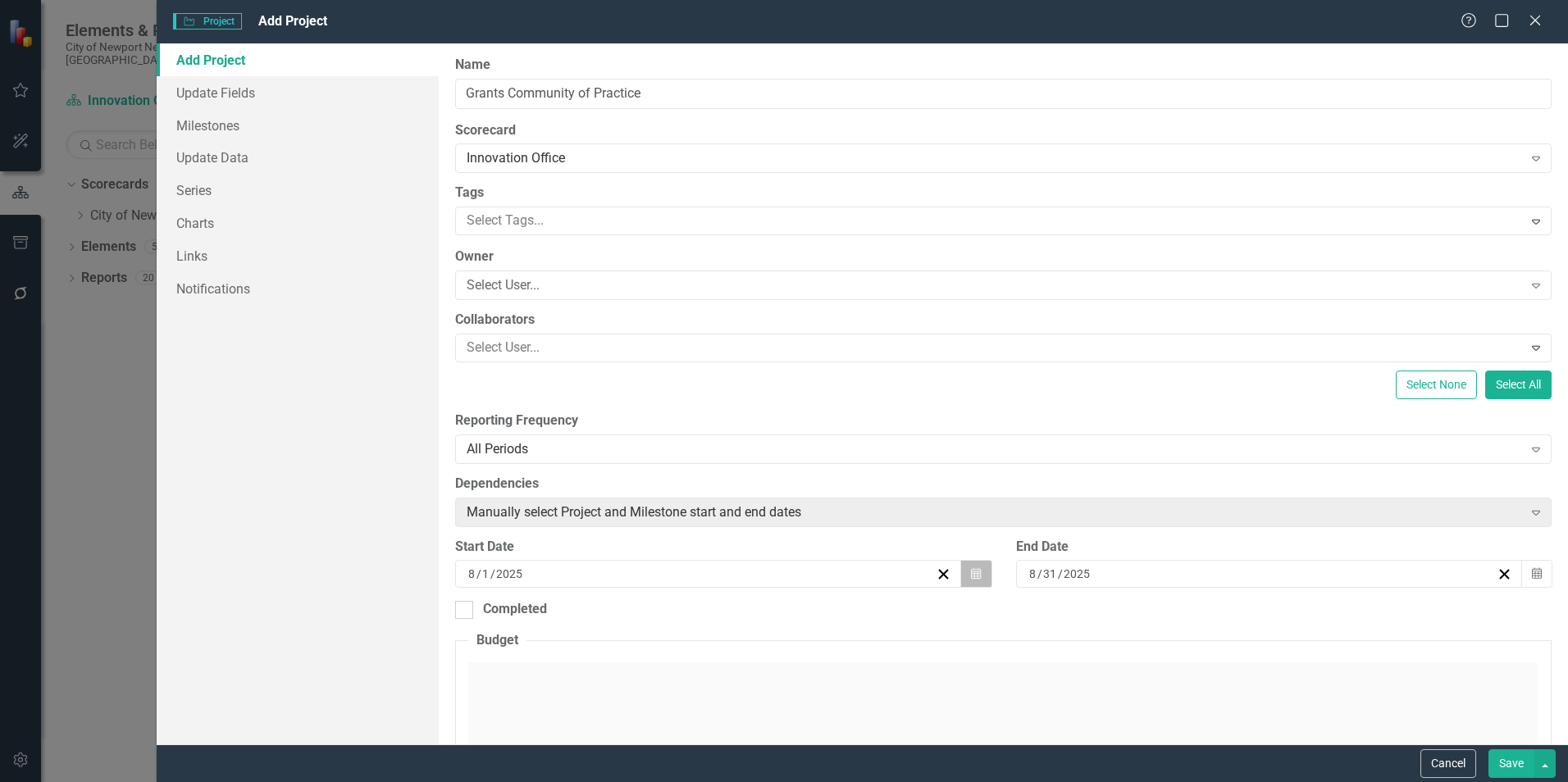
click at [961, 573] on button "Calendar" at bounding box center [976, 574] width 31 height 28
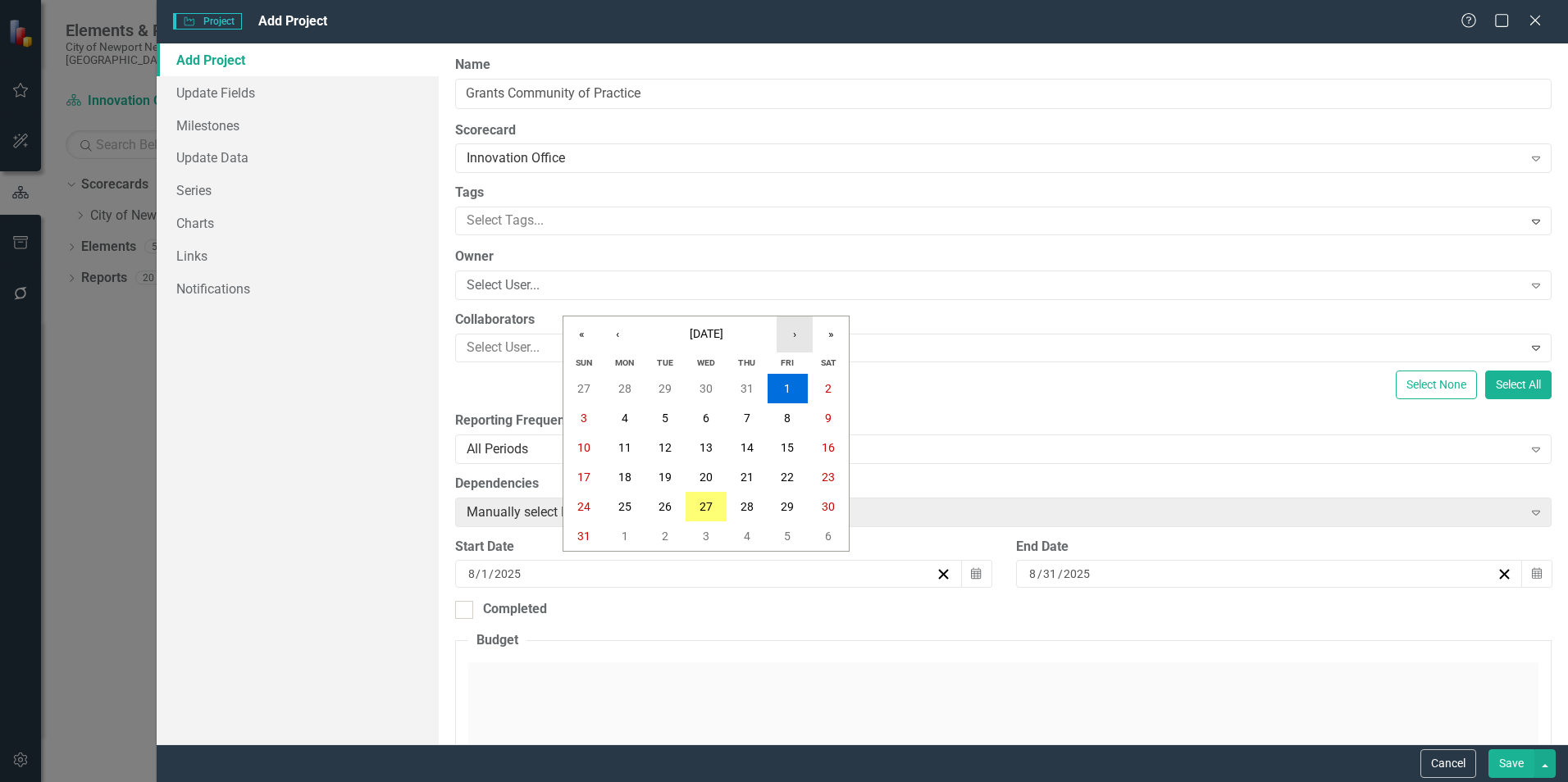
click at [783, 339] on button "›" at bounding box center [794, 334] width 36 height 36
click at [629, 387] on button "1" at bounding box center [625, 389] width 41 height 30
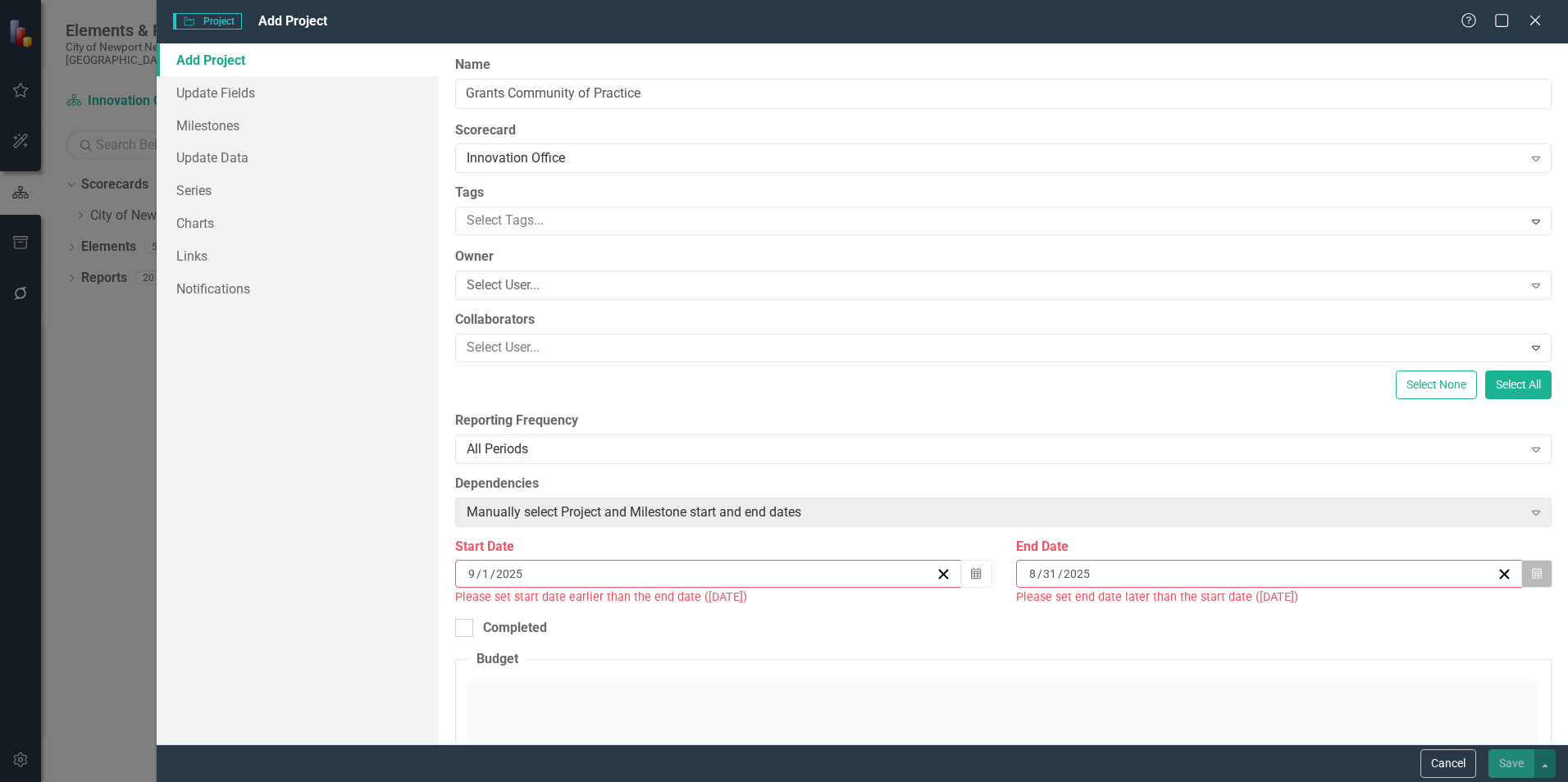
click at [1522, 579] on button "Calendar" at bounding box center [1537, 574] width 31 height 28
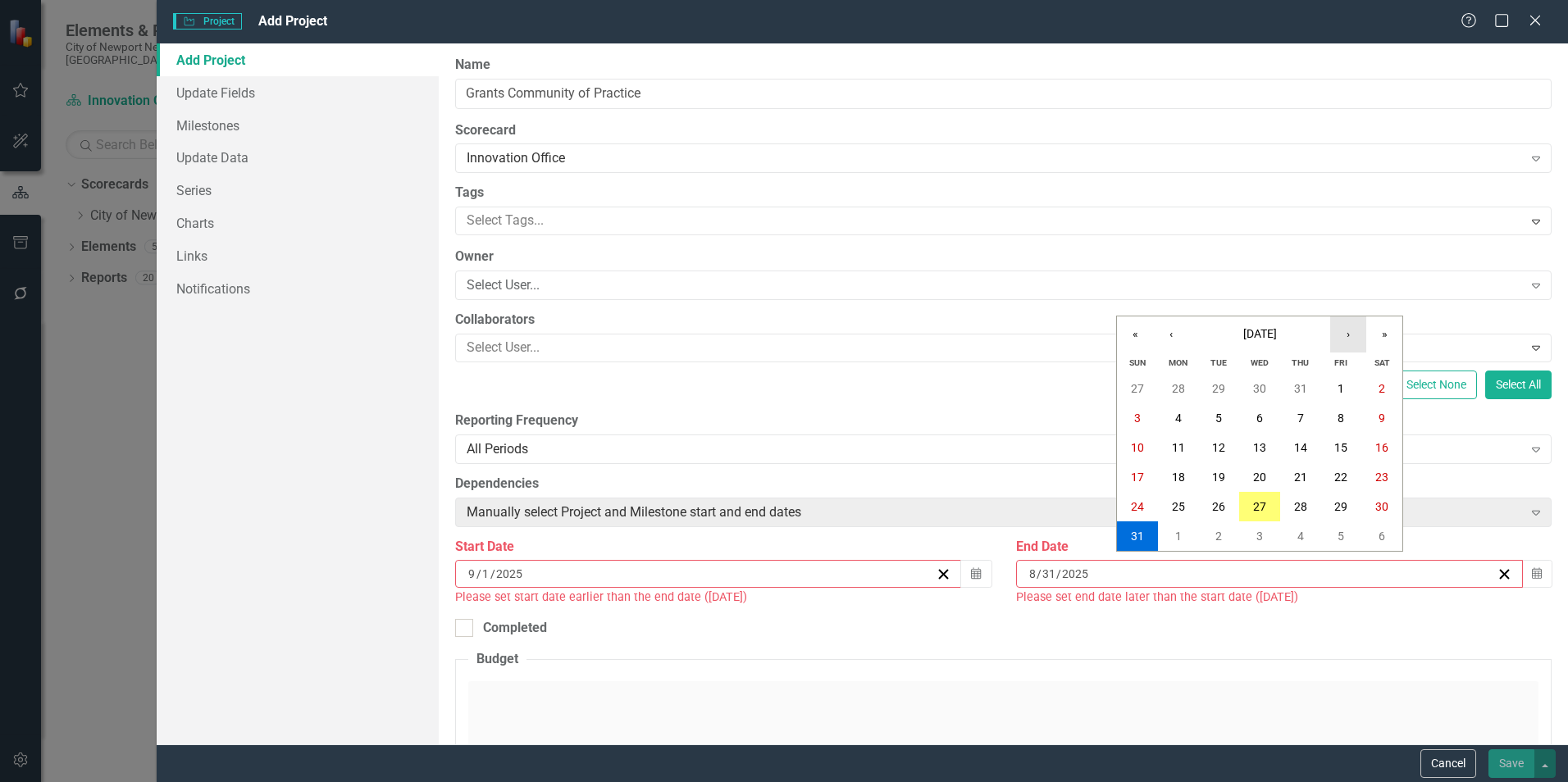
click at [1339, 351] on button "›" at bounding box center [1348, 334] width 36 height 36
click at [1339, 350] on button "›" at bounding box center [1348, 334] width 36 height 36
click at [1340, 349] on button "›" at bounding box center [1348, 334] width 36 height 36
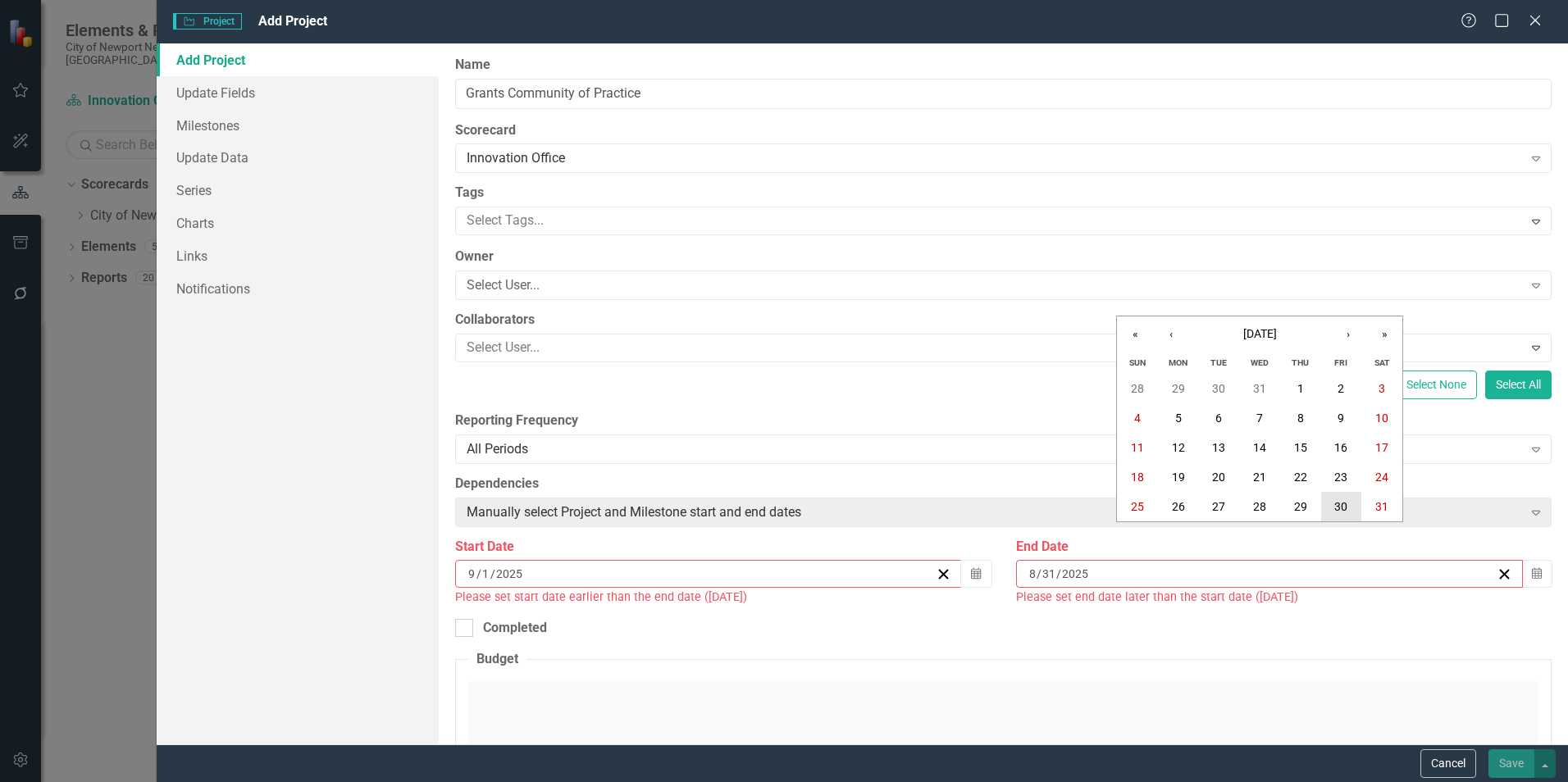
click at [1354, 511] on button "30" at bounding box center [1342, 507] width 41 height 30
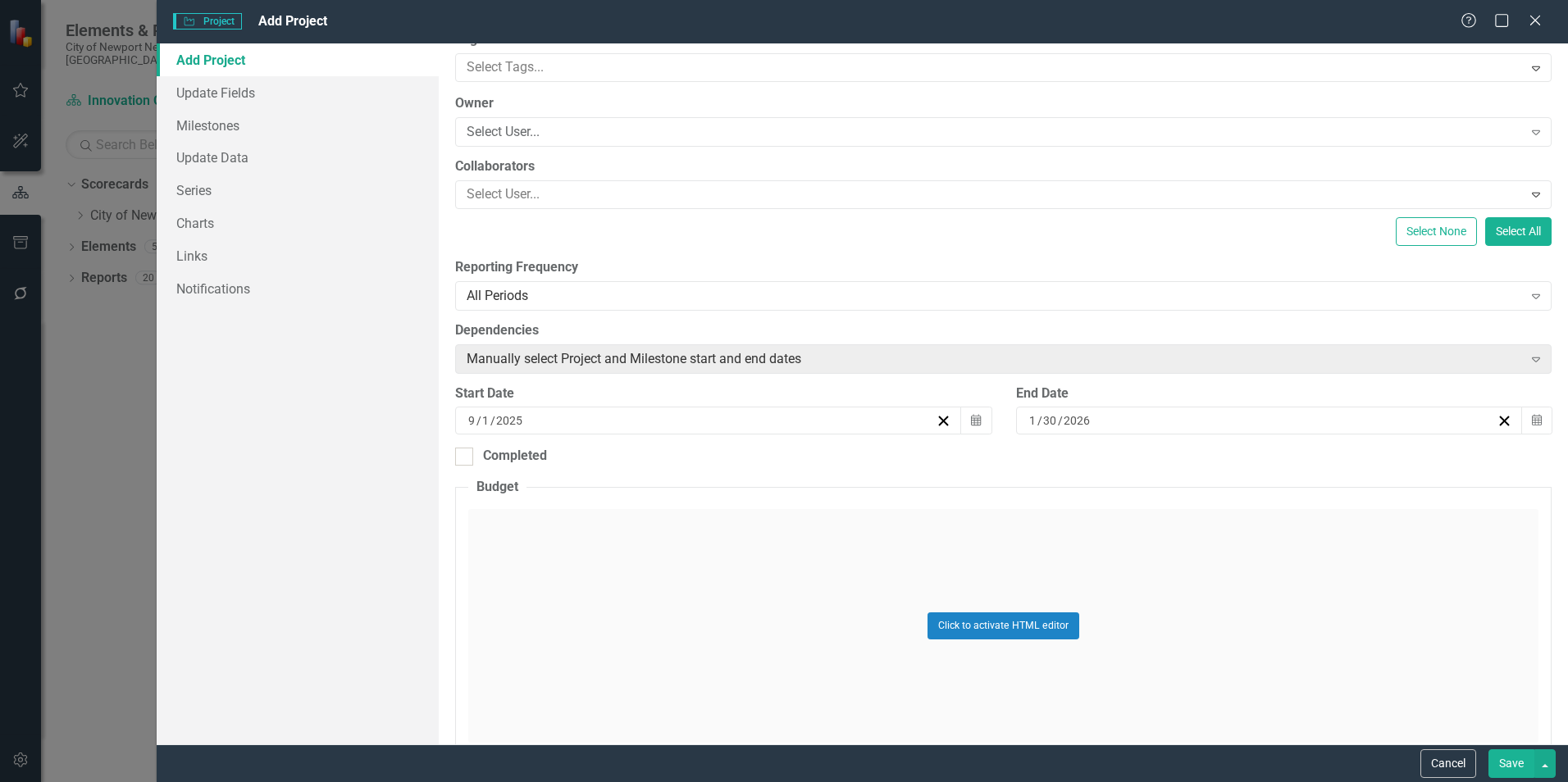
scroll to position [0, 0]
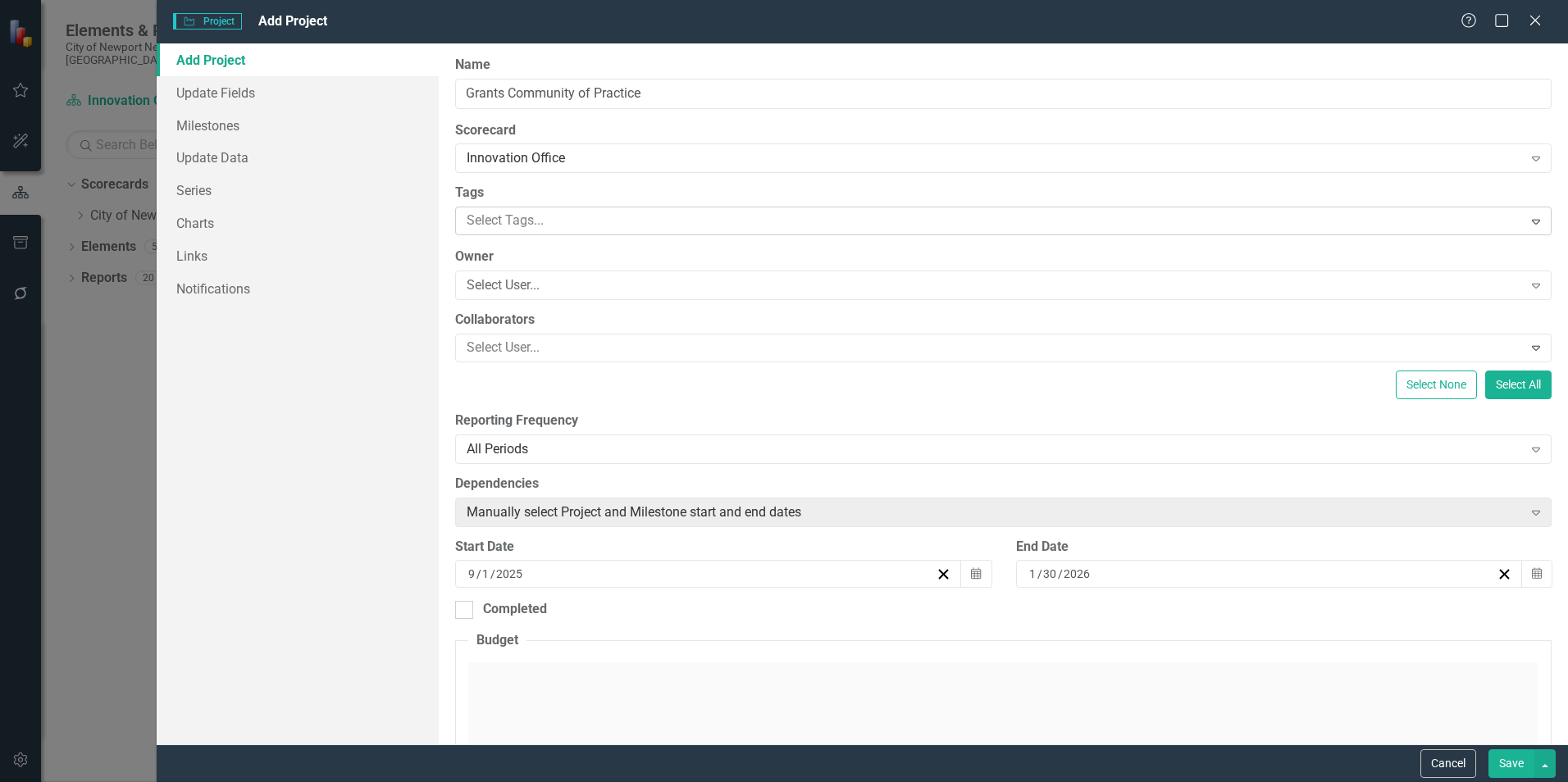
click at [566, 232] on div at bounding box center [990, 220] width 1062 height 22
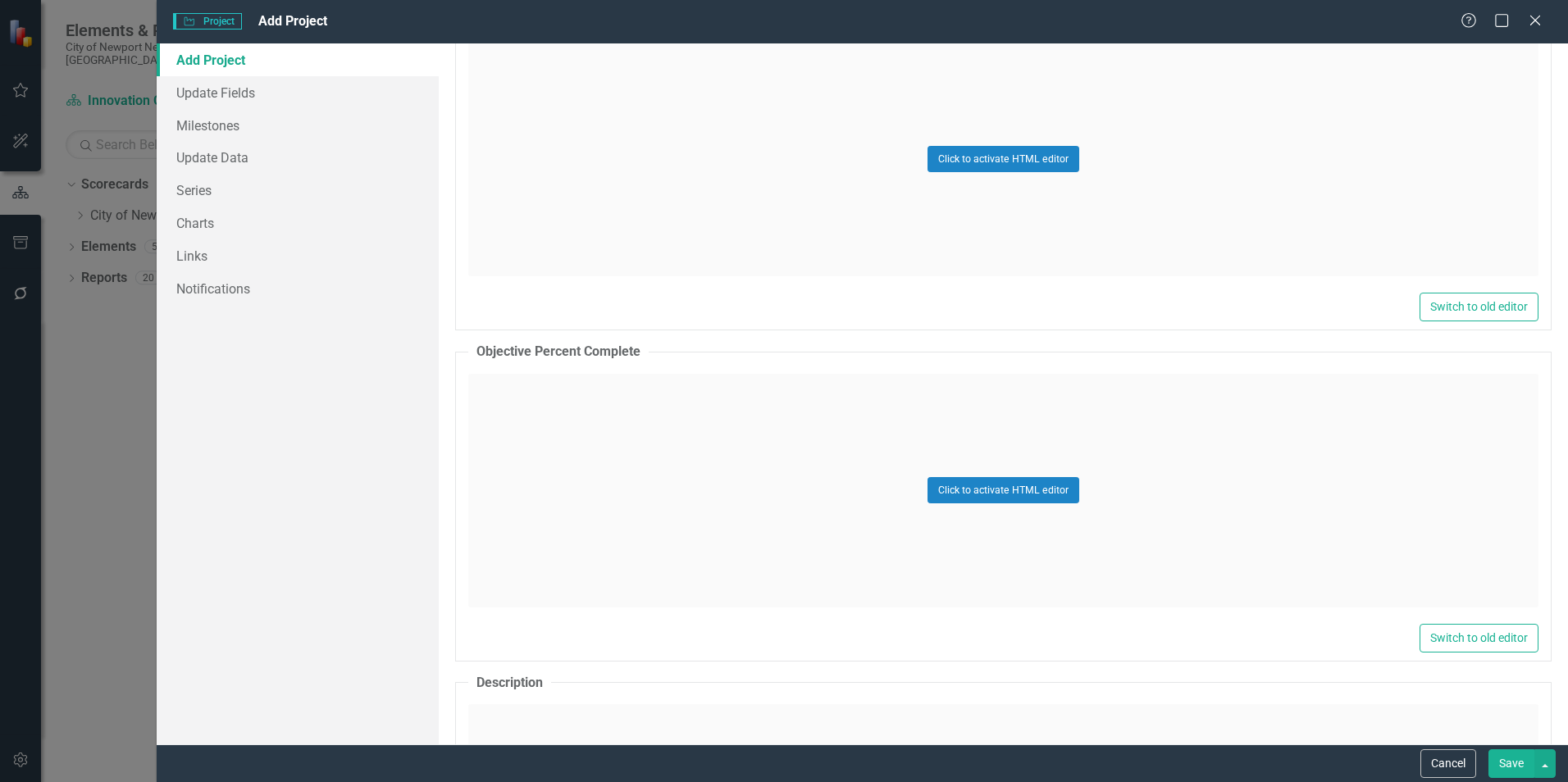
scroll to position [1148, 0]
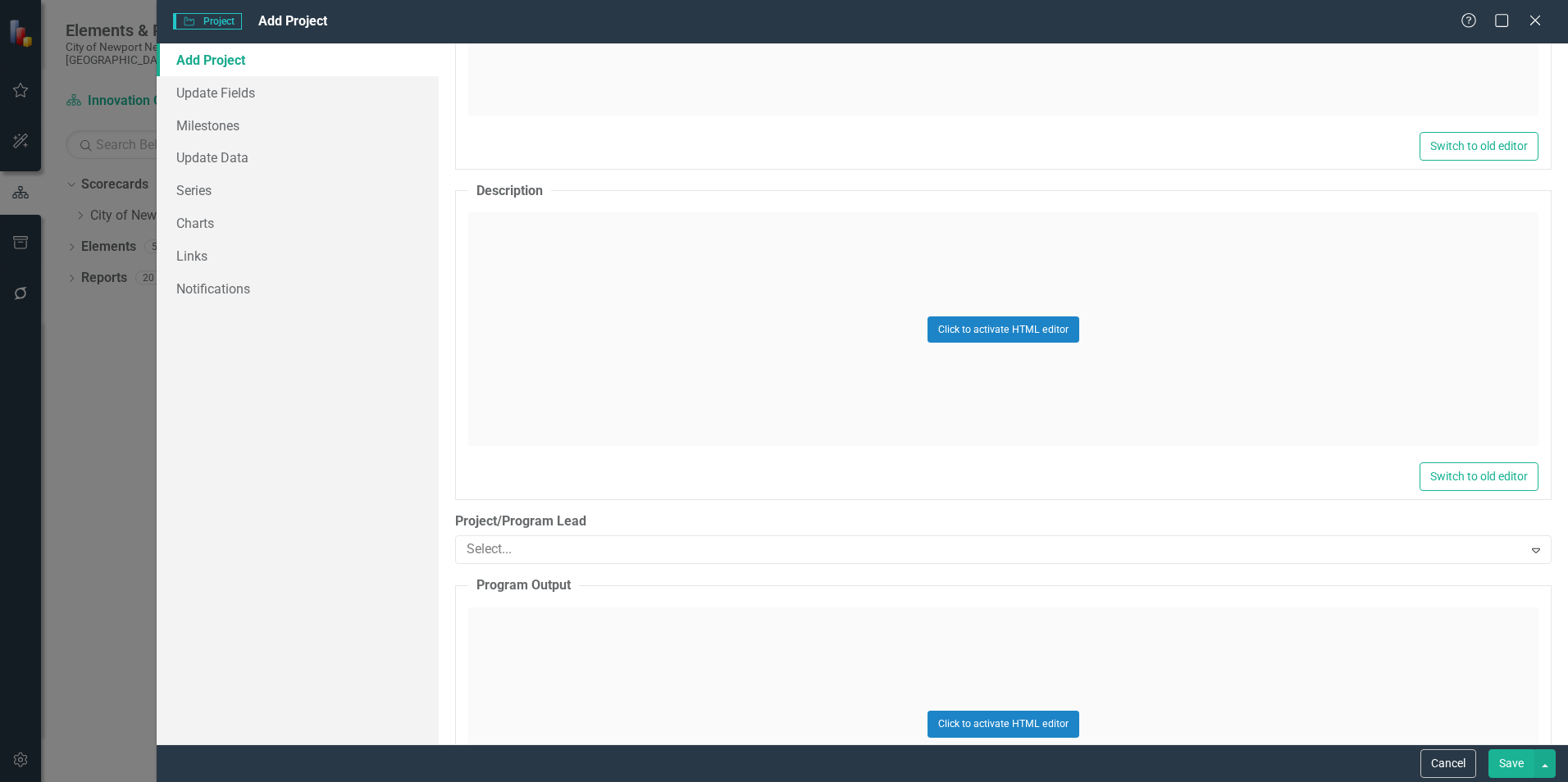
click at [768, 308] on div "Click to activate HTML editor" at bounding box center [1003, 329] width 1071 height 233
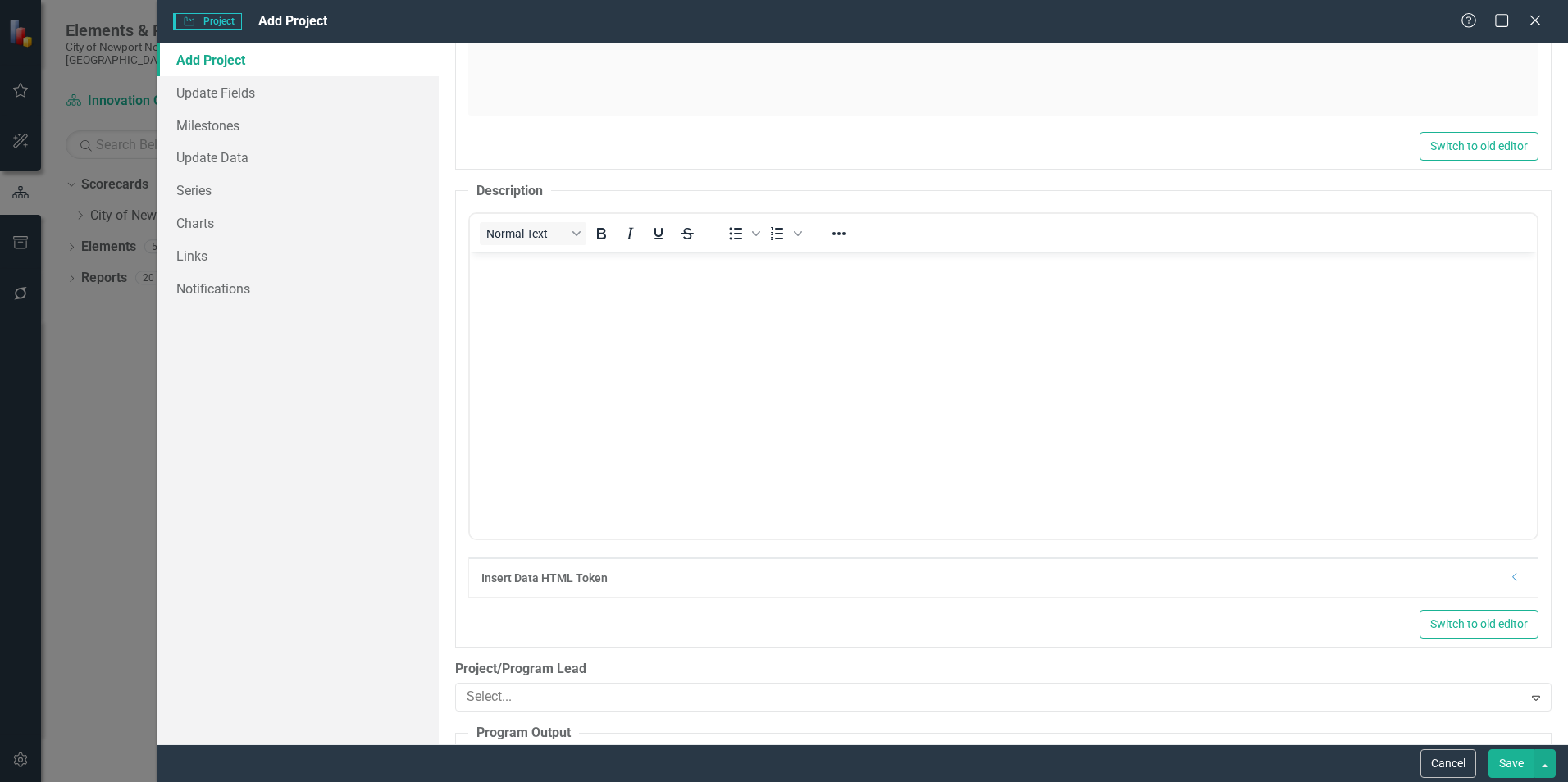
scroll to position [0, 0]
drag, startPoint x: 724, startPoint y: 329, endPoint x: 732, endPoint y: 333, distance: 8.9
click at [724, 329] on body "Rich Text Area. Press ALT-0 for help." at bounding box center [1003, 375] width 1067 height 246
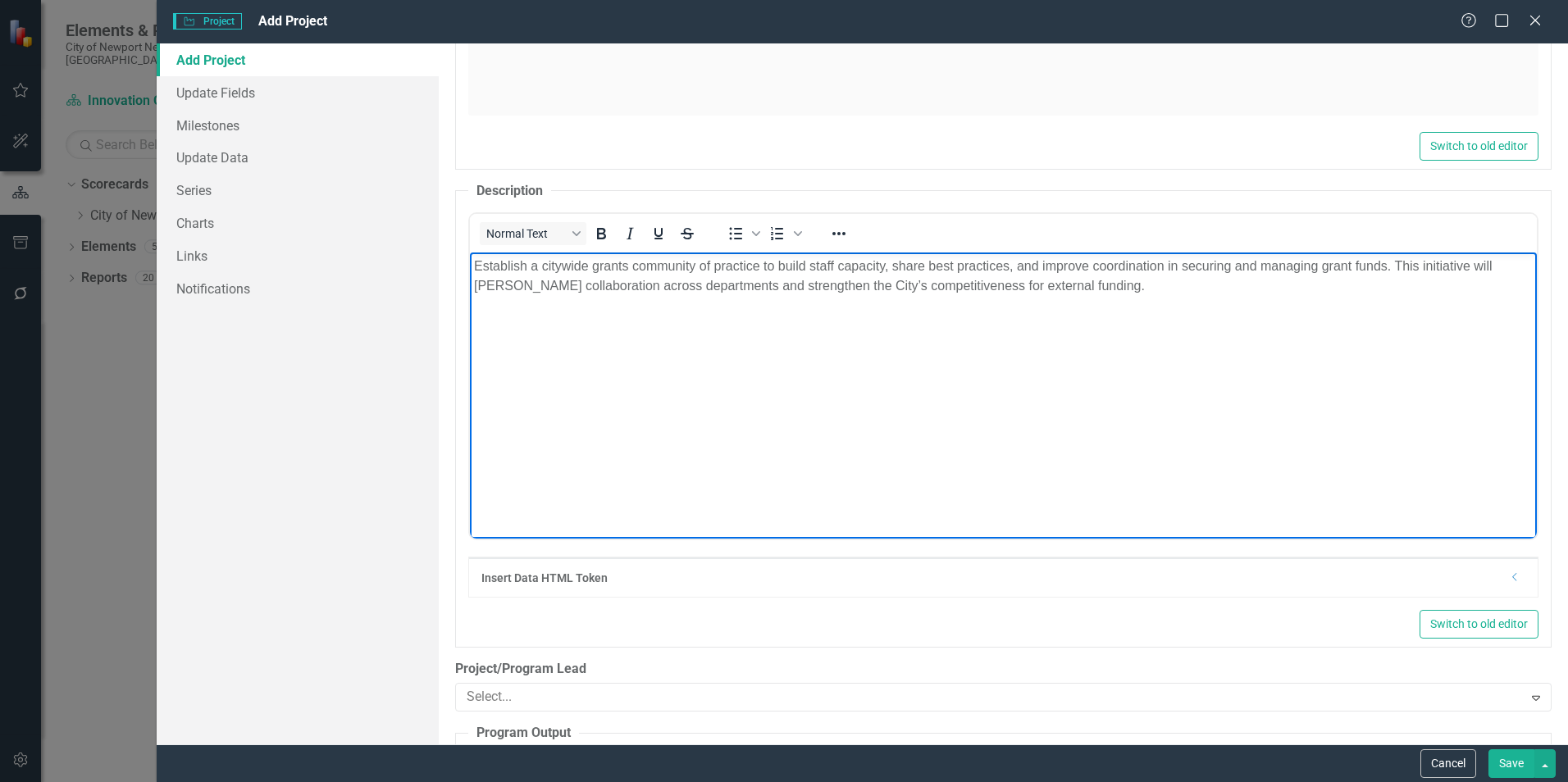
drag, startPoint x: 785, startPoint y: 374, endPoint x: 778, endPoint y: 383, distance: 11.4
click at [780, 379] on body "Establish a citywide grants community of practice to build staff capacity, shar…" at bounding box center [1003, 375] width 1067 height 246
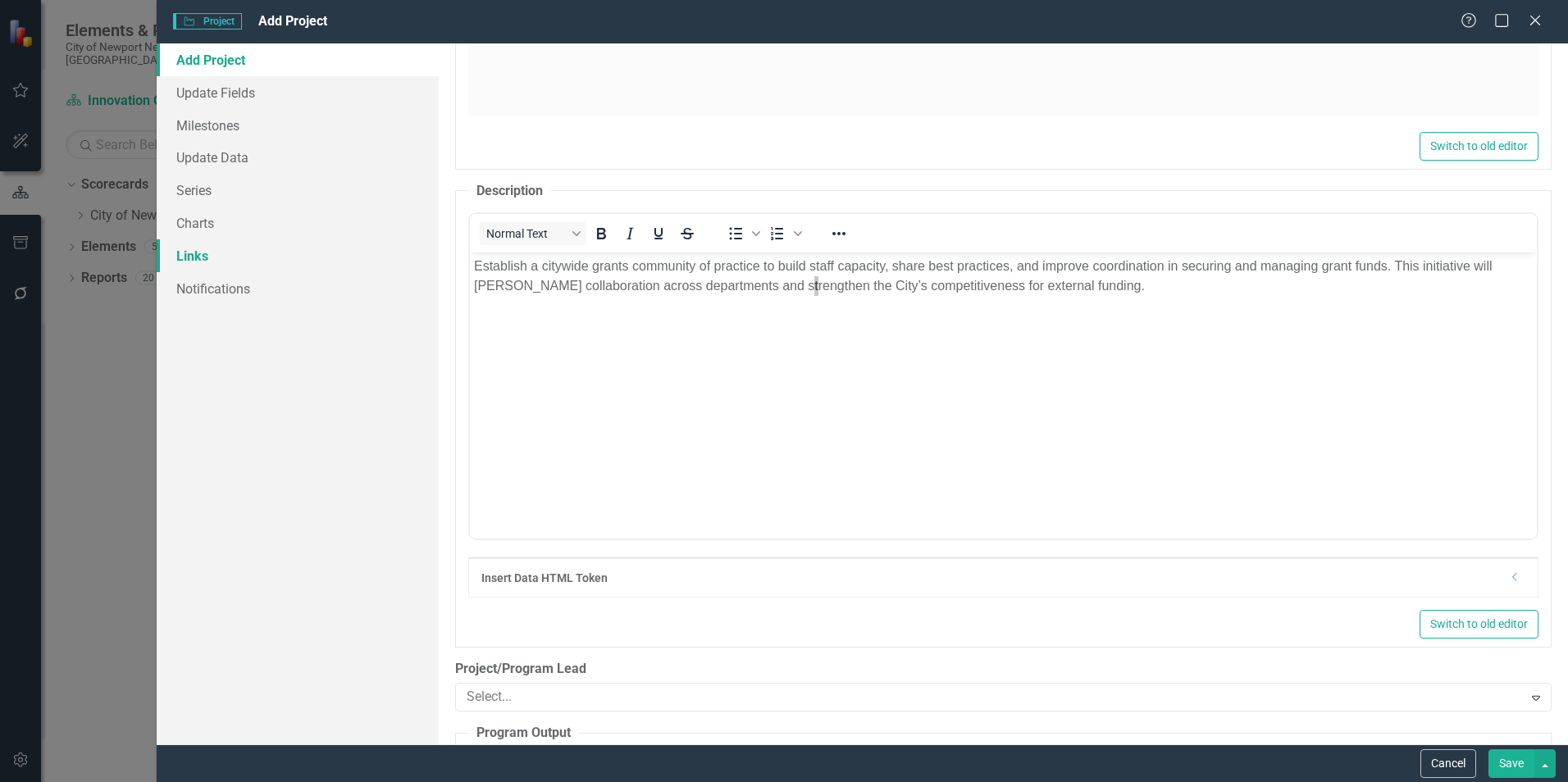
click at [236, 261] on link "Links" at bounding box center [297, 256] width 282 height 33
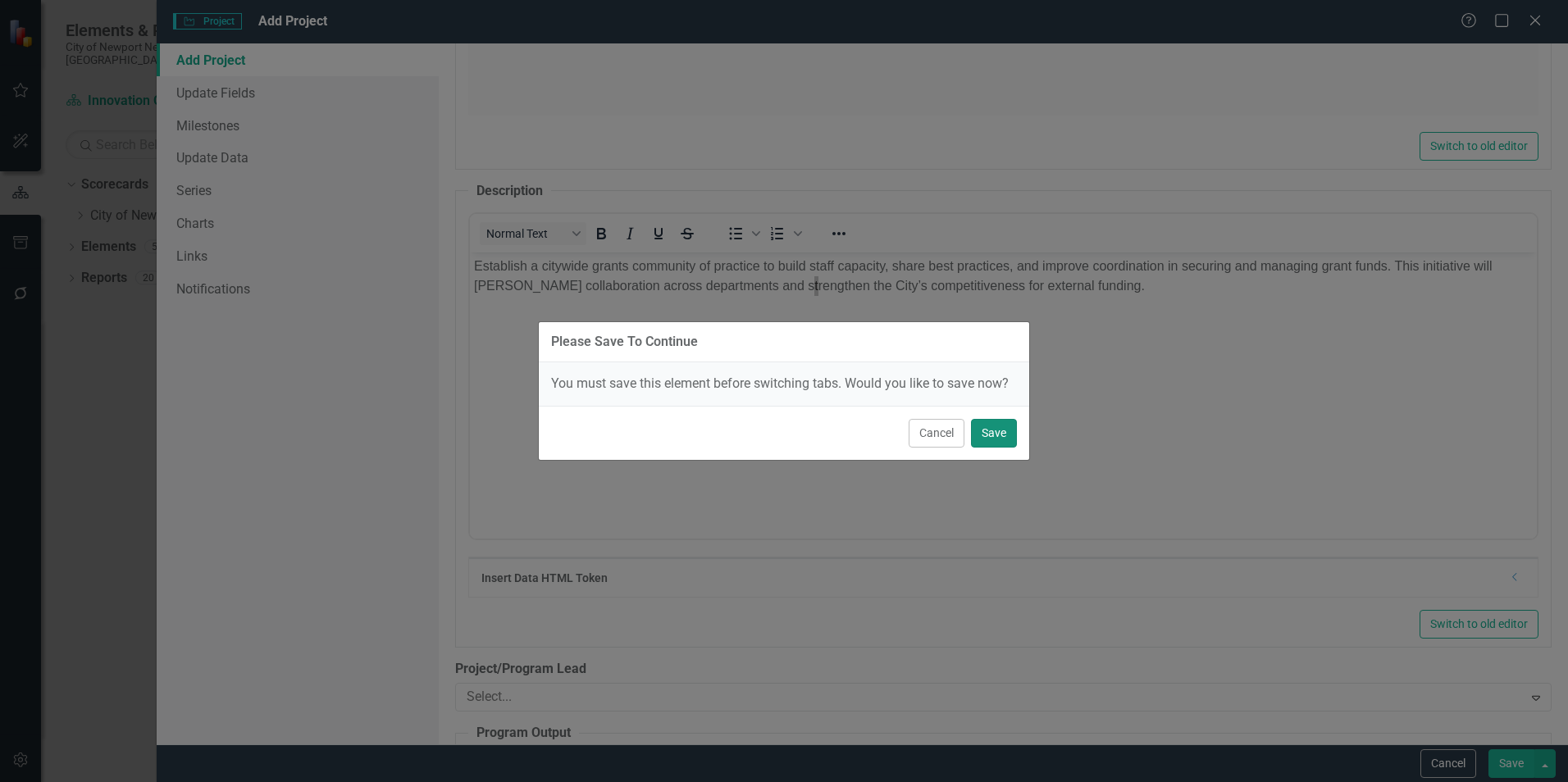
click at [999, 436] on button "Save" at bounding box center [994, 433] width 46 height 29
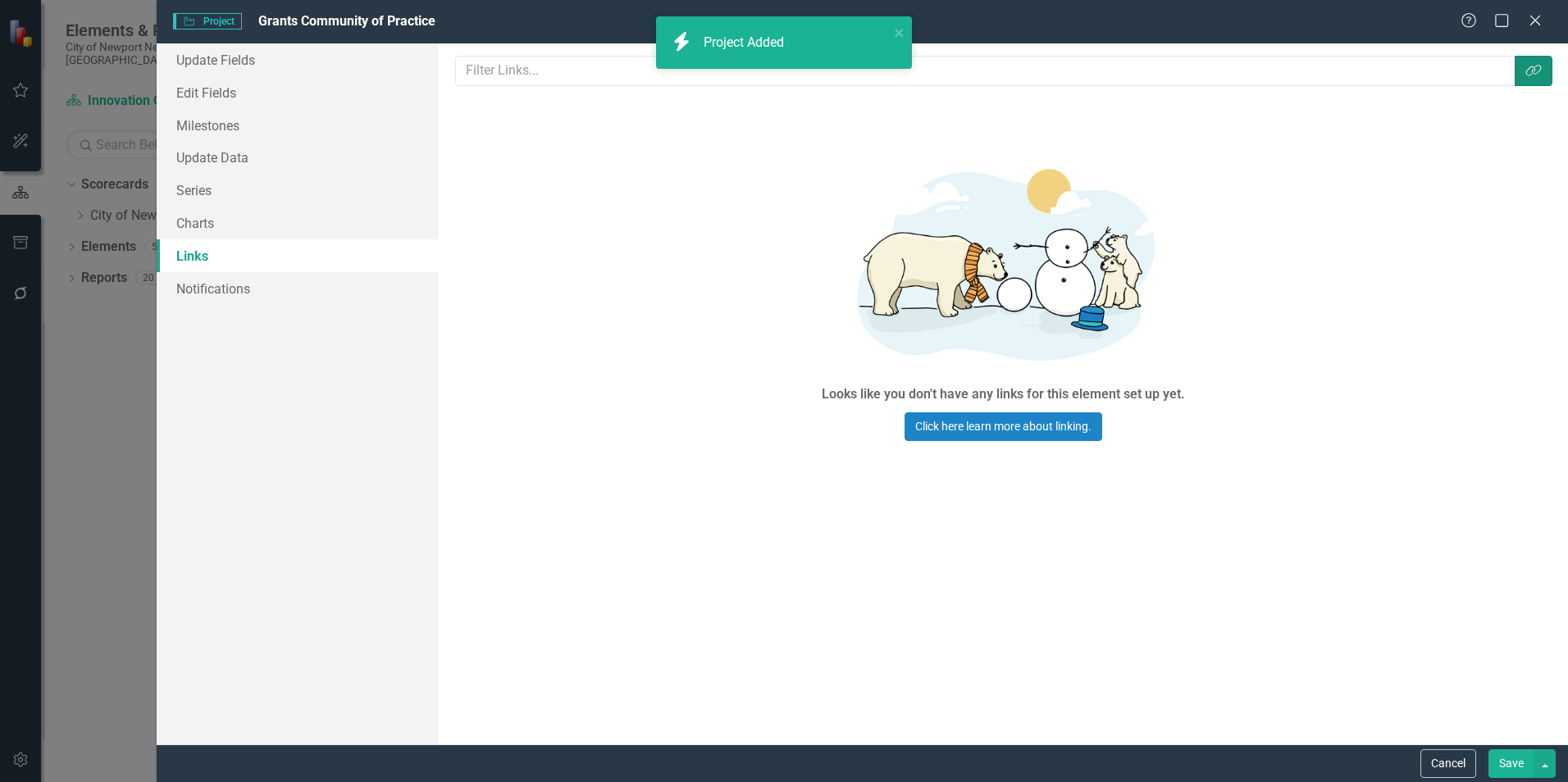
click at [1544, 67] on button "Link Tag" at bounding box center [1533, 71] width 38 height 31
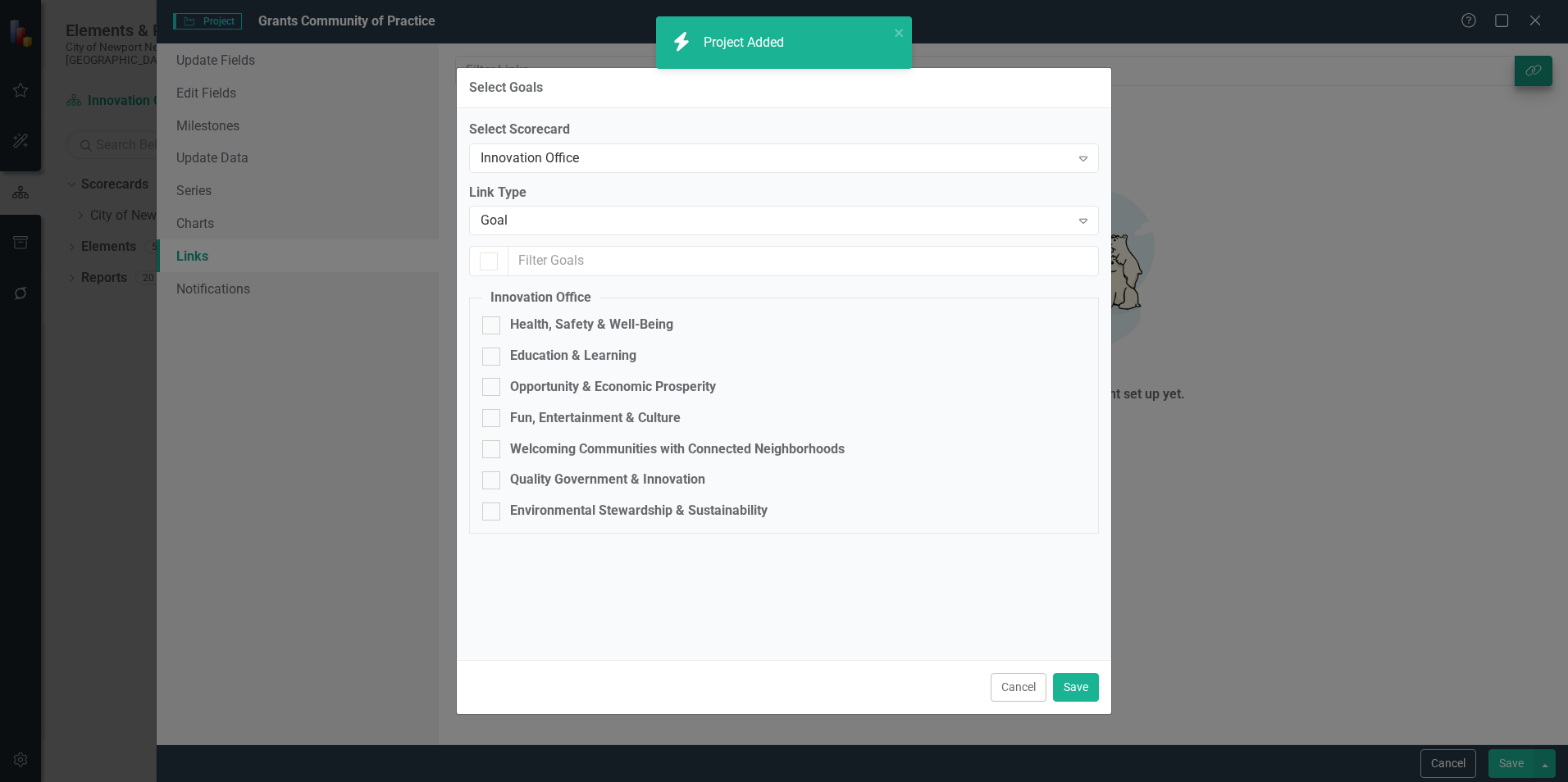
checkbox input "false"
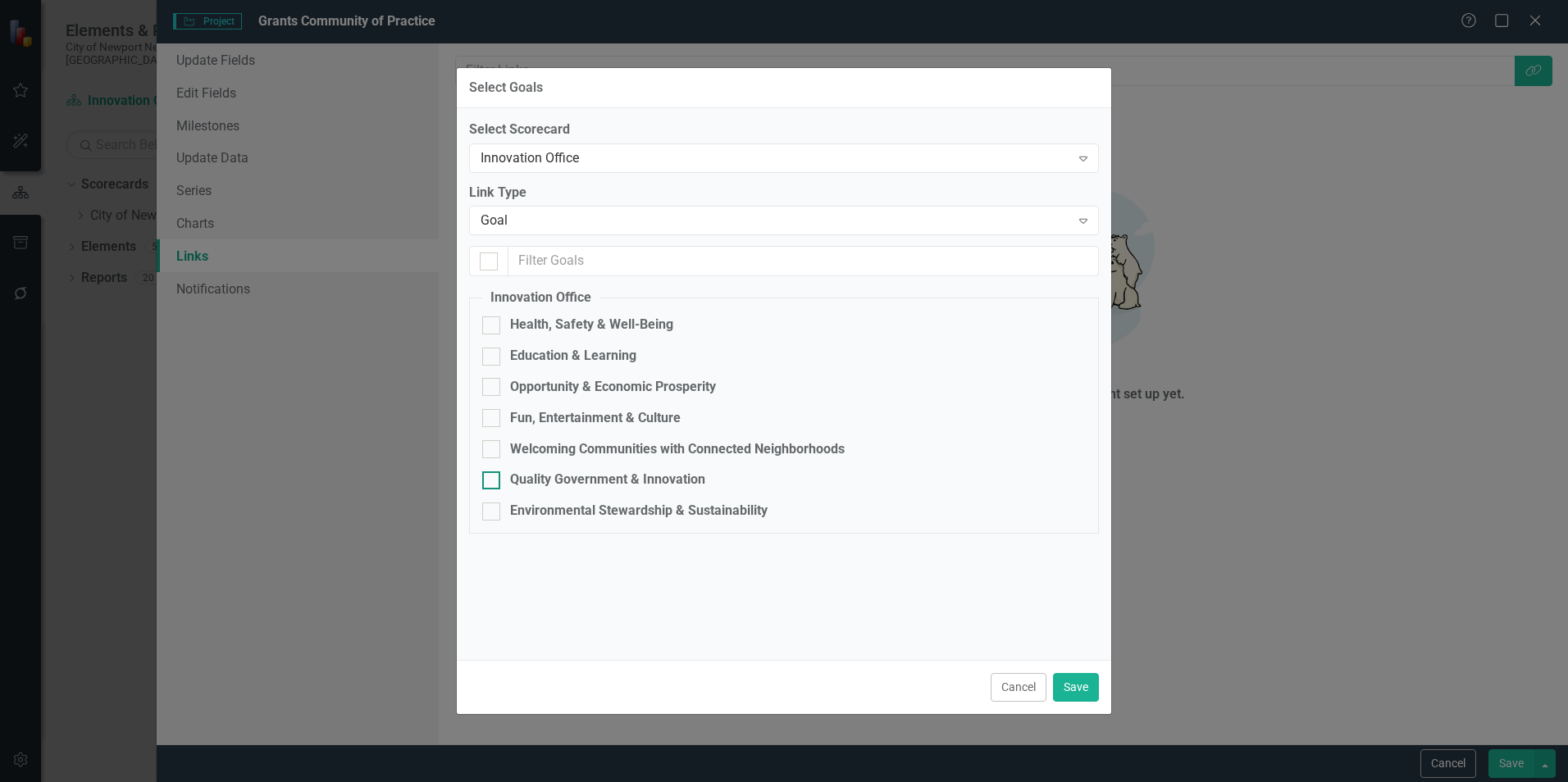
click at [560, 471] on div "Quality Government & Innovation" at bounding box center [607, 481] width 195 height 19
click at [493, 472] on input "Quality Government & Innovation" at bounding box center [488, 477] width 10 height 10
checkbox input "true"
click at [641, 171] on div "Innovation Office Expand" at bounding box center [784, 158] width 630 height 30
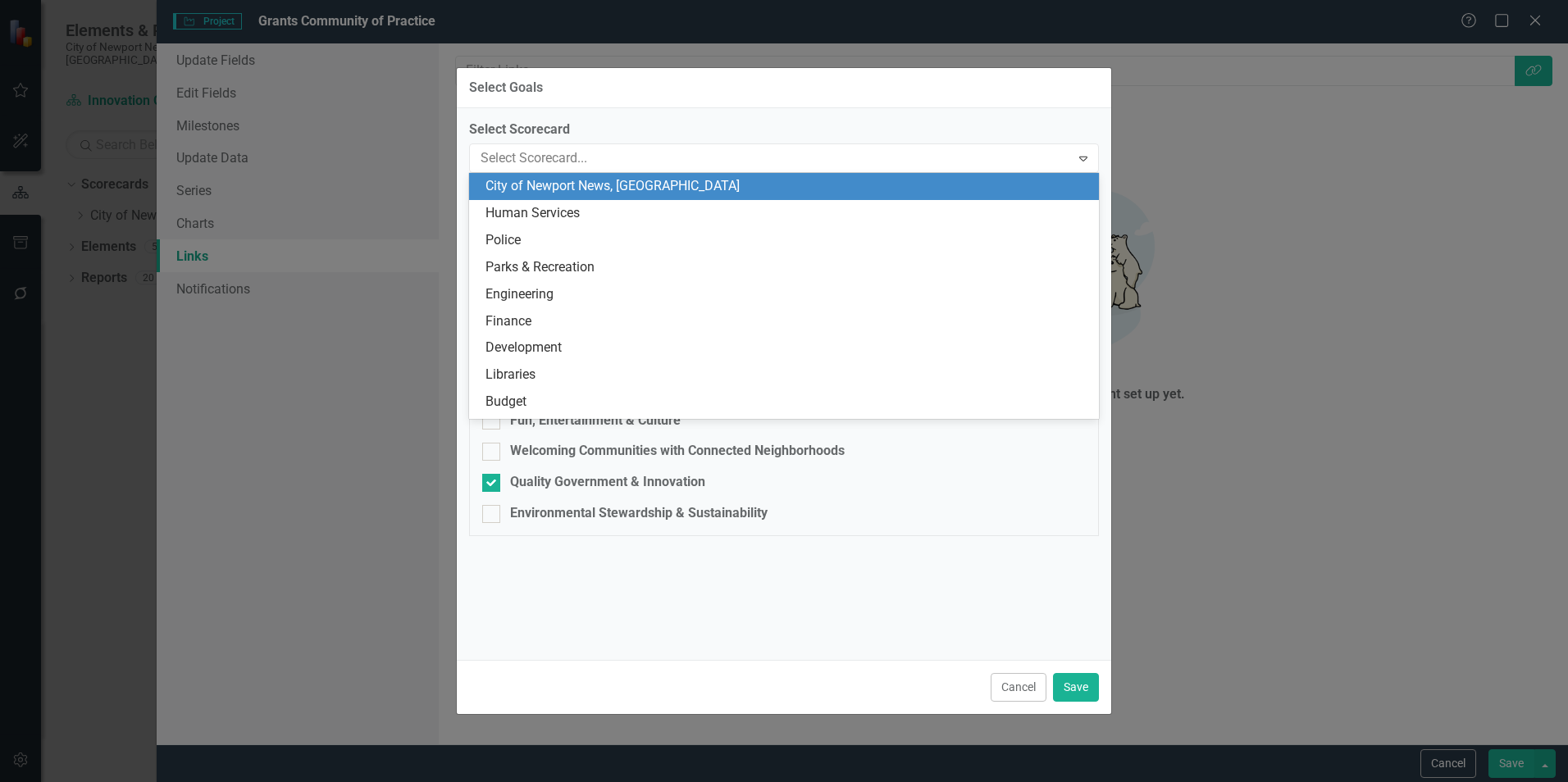
click at [605, 186] on div "City of Newport News, [GEOGRAPHIC_DATA]" at bounding box center [787, 187] width 604 height 19
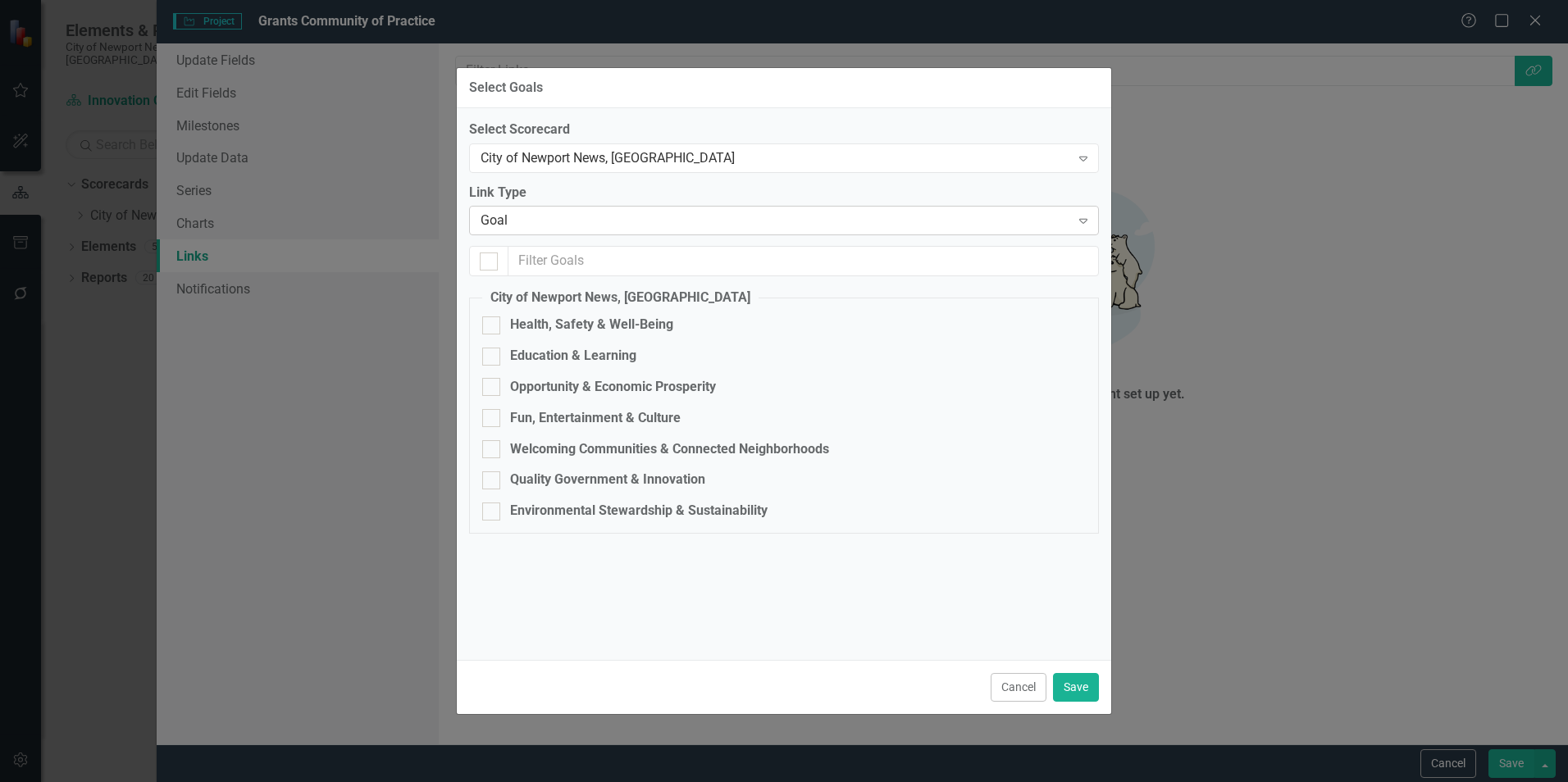
click at [606, 225] on div "Goal" at bounding box center [775, 221] width 590 height 19
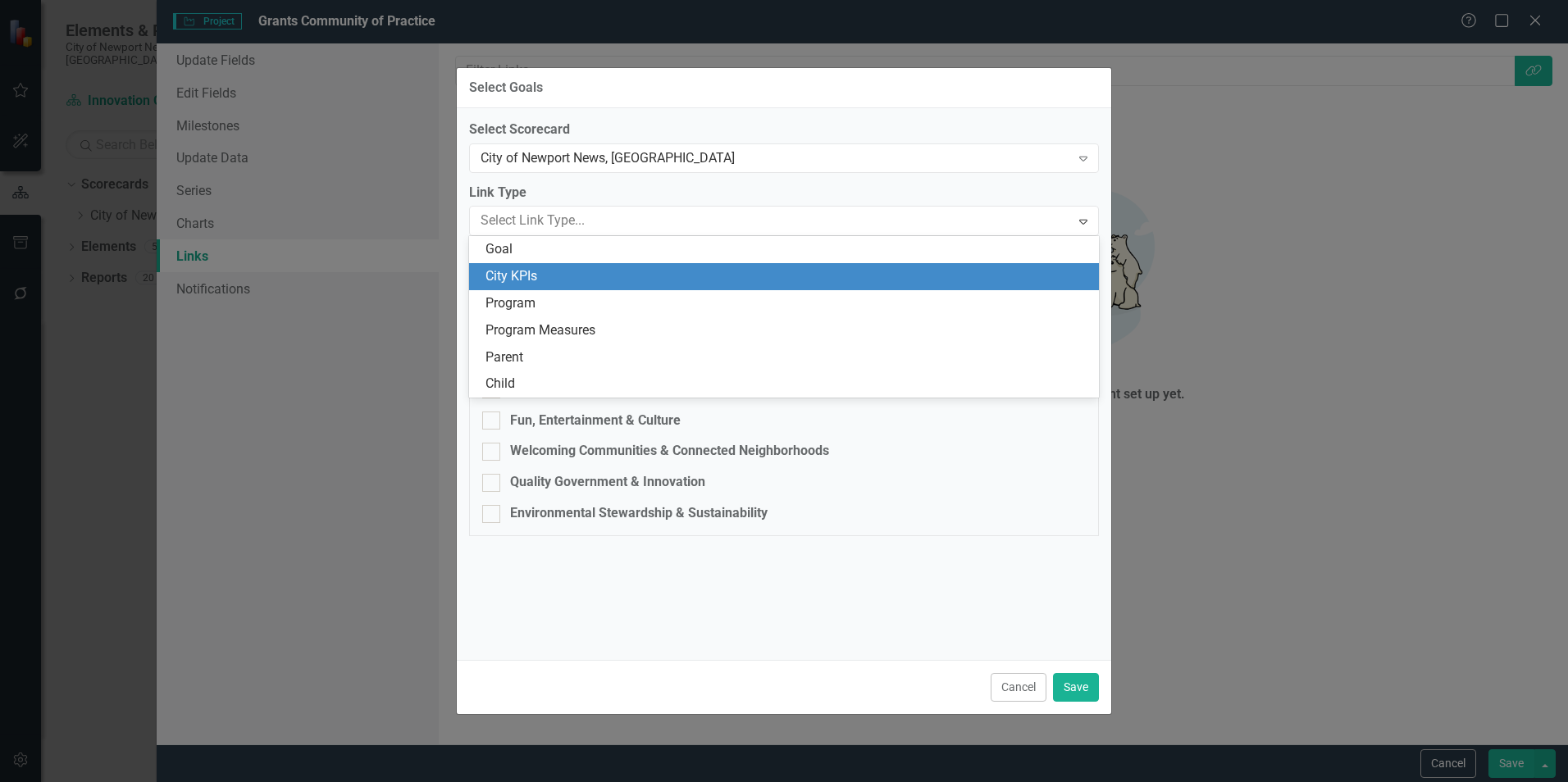
click at [579, 272] on div "City KPIs" at bounding box center [787, 277] width 604 height 19
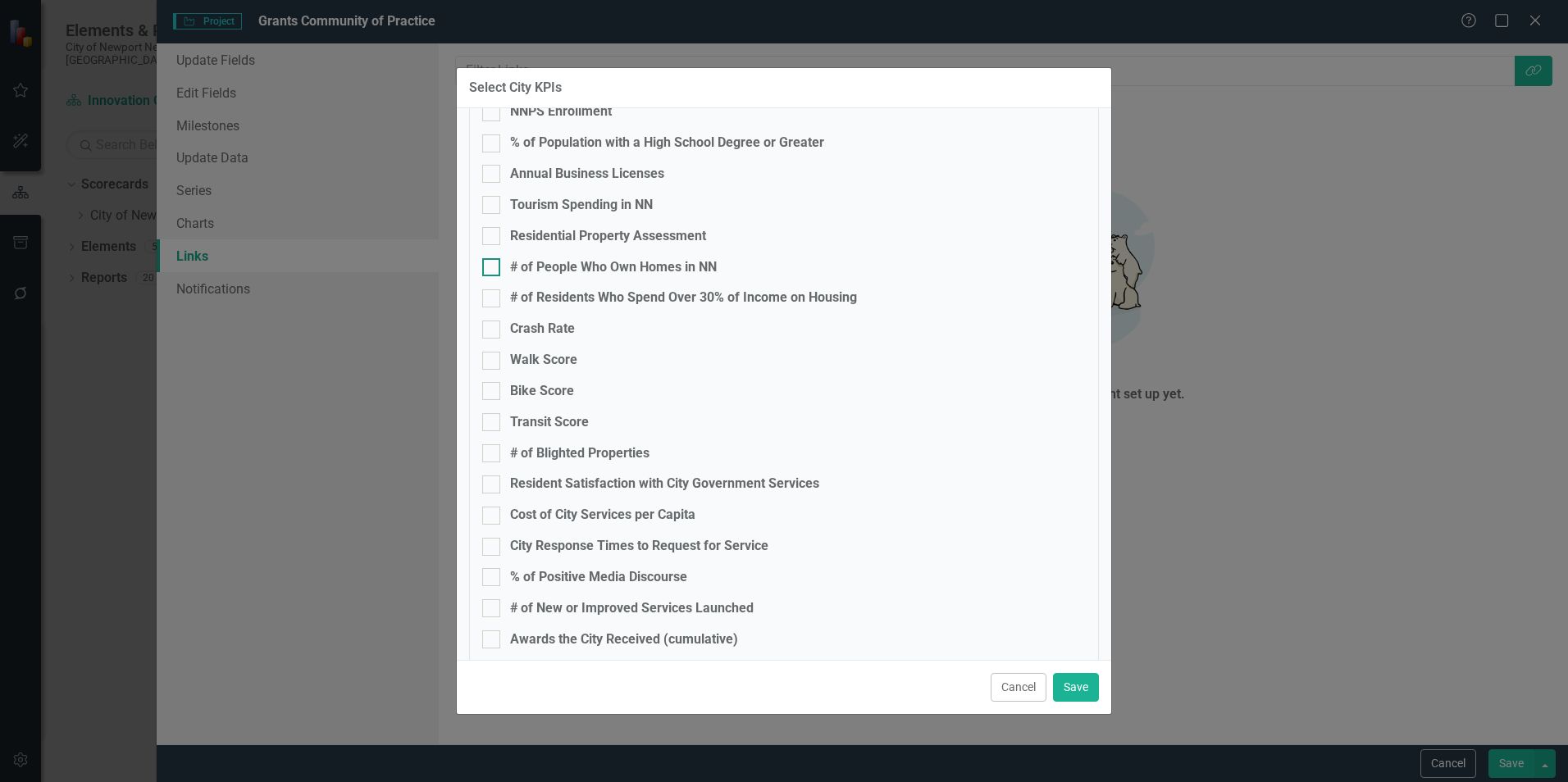
scroll to position [1066, 0]
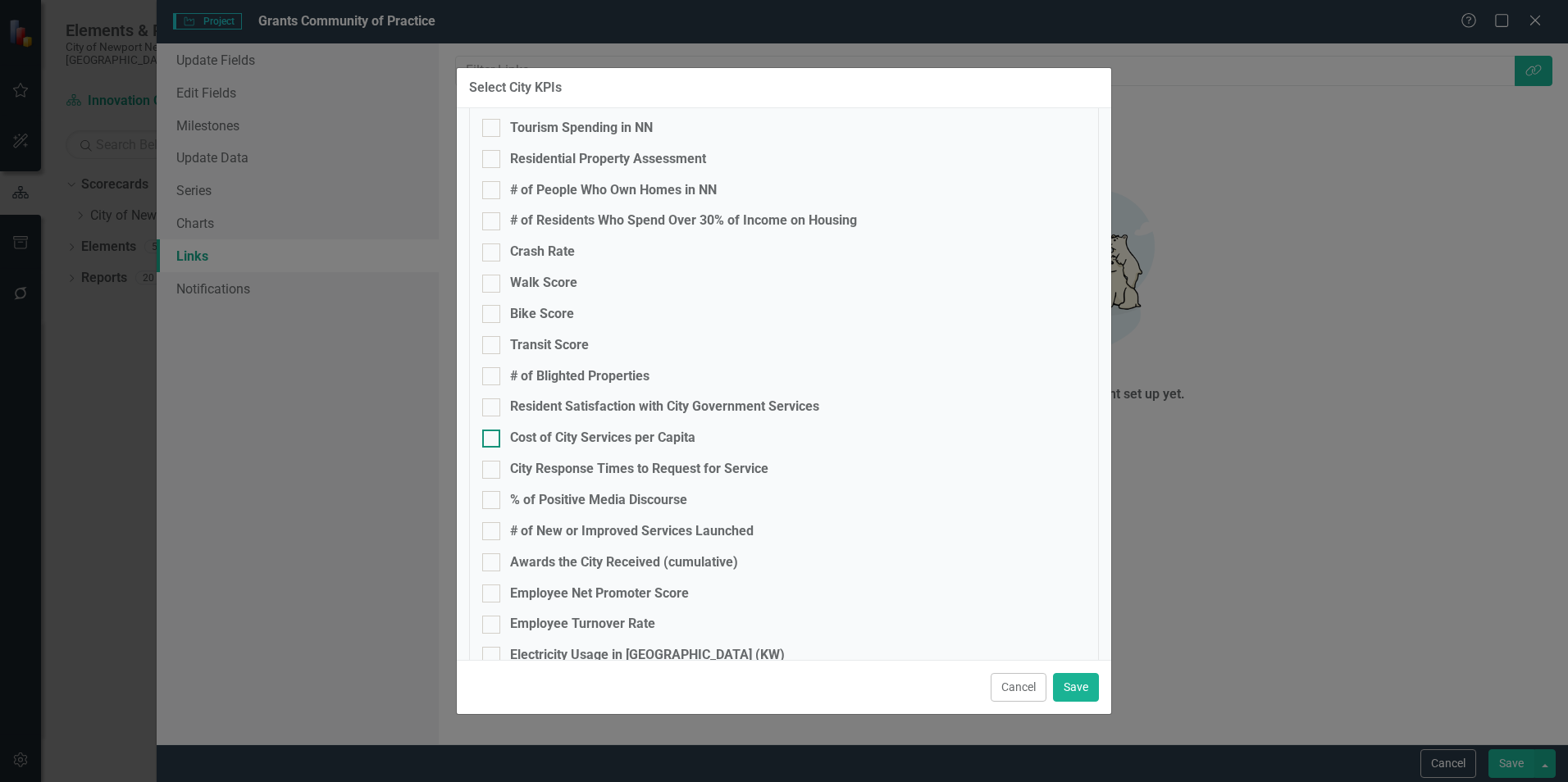
click at [634, 437] on div "Cost of City Services per Capita" at bounding box center [603, 439] width 185 height 19
click at [493, 437] on input "Cost of City Services per Capita" at bounding box center [488, 435] width 10 height 10
checkbox input "true"
click at [1064, 688] on button "Save" at bounding box center [1076, 687] width 46 height 29
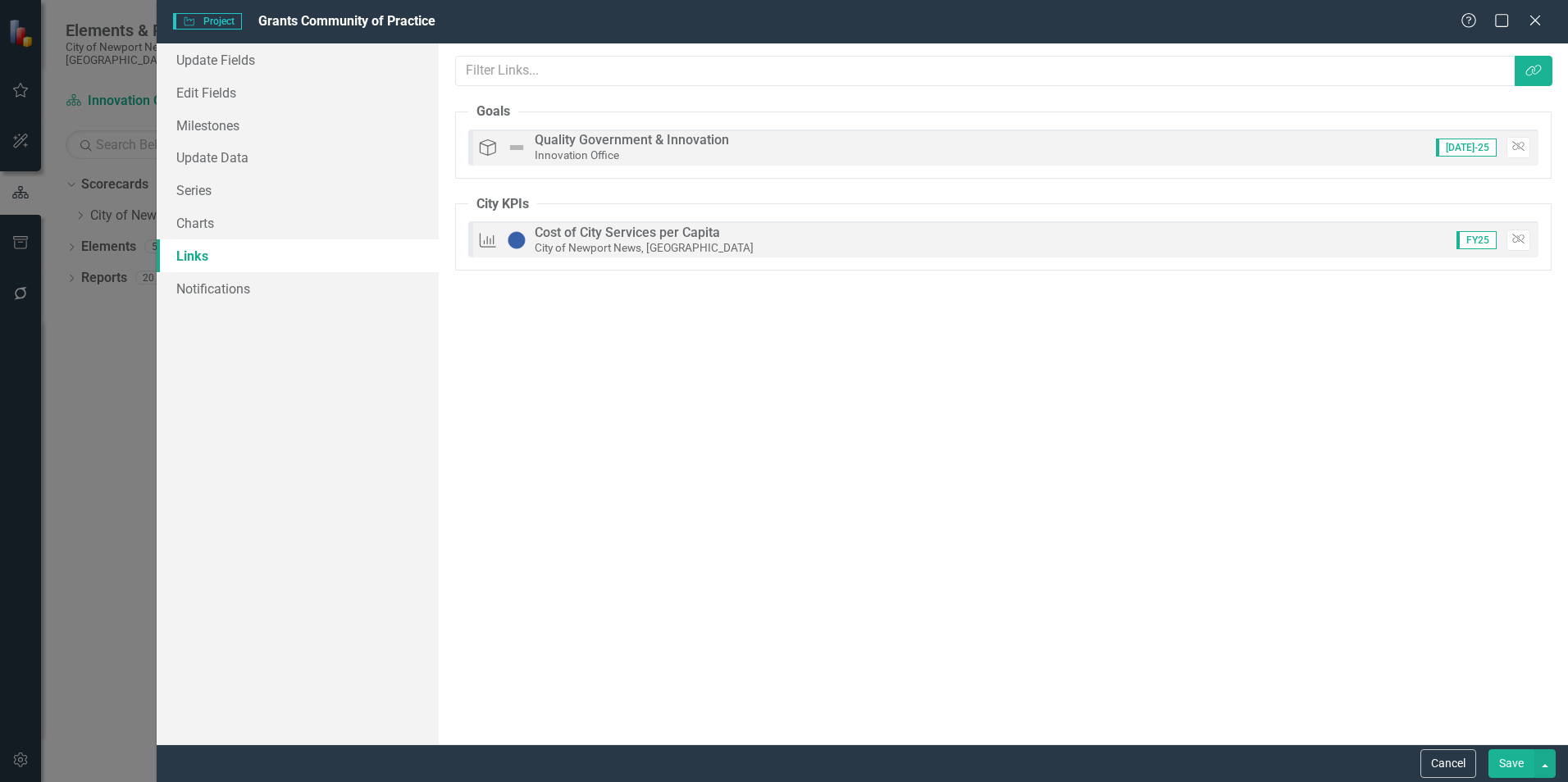
click at [1493, 760] on button "Save" at bounding box center [1511, 764] width 46 height 29
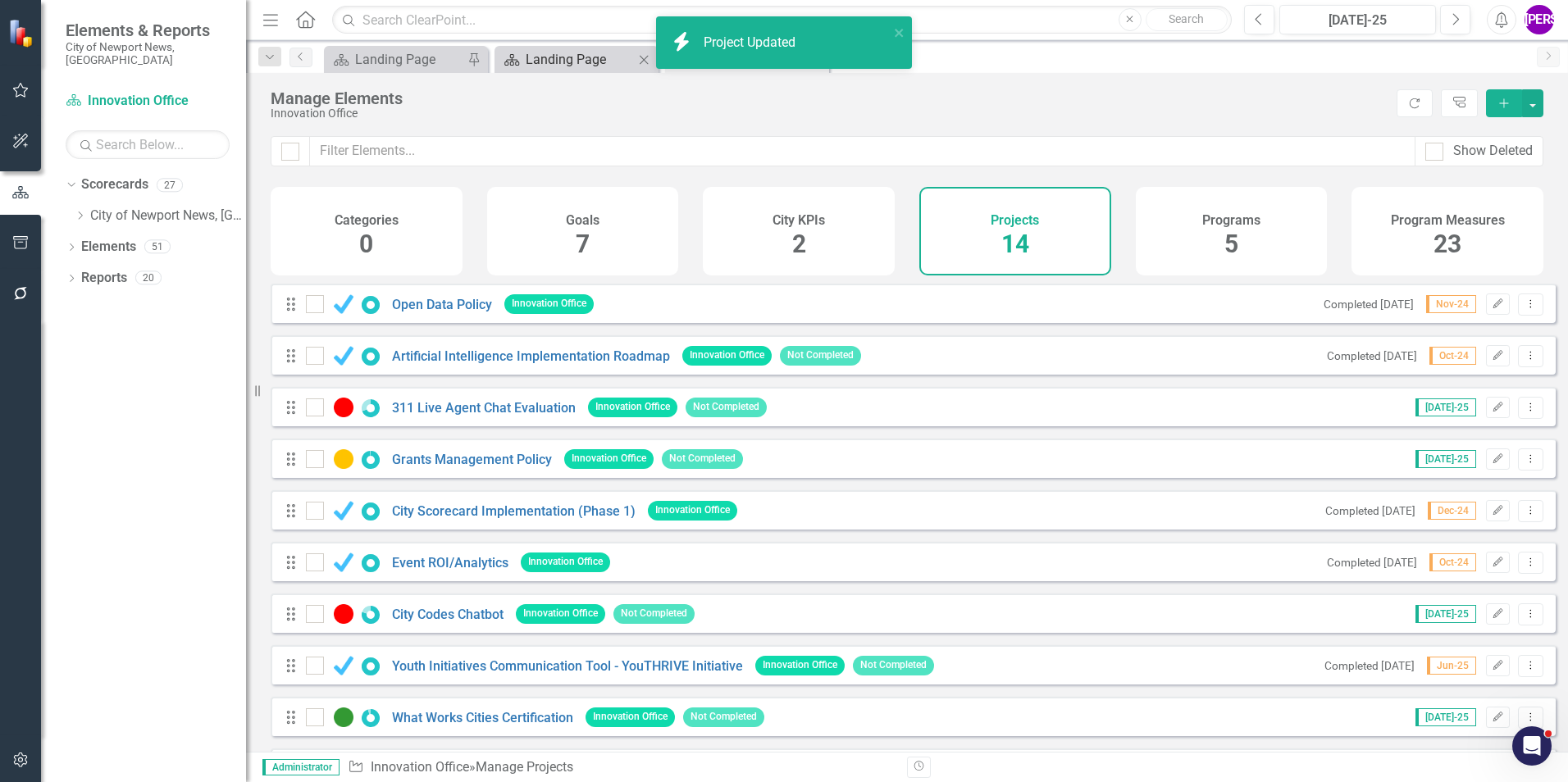
click at [540, 63] on div "Landing Page" at bounding box center [579, 59] width 108 height 20
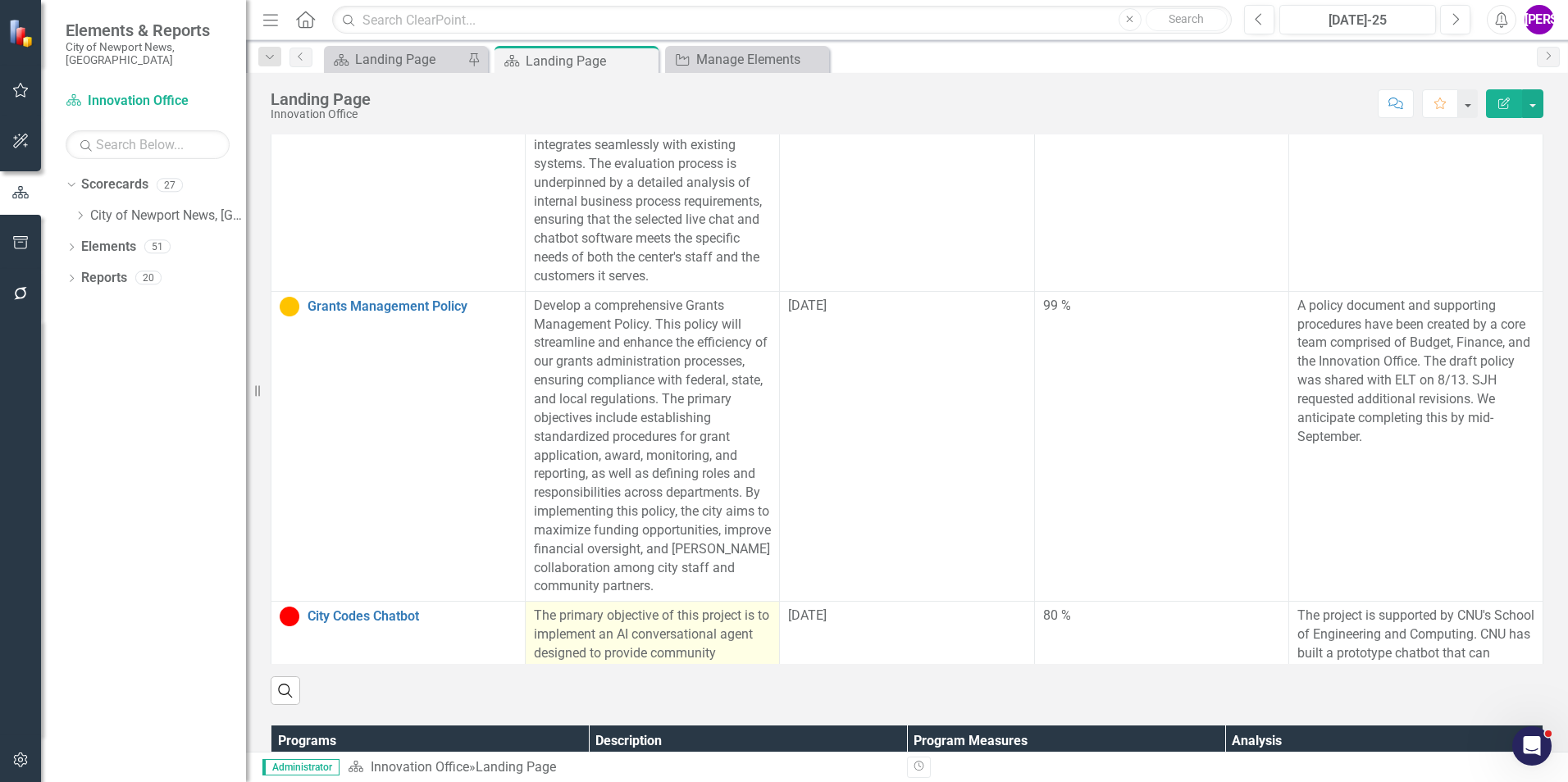
scroll to position [395, 0]
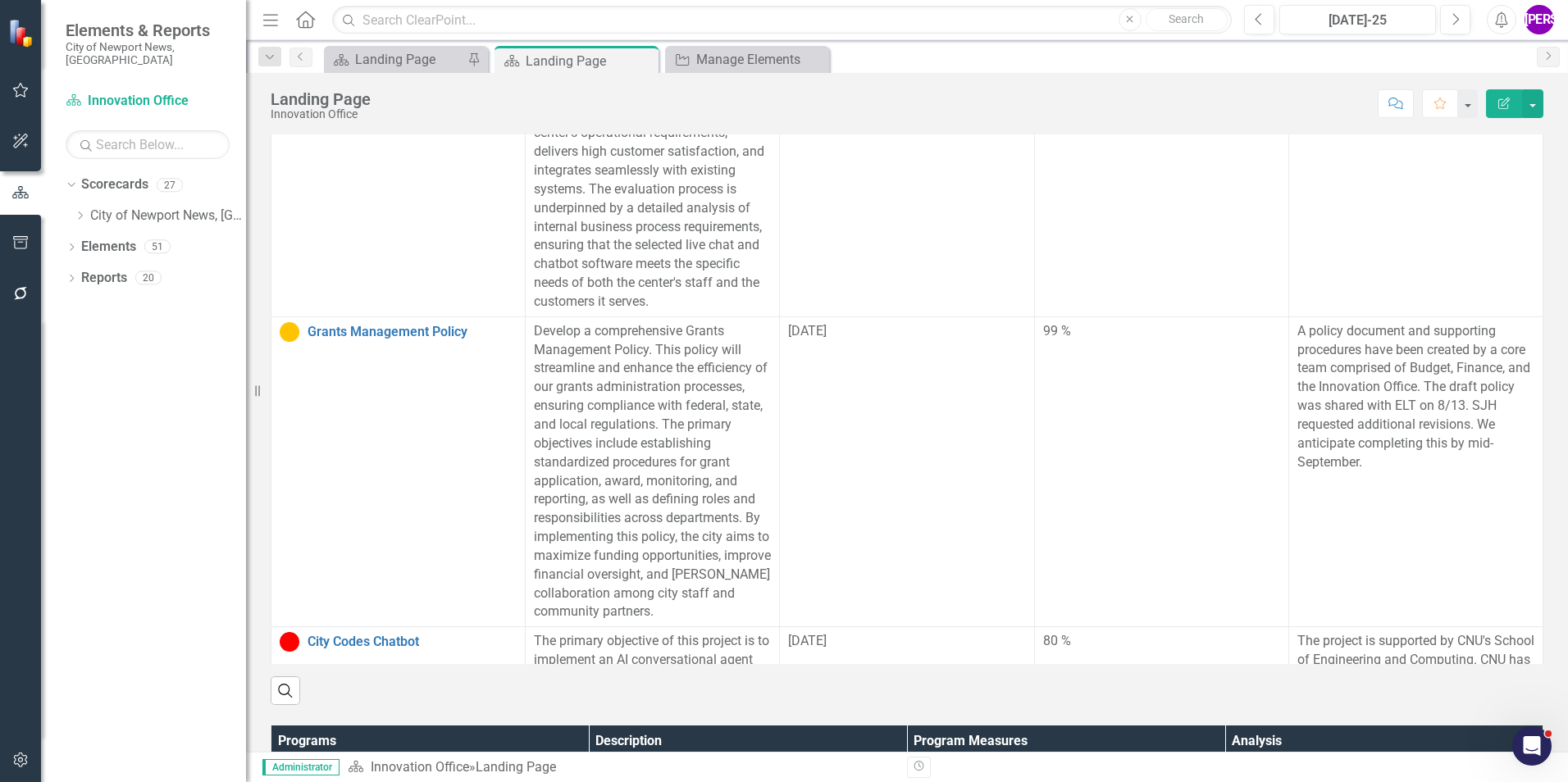
click at [725, 75] on div "Landing Page Innovation Office Score: N/A [DATE]-25 Completed Comment Favorite …" at bounding box center [906, 98] width 1322 height 49
click at [725, 64] on div "Manage Elements" at bounding box center [751, 59] width 108 height 20
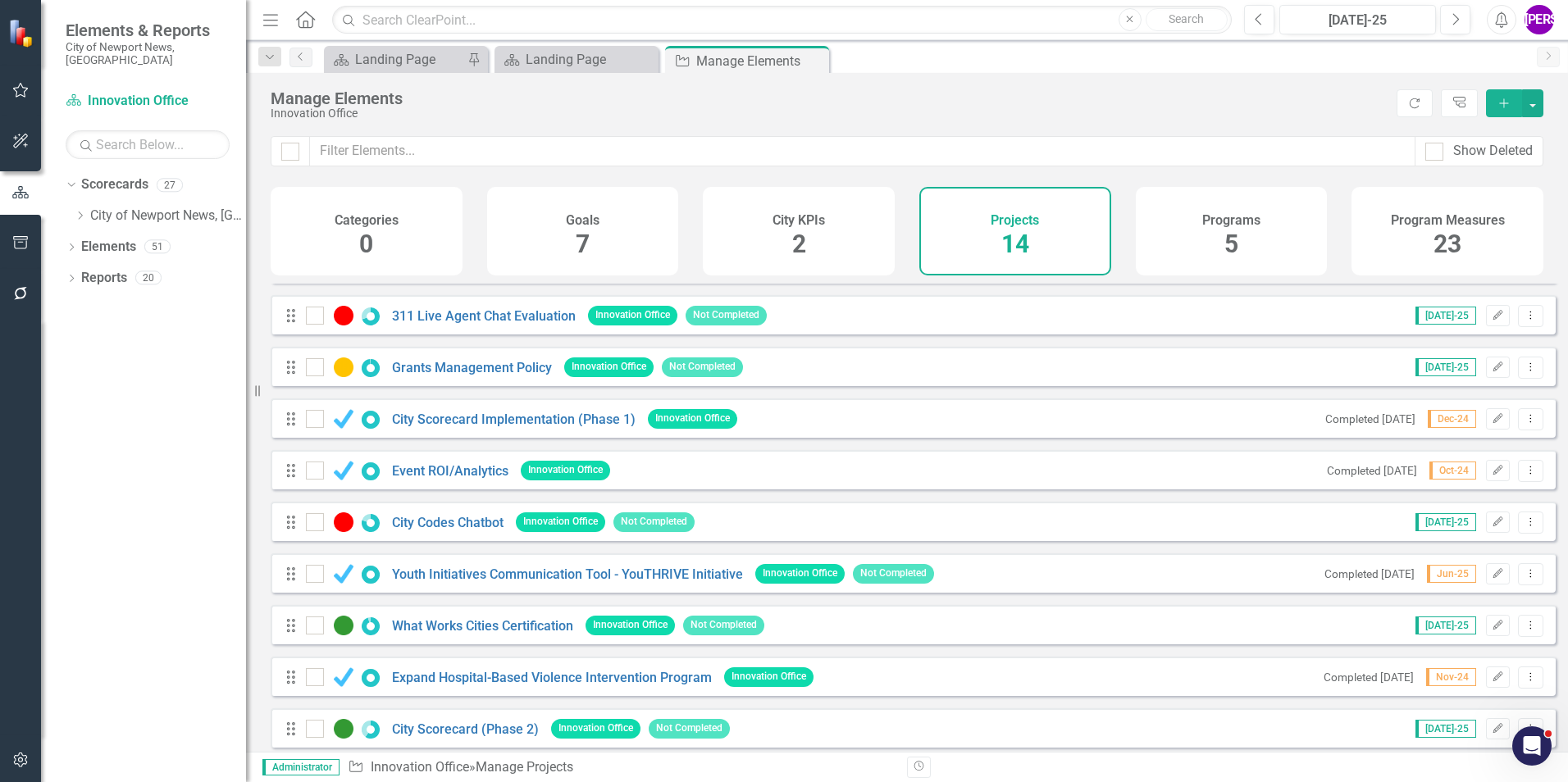
scroll to position [267, 0]
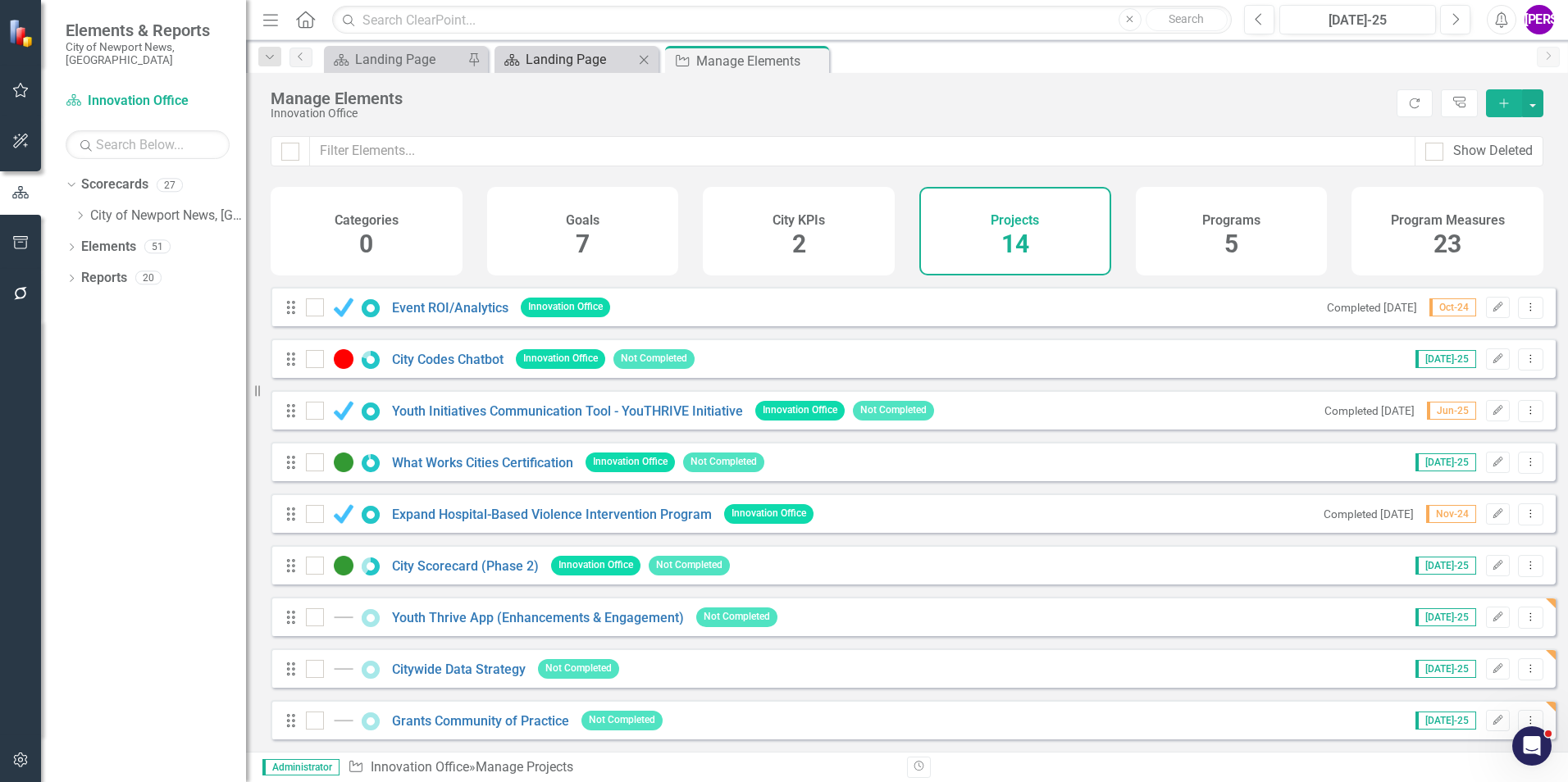
click at [570, 61] on div "Landing Page" at bounding box center [579, 59] width 108 height 20
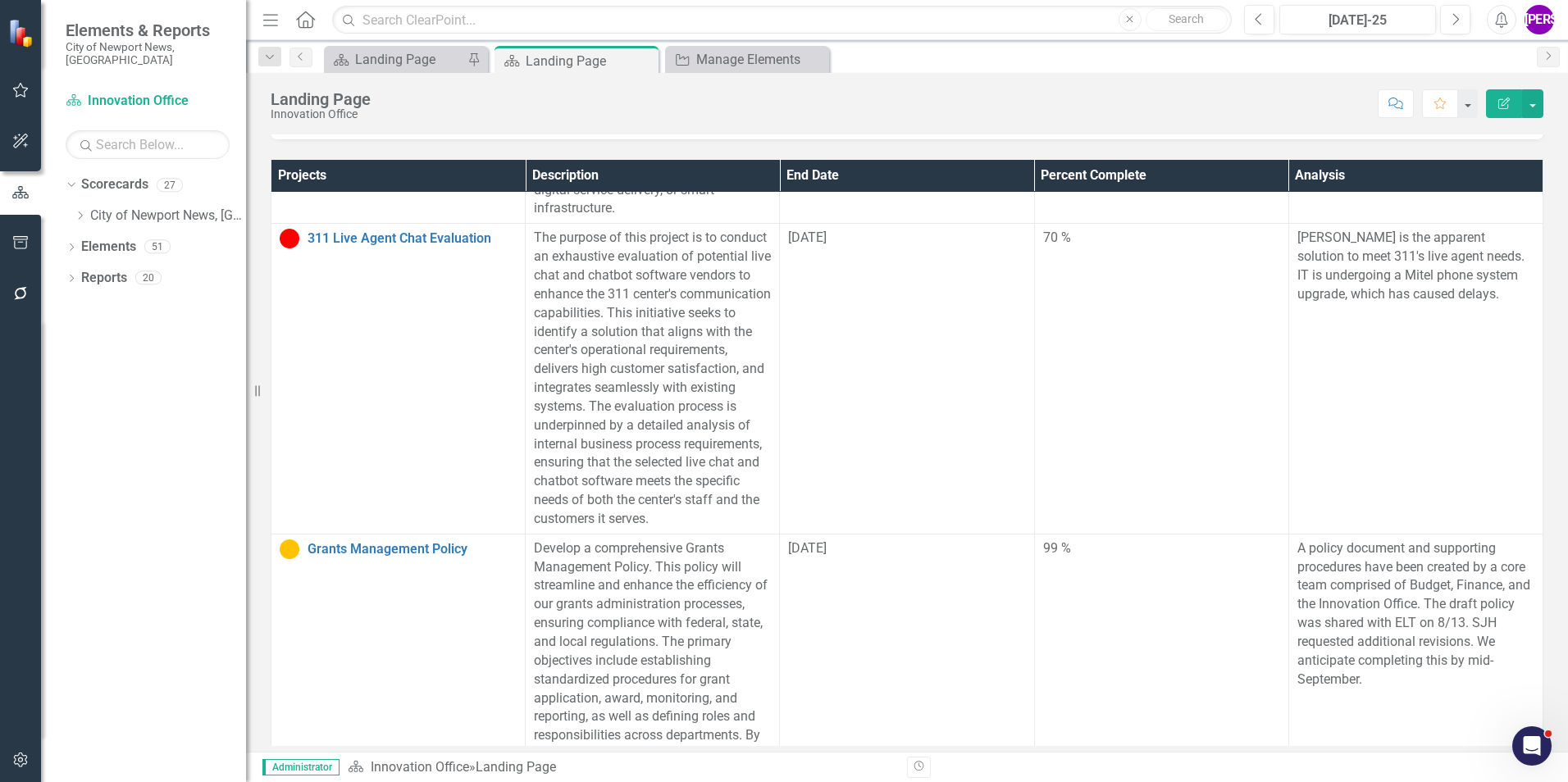
scroll to position [477, 0]
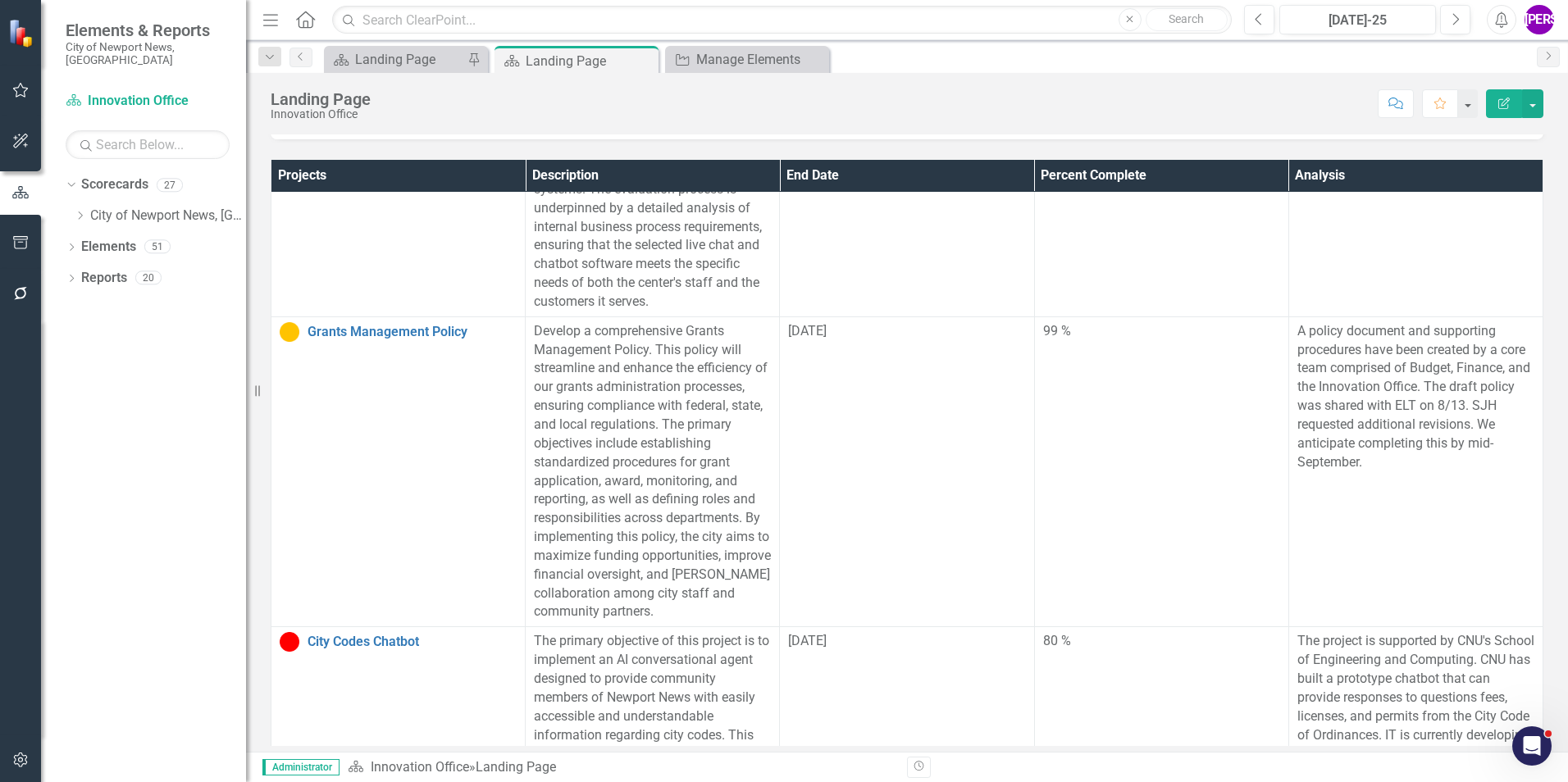
click at [1496, 107] on icon "Edit Report" at bounding box center [1503, 103] width 15 height 11
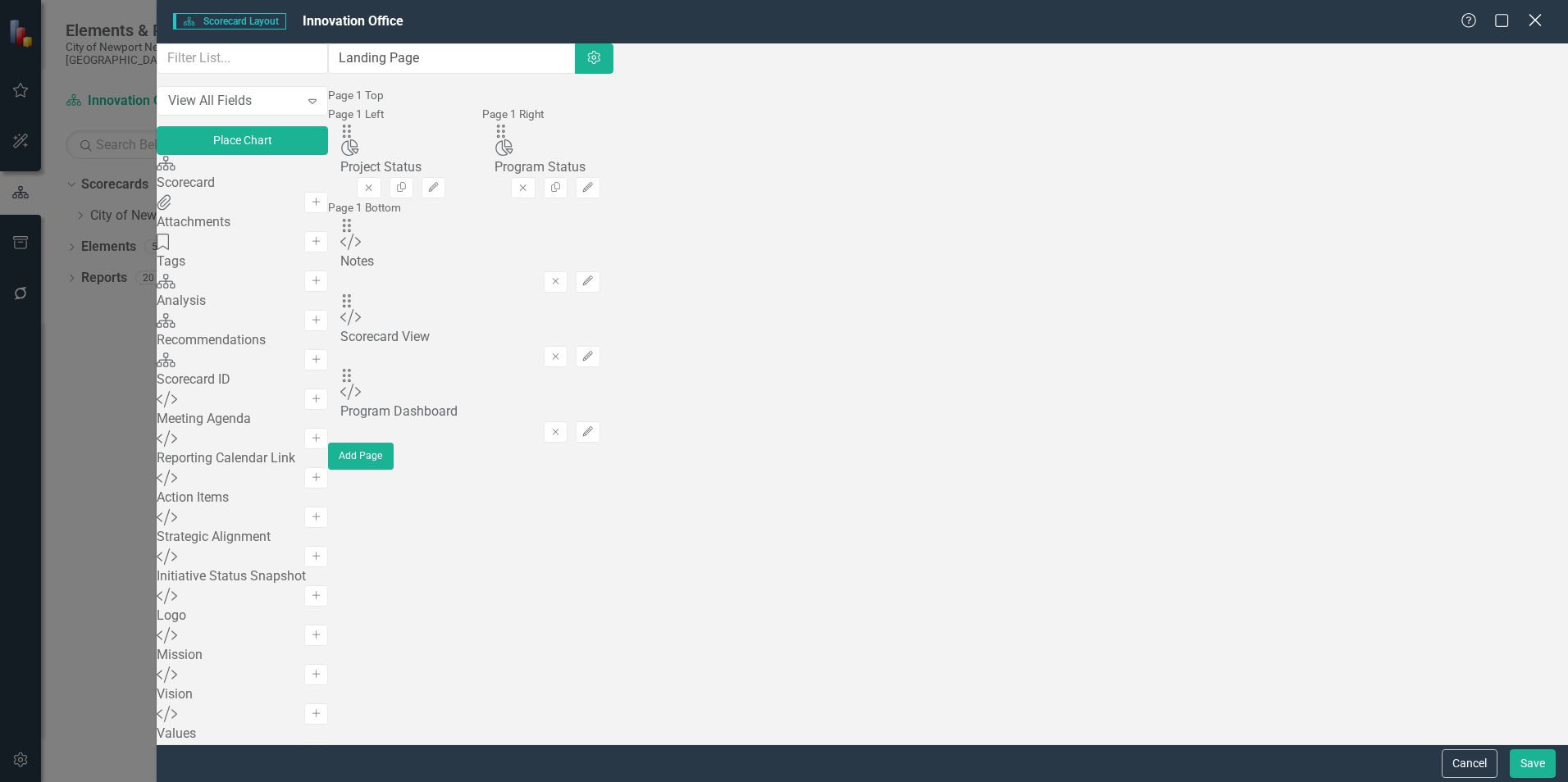
click at [1533, 21] on icon "Close" at bounding box center [1534, 20] width 20 height 16
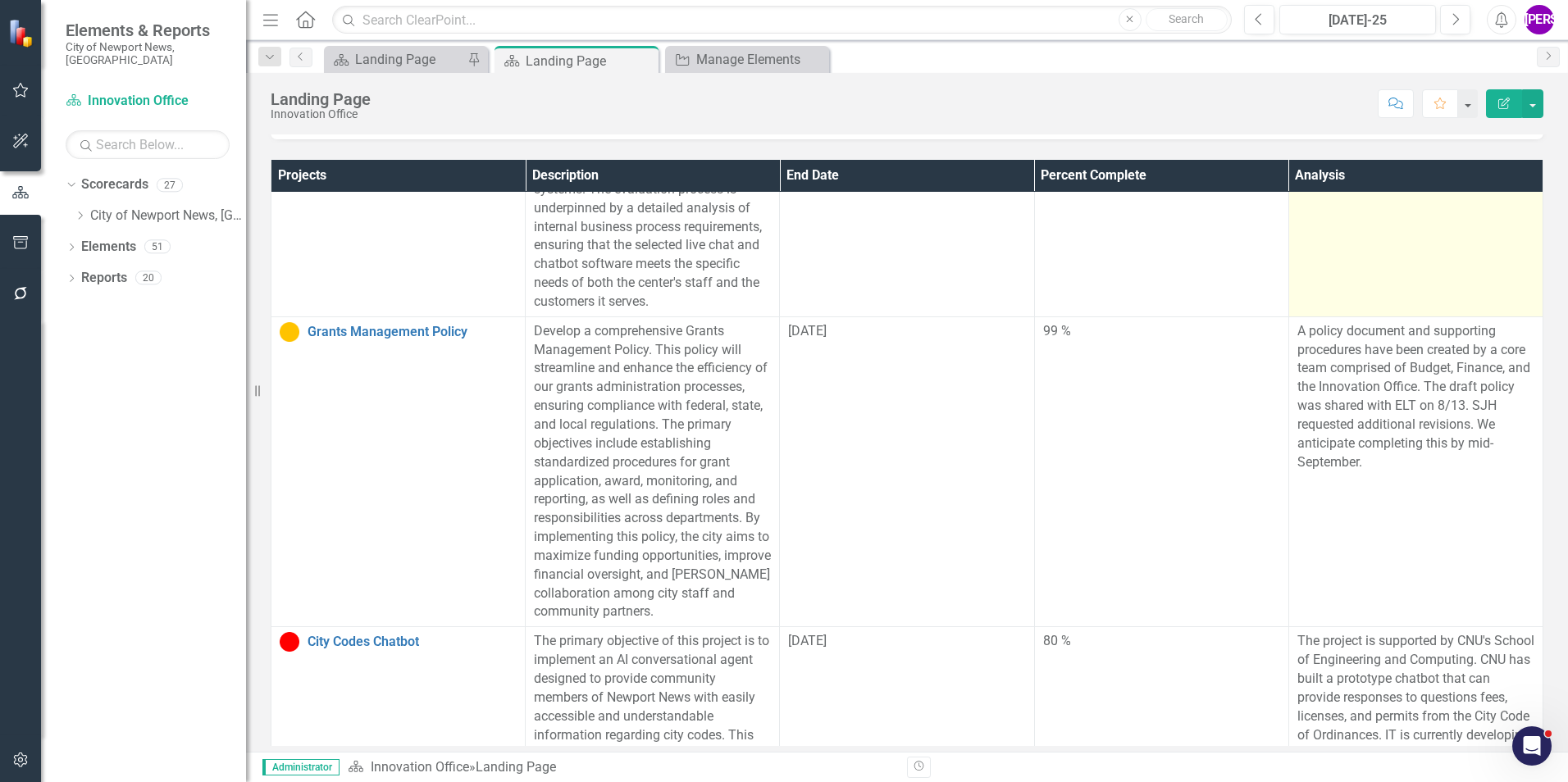
scroll to position [395, 0]
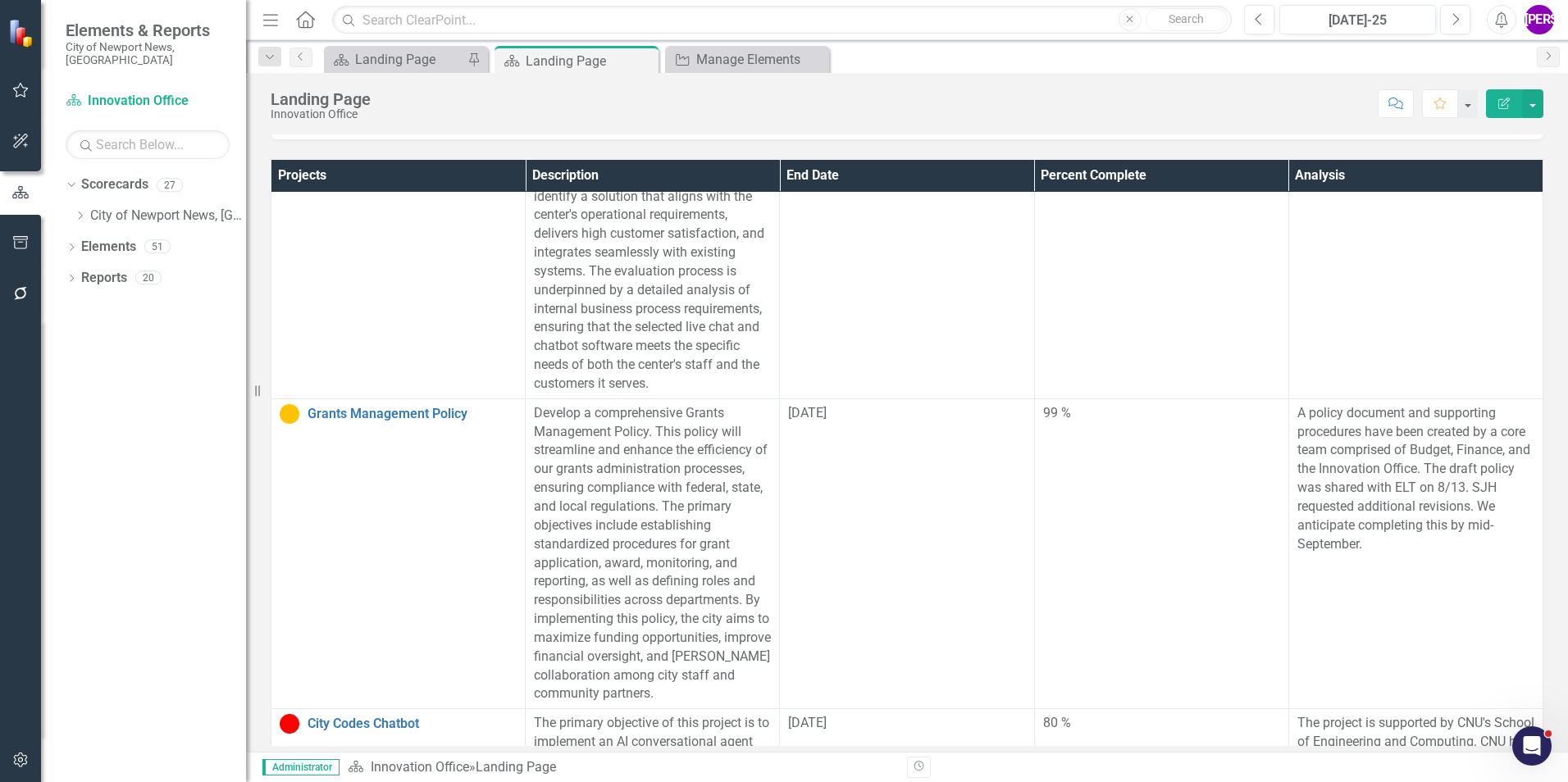
click at [1288, 187] on th "Analysis" at bounding box center [1415, 176] width 254 height 32
click at [1288, 187] on th "Analysis Sort Ascending" at bounding box center [1415, 176] width 254 height 32
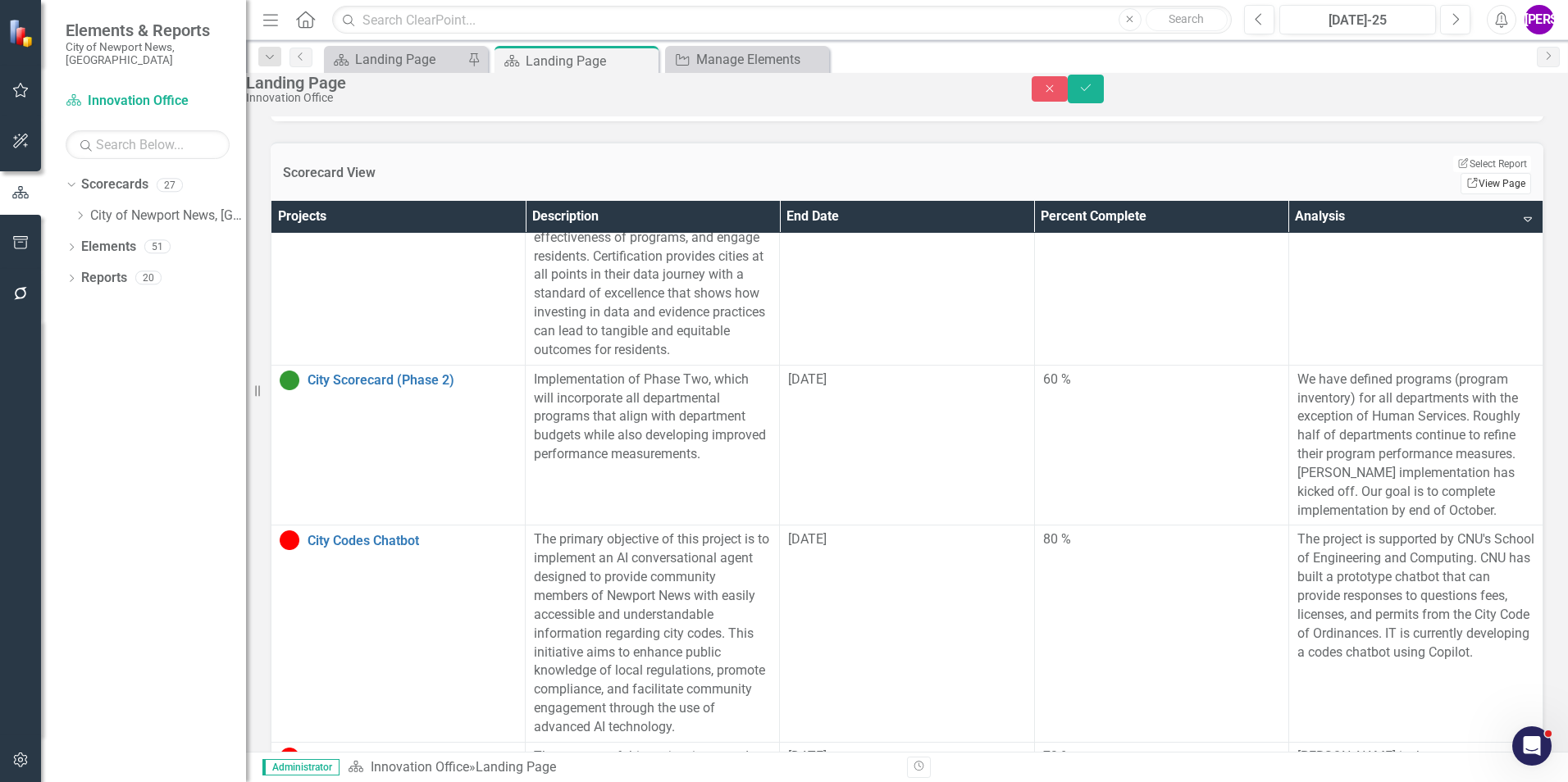
click at [1474, 189] on link "Link View Page" at bounding box center [1495, 183] width 71 height 21
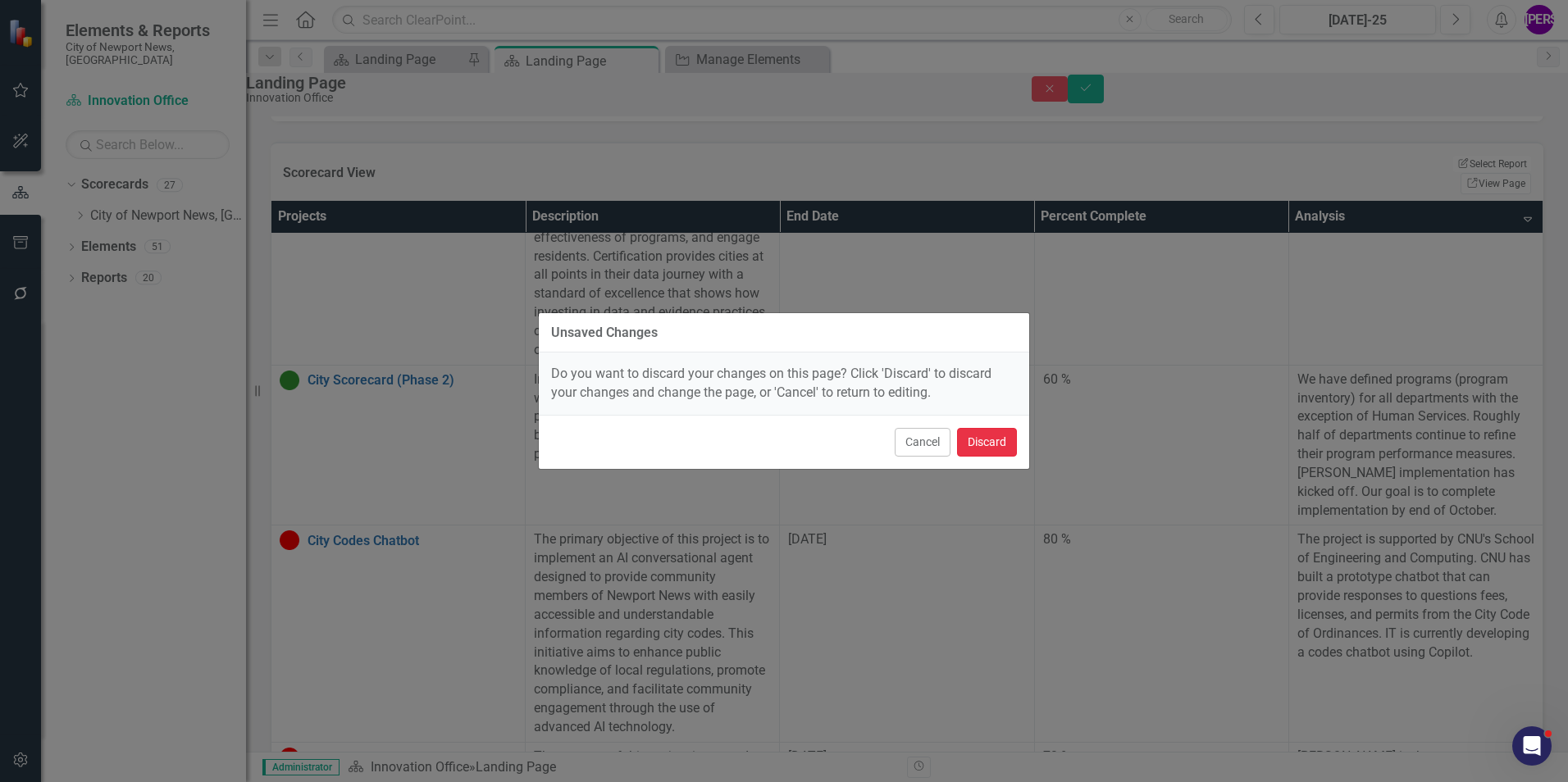
click at [1009, 433] on button "Discard" at bounding box center [987, 442] width 59 height 29
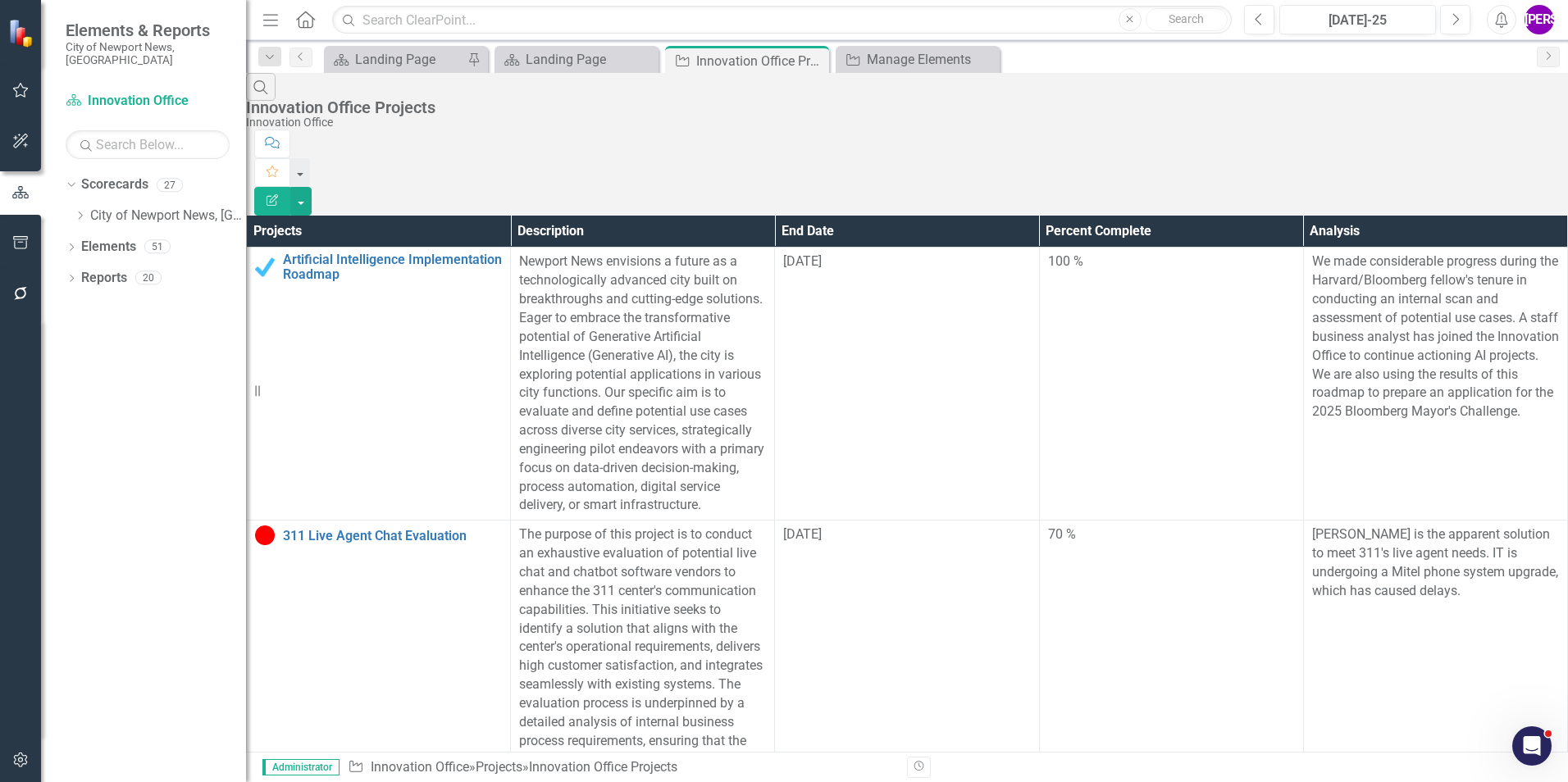
click at [290, 187] on button "Edit Report" at bounding box center [272, 201] width 36 height 29
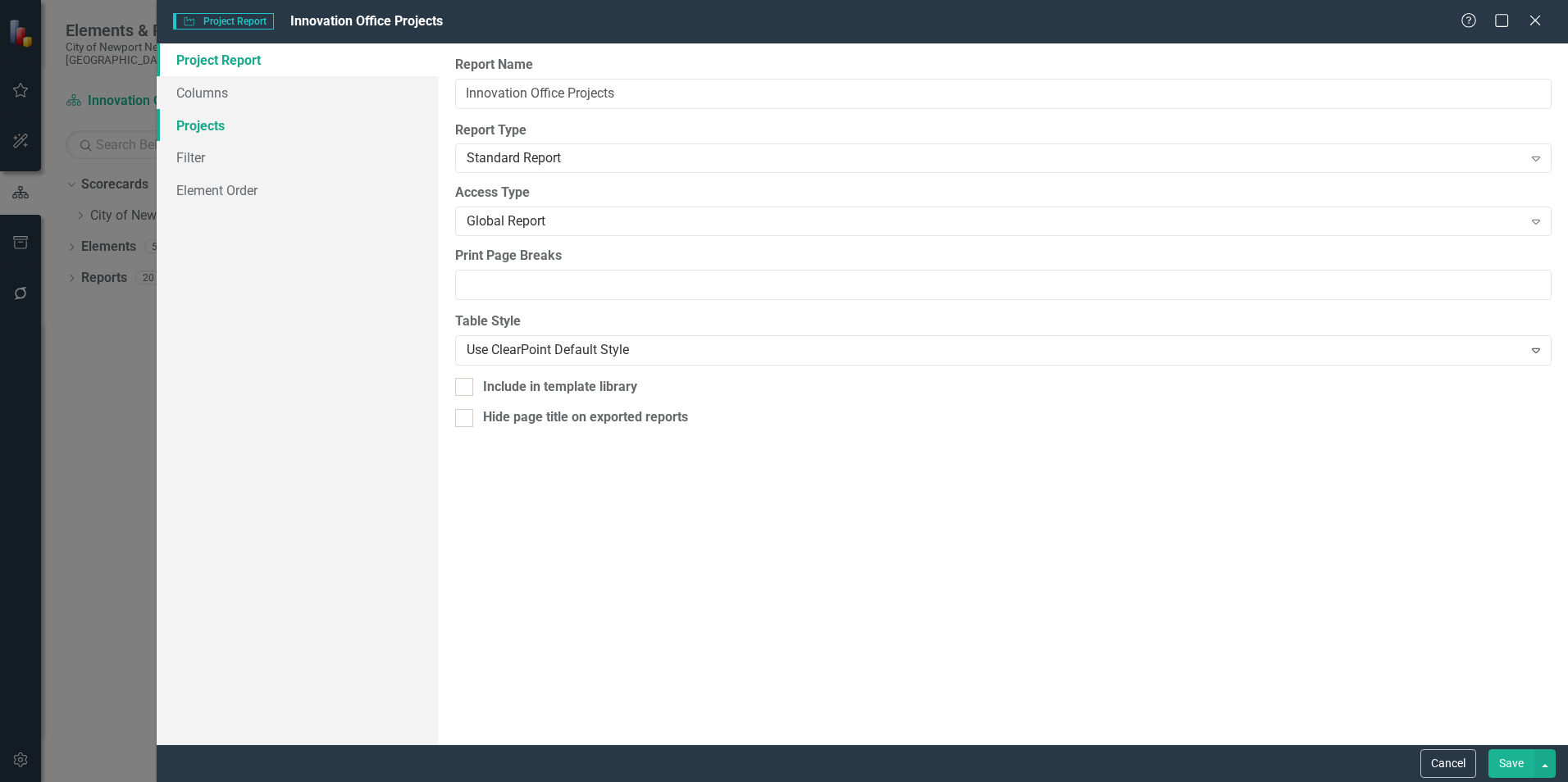
click at [254, 129] on link "Projects" at bounding box center [297, 126] width 282 height 33
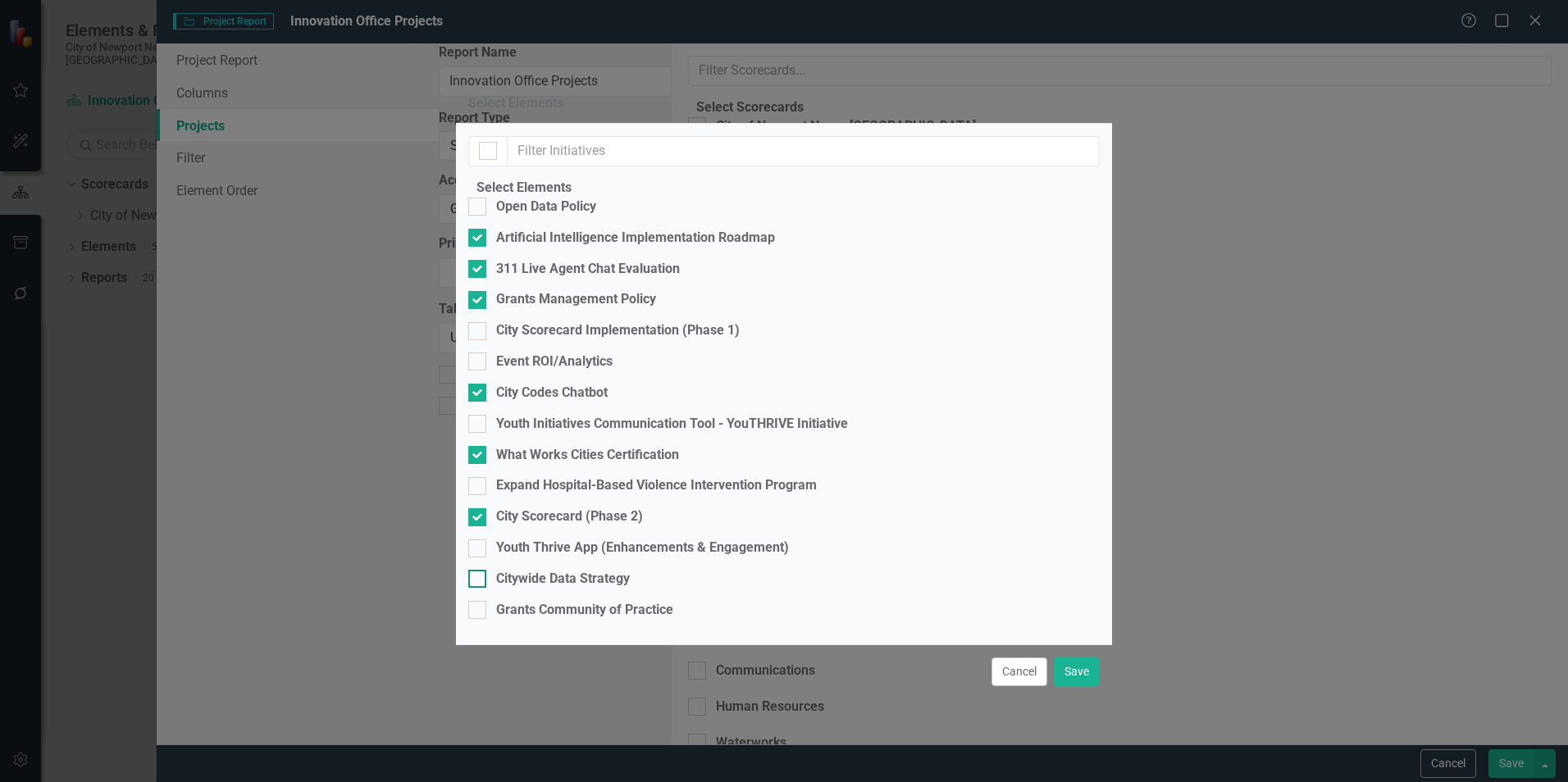
click at [561, 570] on div "Citywide Data Strategy" at bounding box center [563, 579] width 134 height 19
click at [479, 570] on input "Citywide Data Strategy" at bounding box center [474, 575] width 10 height 10
checkbox input "true"
click at [570, 601] on div "Grants Community of Practice" at bounding box center [585, 611] width 177 height 19
click at [479, 601] on input "Grants Community of Practice" at bounding box center [474, 606] width 10 height 10
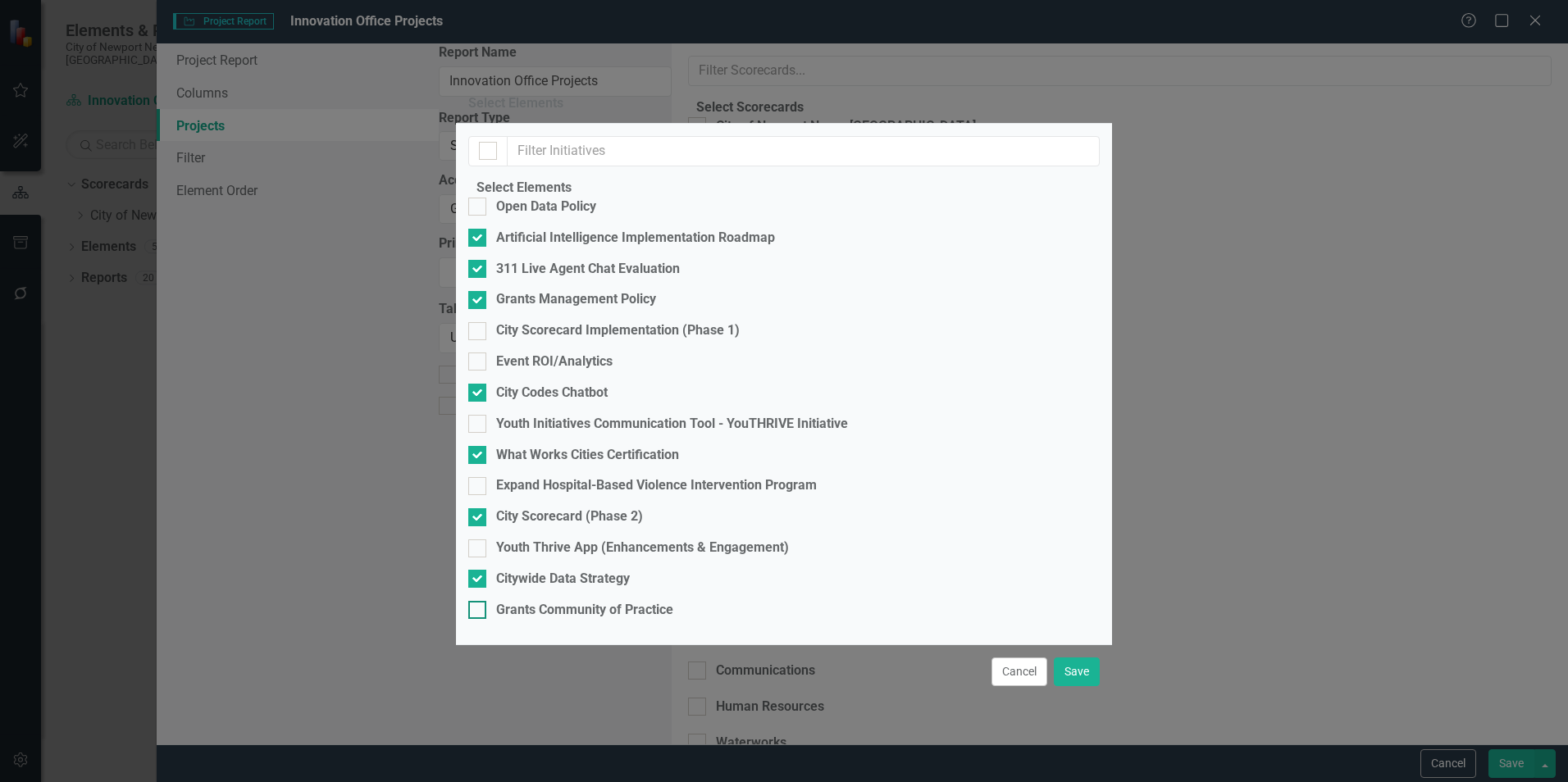
checkbox input "true"
click at [592, 538] on div "Youth Thrive App (Enhancements & Engagement)" at bounding box center [642, 548] width 293 height 19
click at [479, 539] on input "Youth Thrive App (Enhancements & Engagement)" at bounding box center [474, 544] width 10 height 10
checkbox input "true"
click at [1063, 658] on button "Save" at bounding box center [1077, 672] width 46 height 29
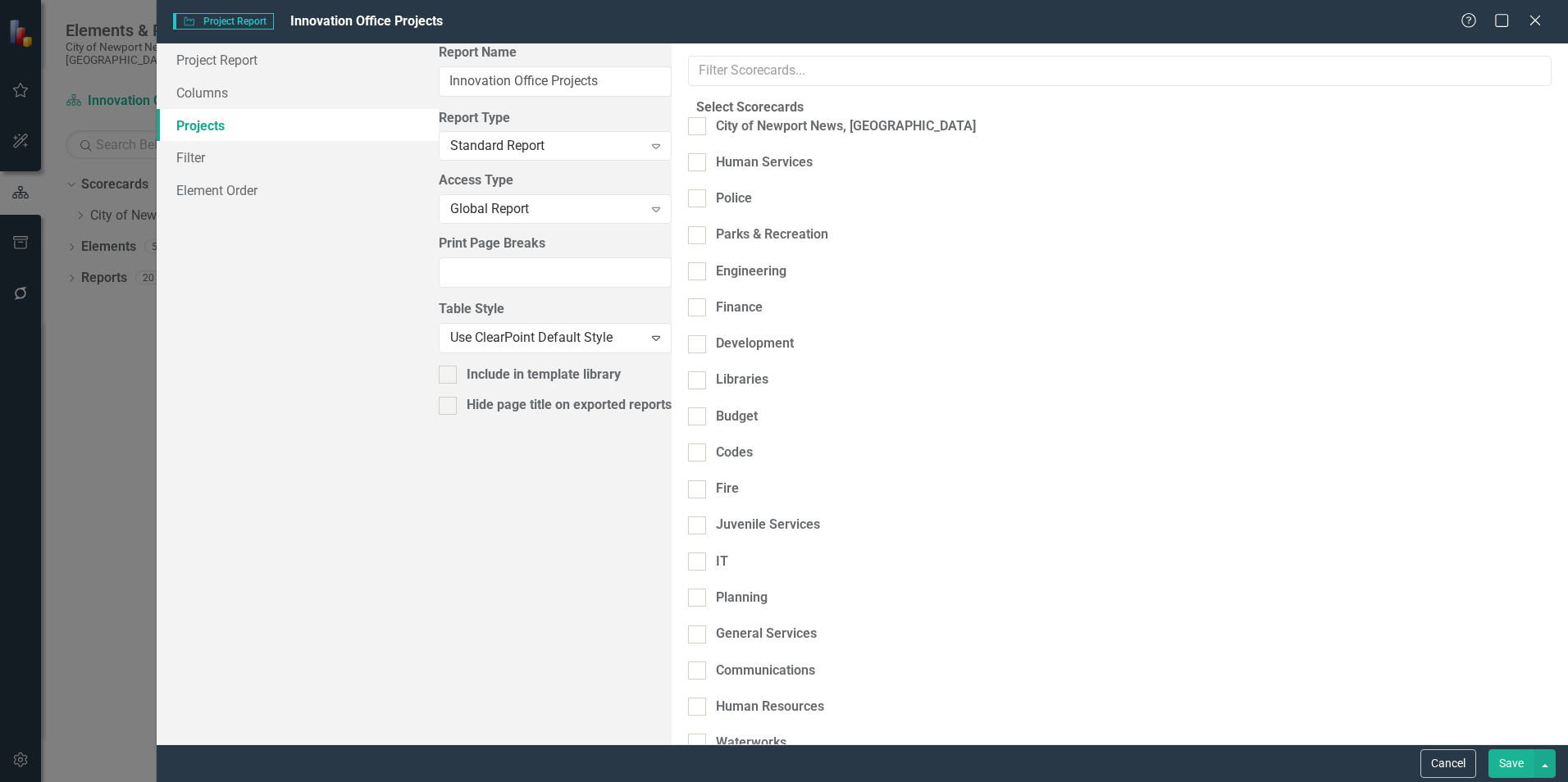
click at [1500, 767] on button "Save" at bounding box center [1511, 764] width 46 height 29
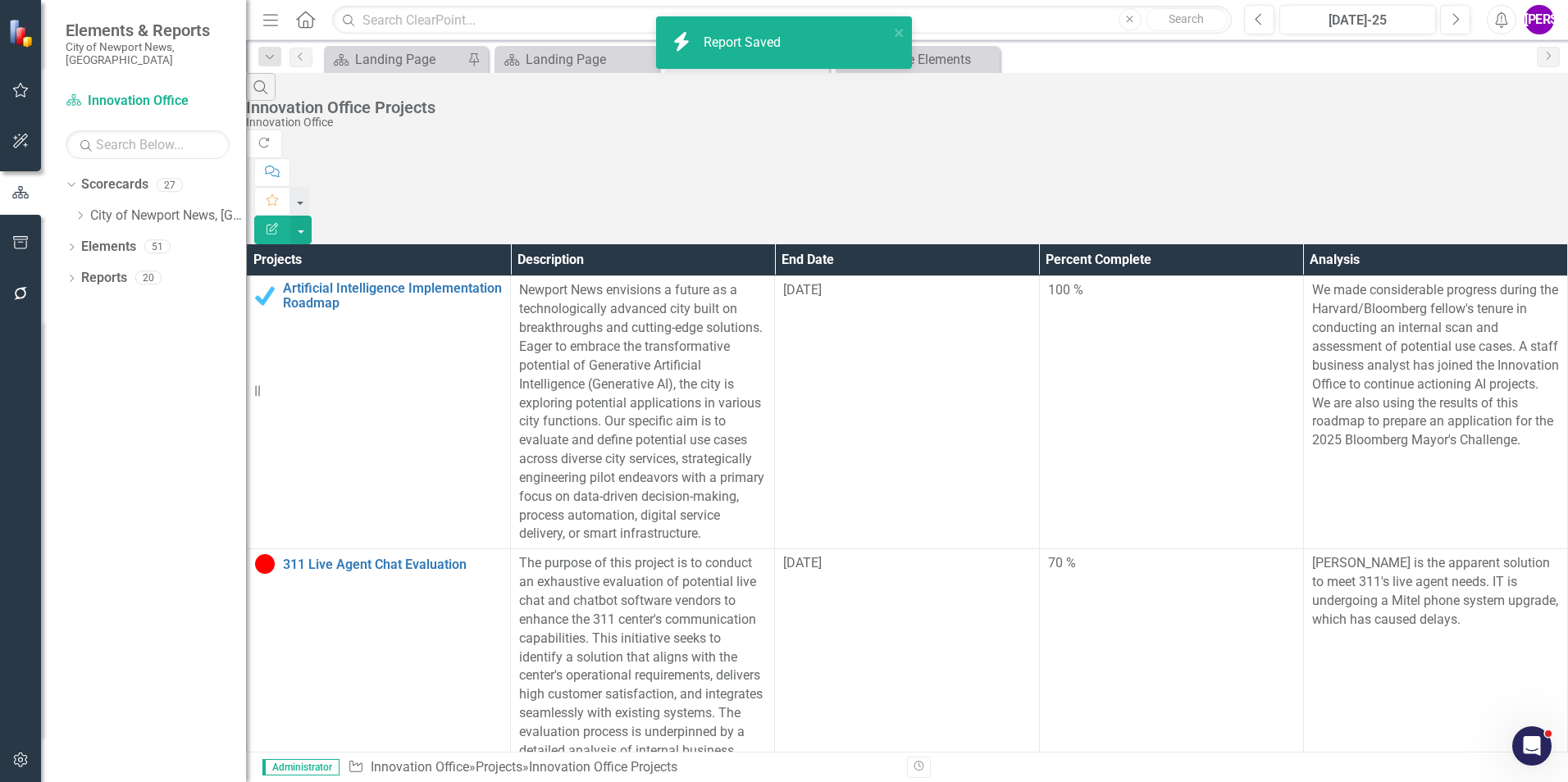
scroll to position [750, 0]
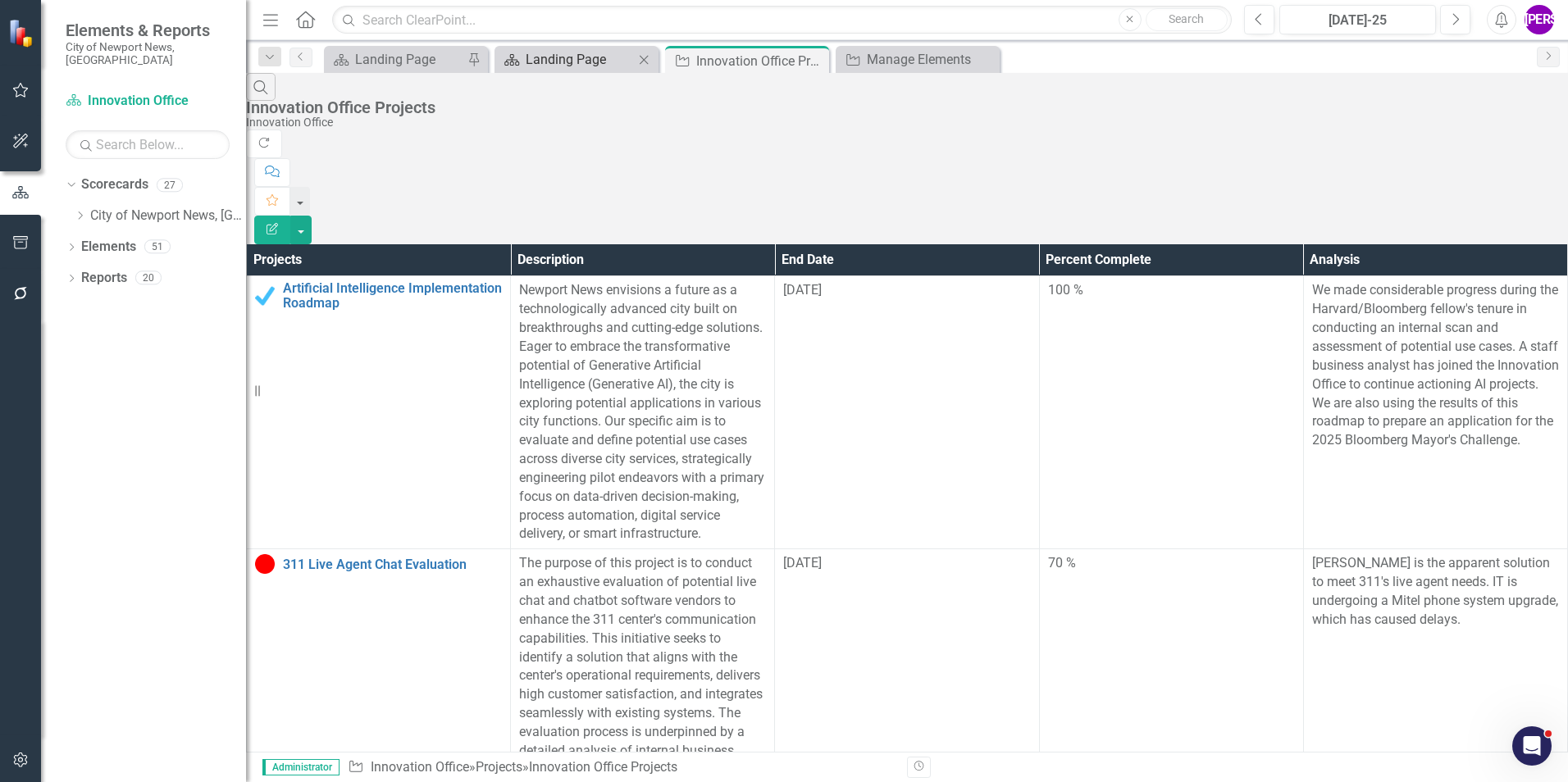
click at [608, 63] on div "Landing Page" at bounding box center [579, 59] width 108 height 20
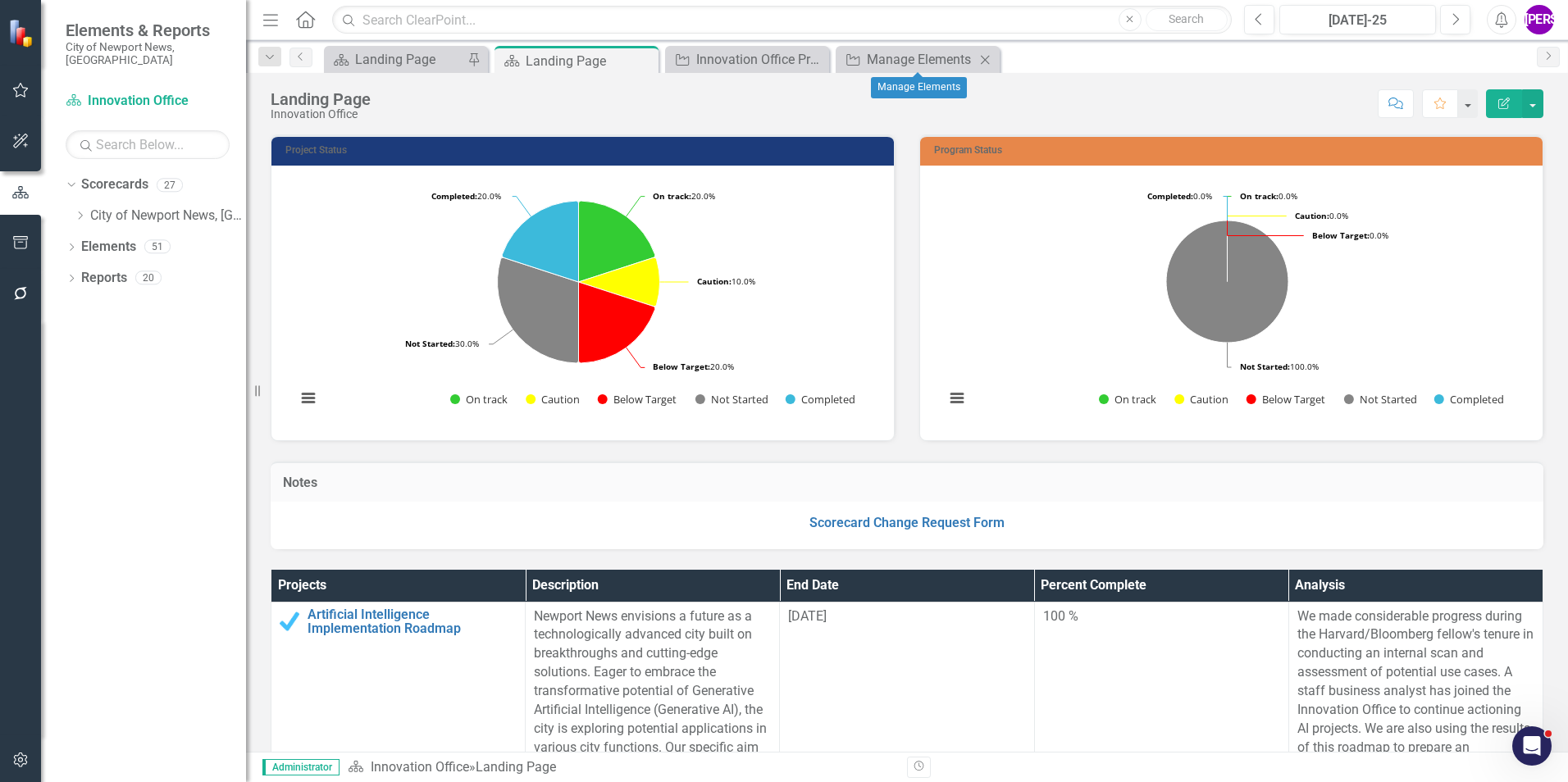
click at [982, 57] on icon at bounding box center [985, 59] width 9 height 9
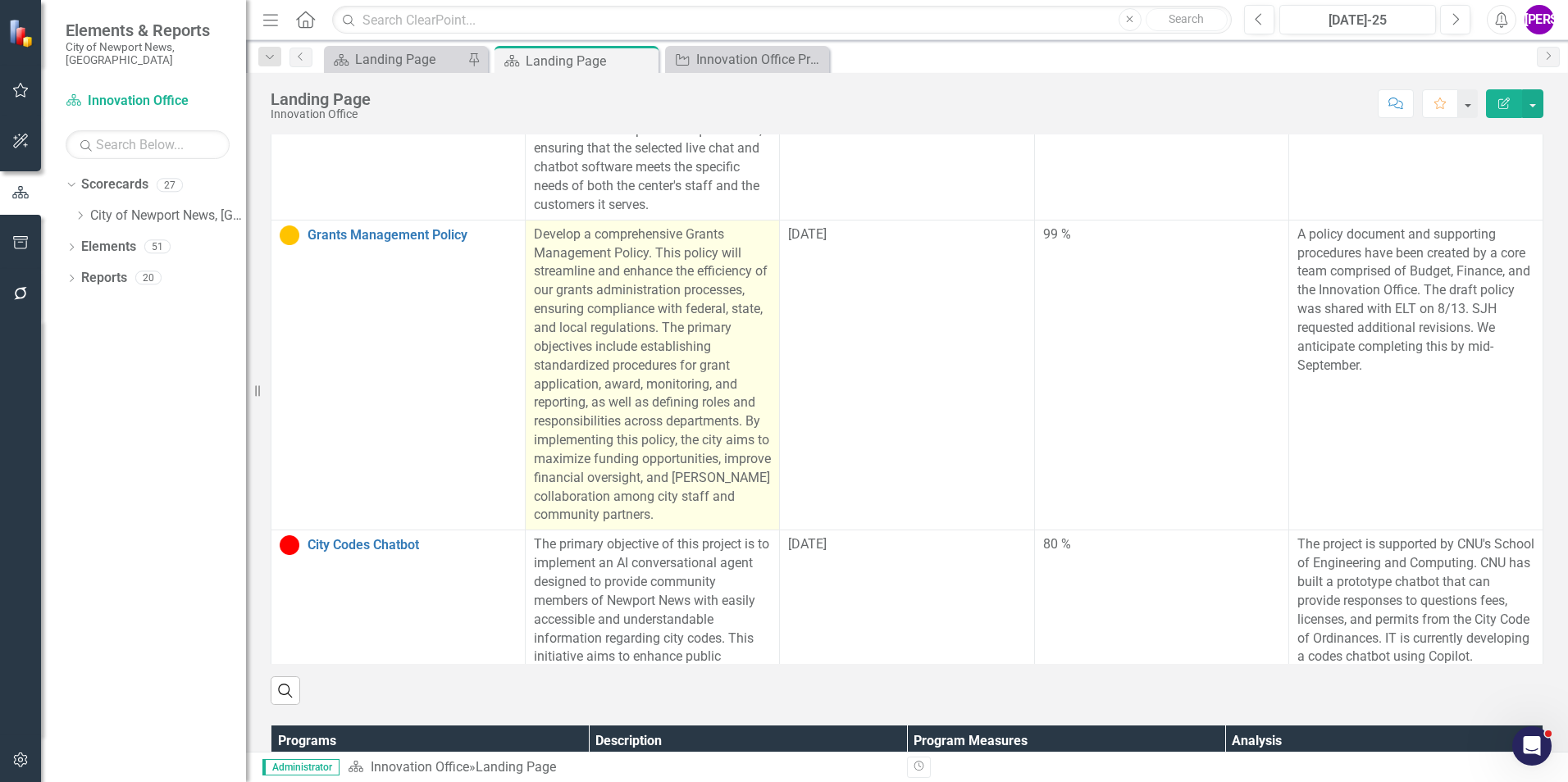
scroll to position [656, 0]
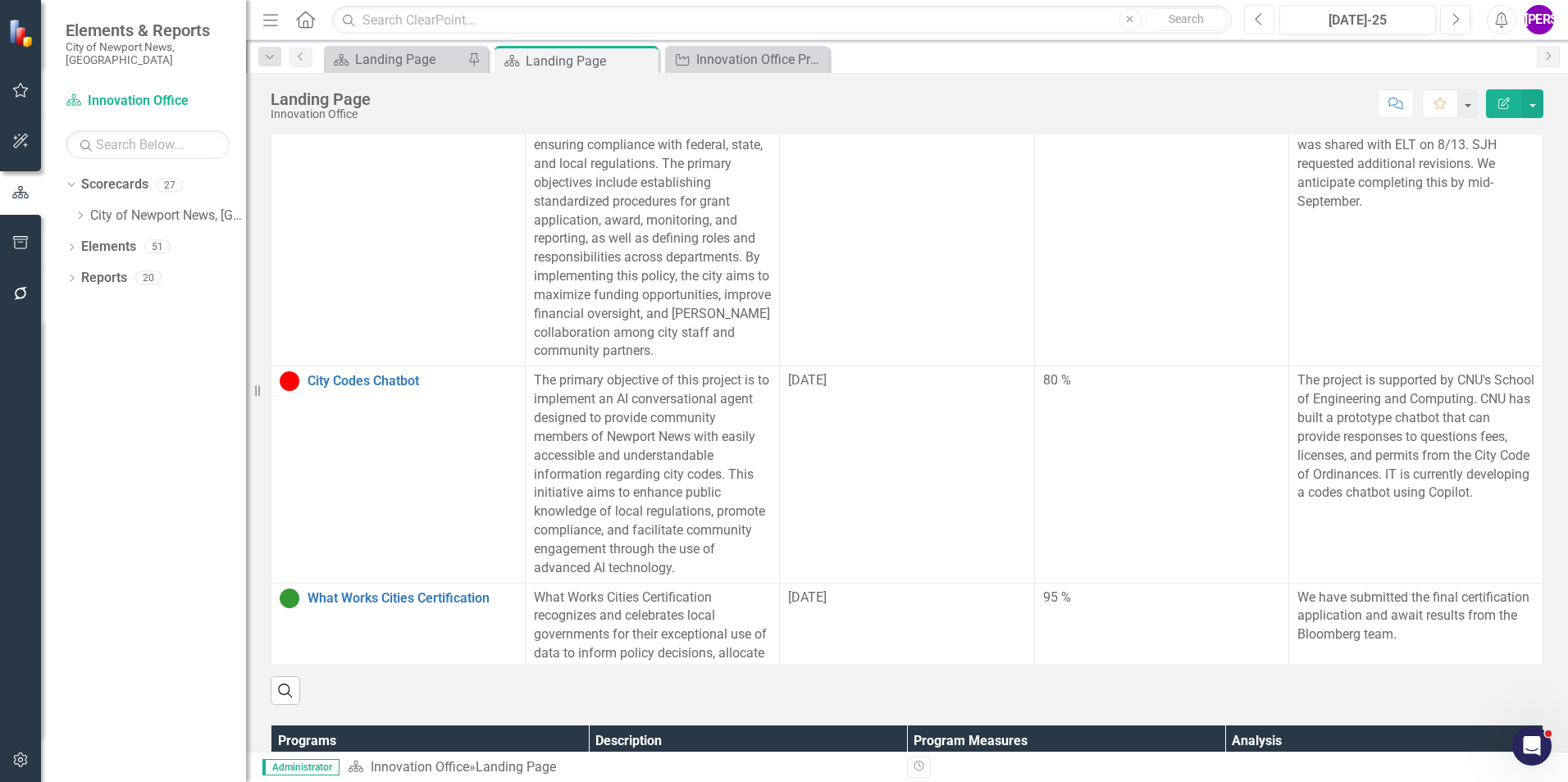
click at [1257, 14] on icon "Previous" at bounding box center [1259, 19] width 9 height 15
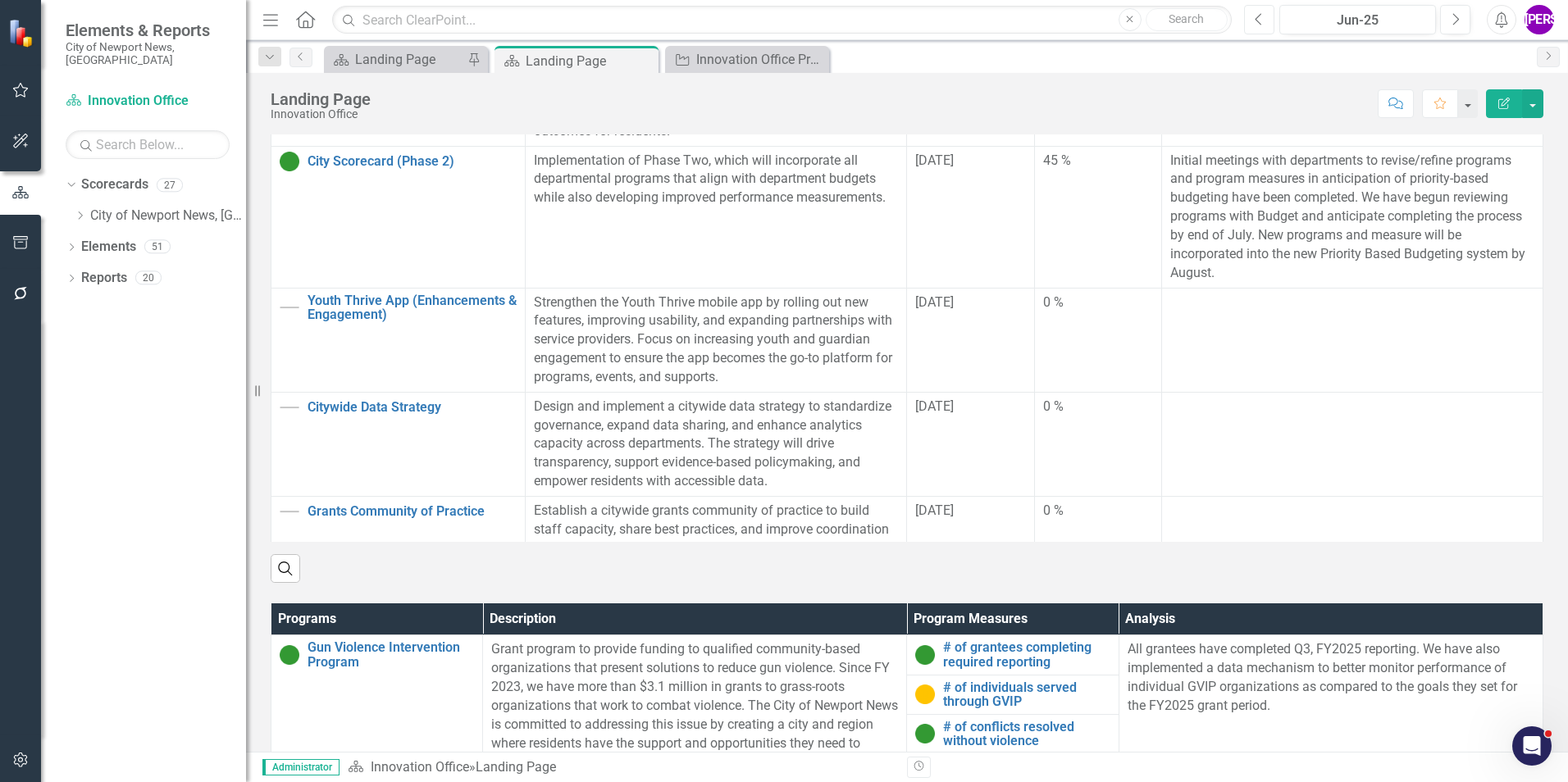
scroll to position [574, 0]
